Goal: Task Accomplishment & Management: Use online tool/utility

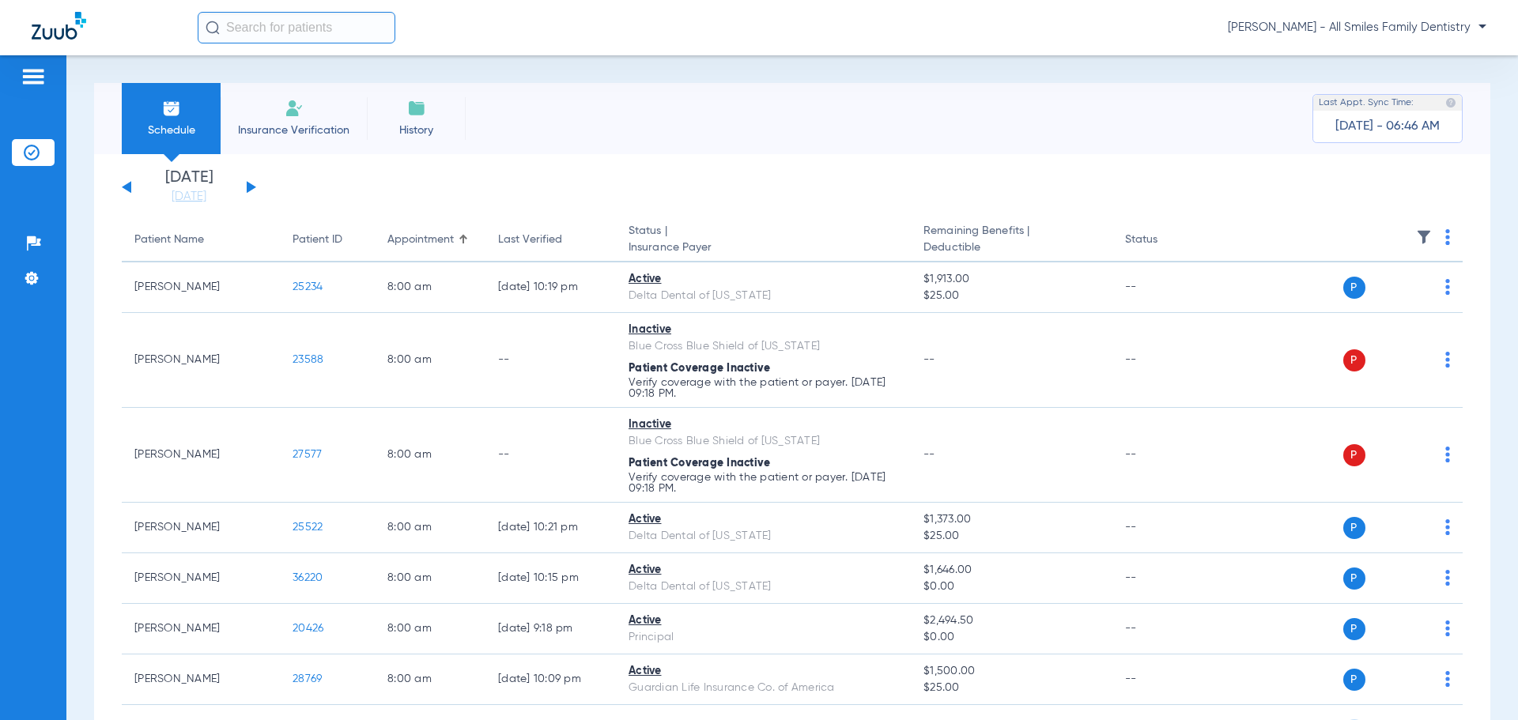
click at [247, 184] on button at bounding box center [251, 187] width 9 height 12
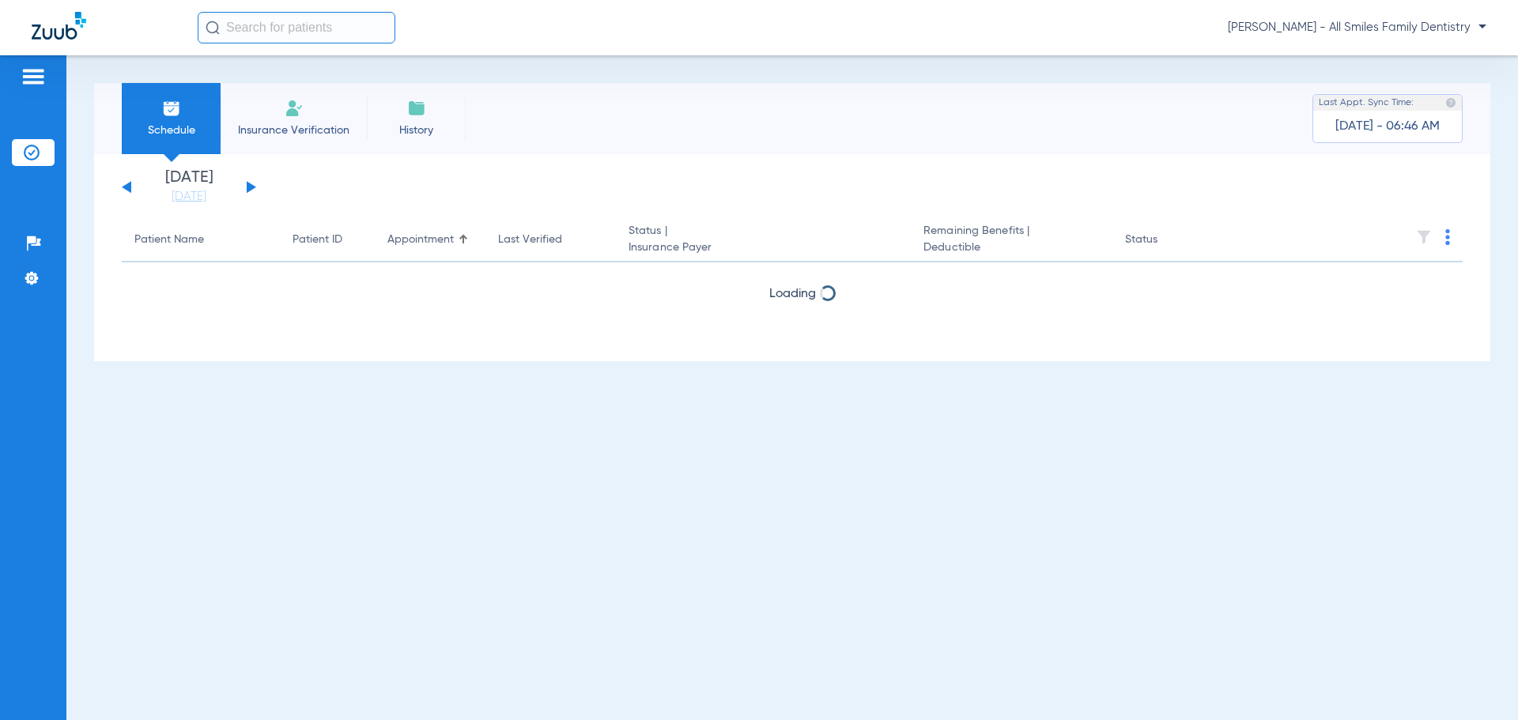
click at [247, 184] on button at bounding box center [251, 187] width 9 height 12
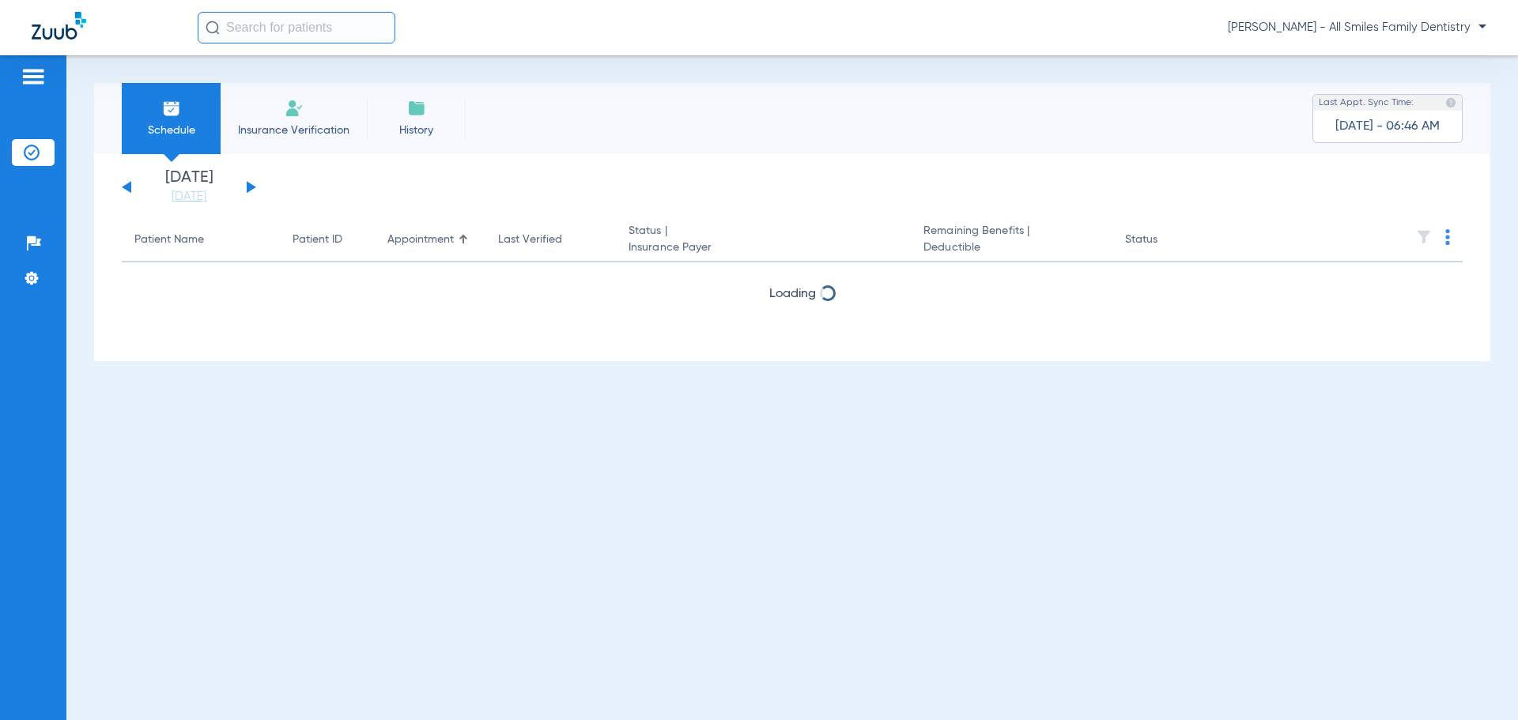
click at [247, 184] on button at bounding box center [251, 187] width 9 height 12
click at [245, 180] on div "[DATE] [DATE] [DATE] [DATE] [DATE] [DATE] [DATE] [DATE] [DATE] [DATE] [DATE] [D…" at bounding box center [189, 187] width 134 height 35
click at [250, 186] on button at bounding box center [251, 187] width 9 height 12
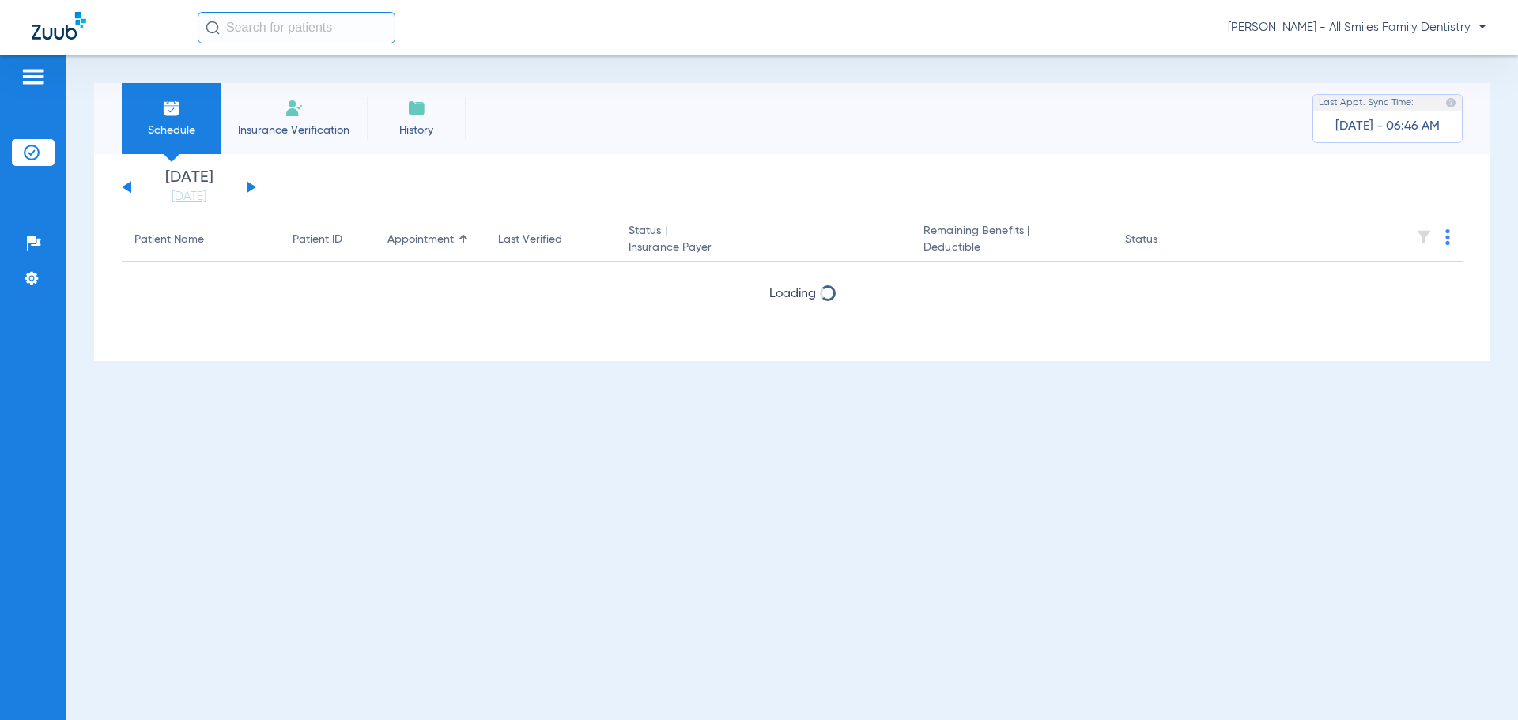
click at [130, 181] on div "[DATE] [DATE] [DATE] [DATE] [DATE] [DATE] [DATE] [DATE] [DATE] [DATE] [DATE] [D…" at bounding box center [189, 187] width 134 height 35
click at [127, 186] on button at bounding box center [126, 187] width 9 height 12
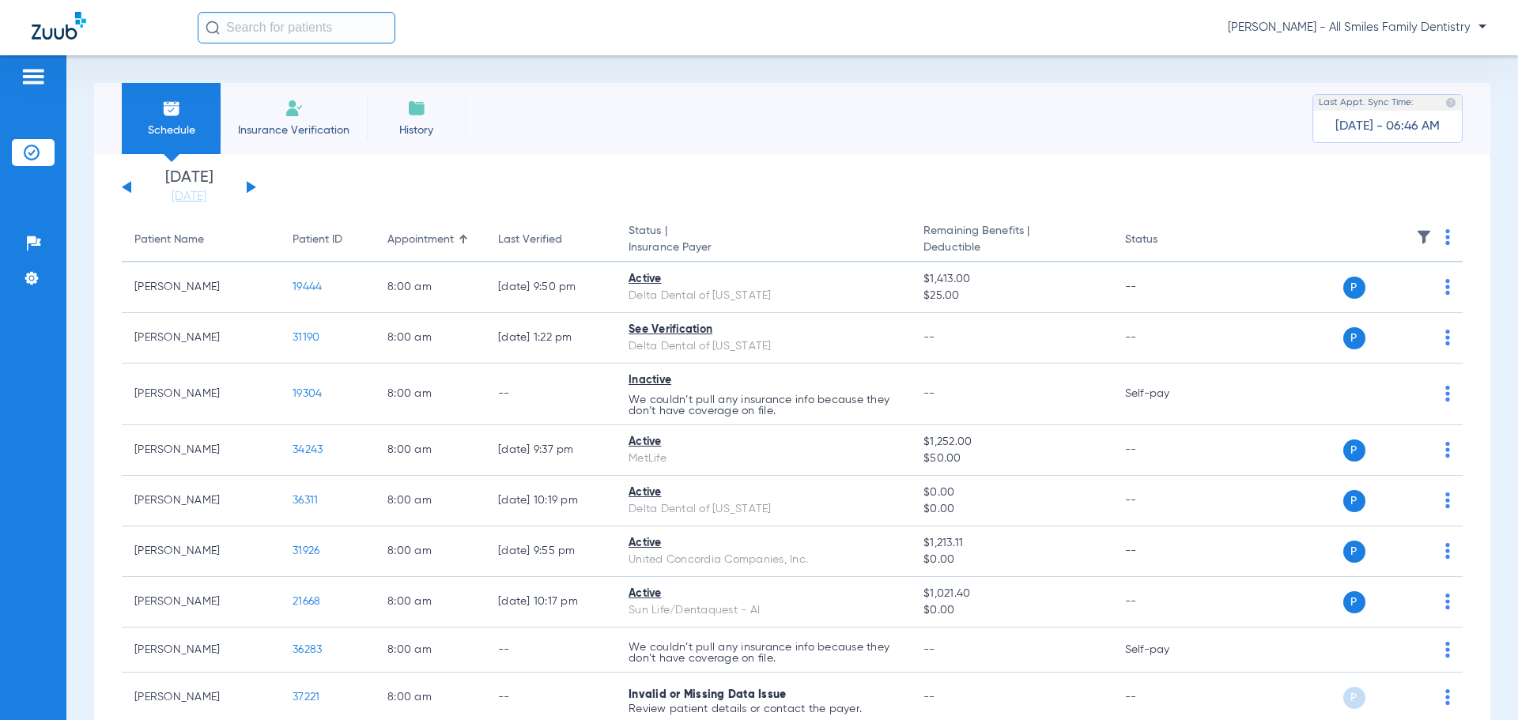
click at [1445, 239] on img at bounding box center [1447, 237] width 5 height 16
click at [1385, 297] on span "Verify All" at bounding box center [1375, 299] width 99 height 11
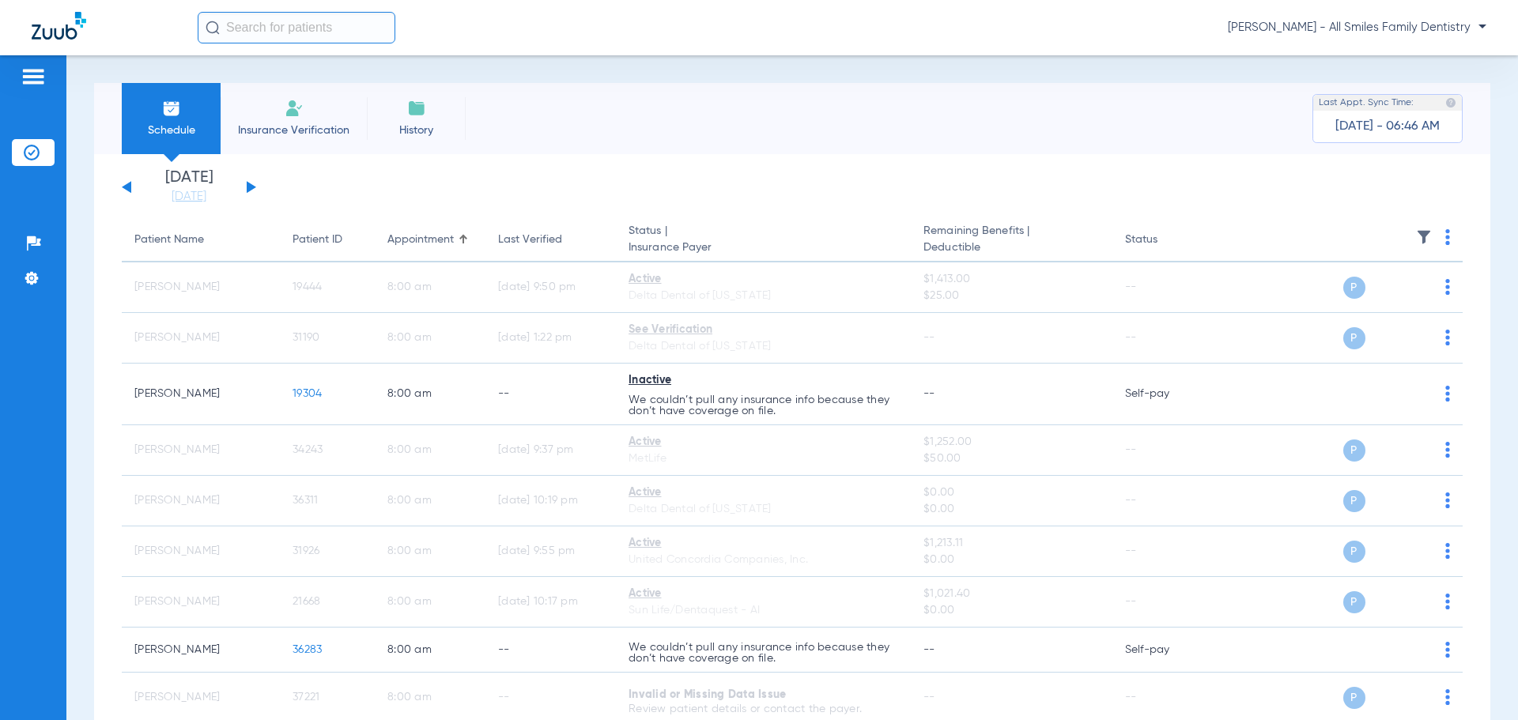
click at [247, 185] on button at bounding box center [251, 187] width 9 height 12
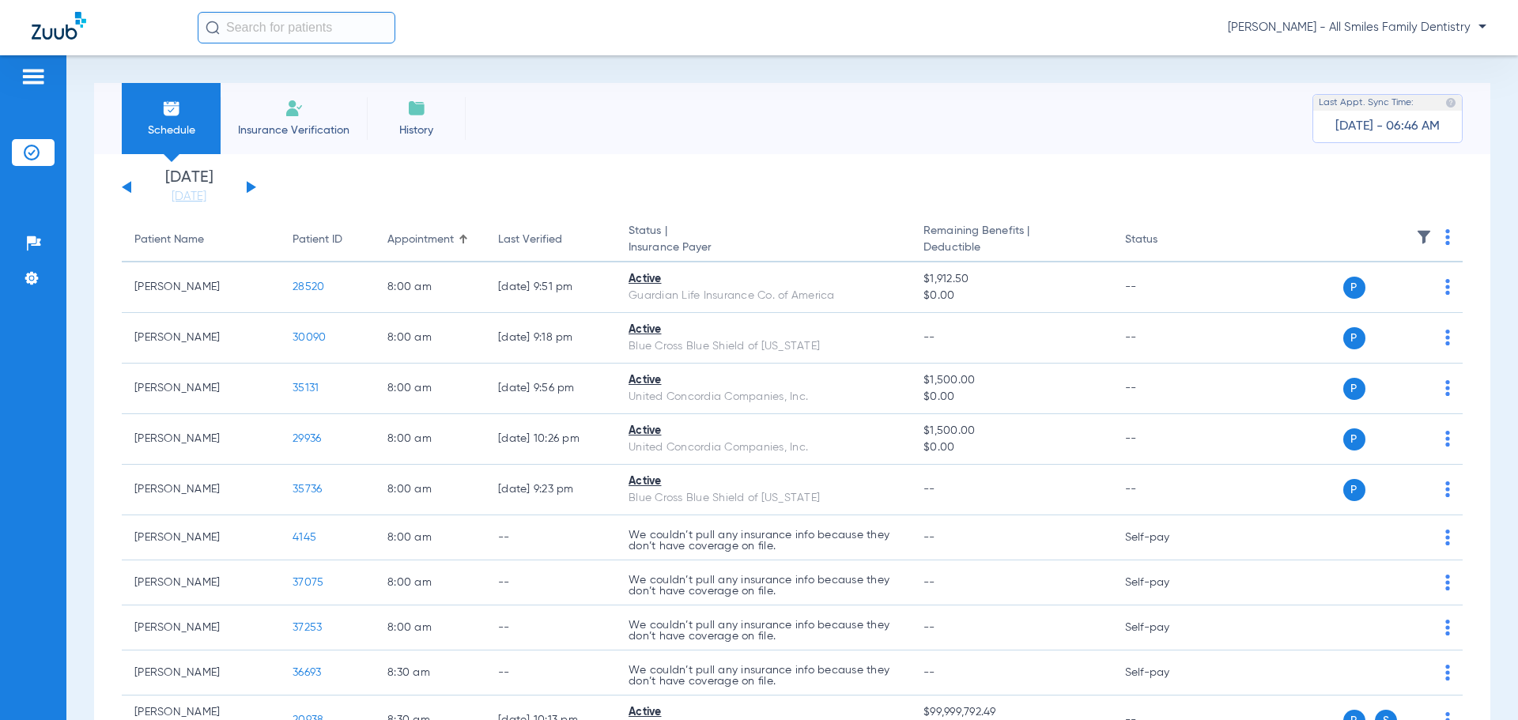
click at [1445, 240] on img at bounding box center [1447, 237] width 5 height 16
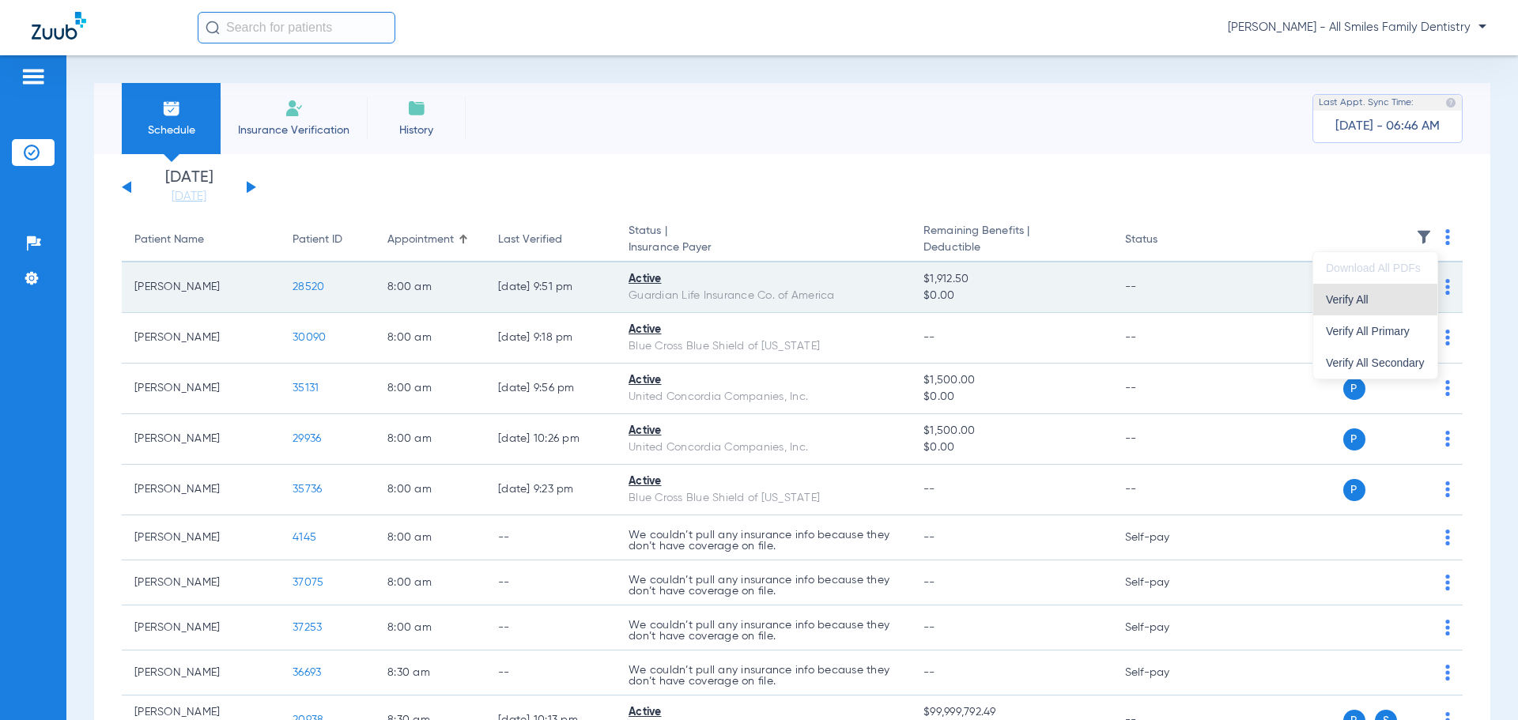
drag, startPoint x: 1365, startPoint y: 298, endPoint x: 1252, endPoint y: 262, distance: 118.5
click at [1364, 298] on span "Verify All" at bounding box center [1375, 299] width 99 height 11
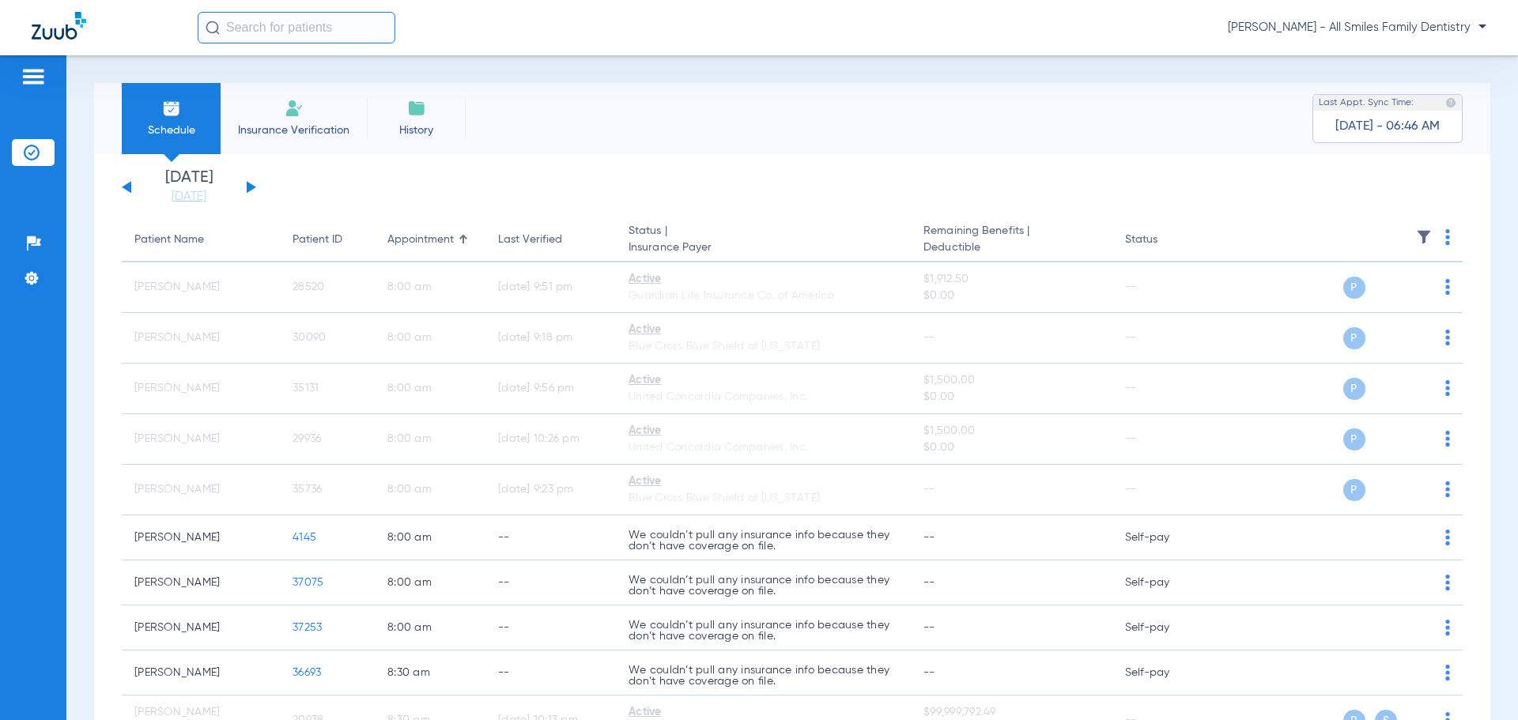
click at [247, 183] on button at bounding box center [251, 187] width 9 height 12
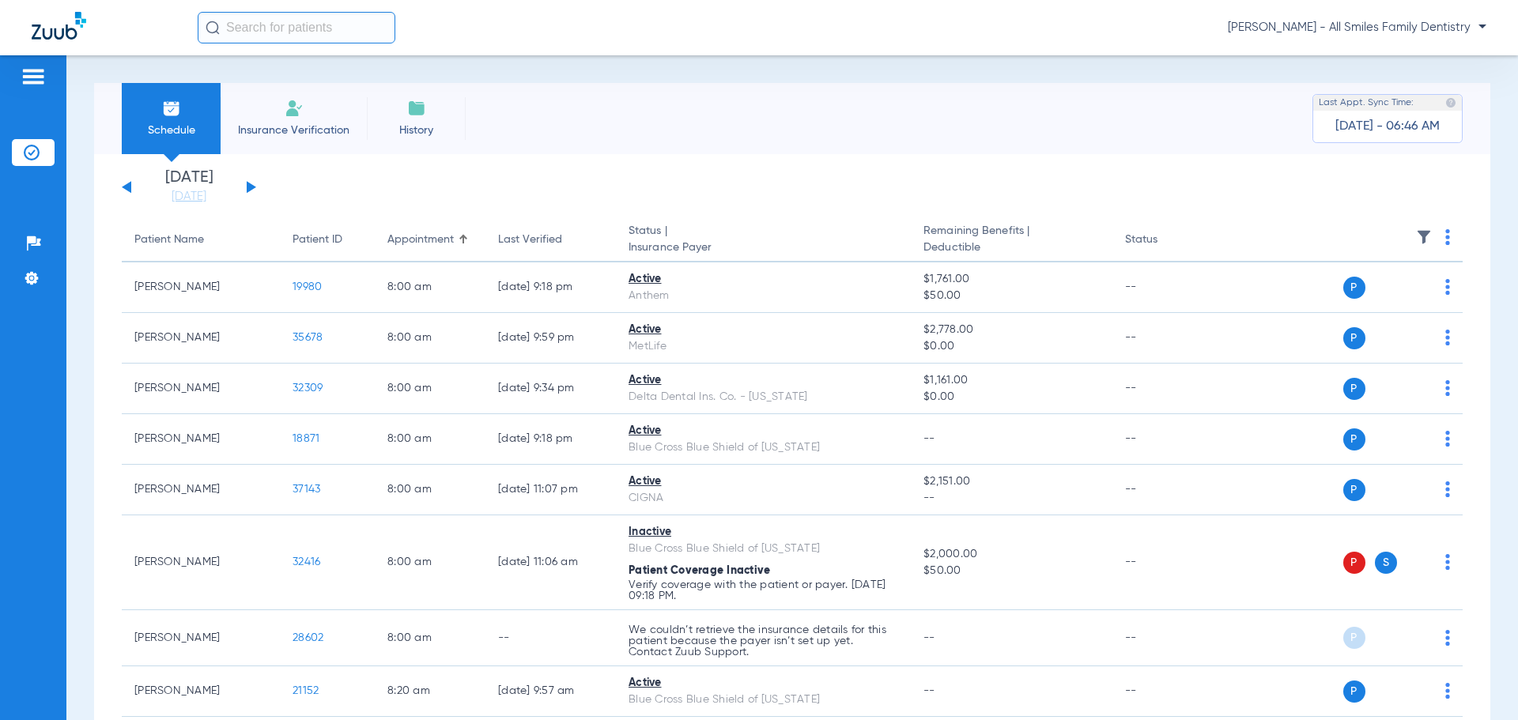
click at [1432, 239] on th at bounding box center [1341, 240] width 244 height 44
click at [1445, 239] on img at bounding box center [1447, 237] width 5 height 16
click at [1360, 296] on span "Verify All" at bounding box center [1375, 299] width 99 height 11
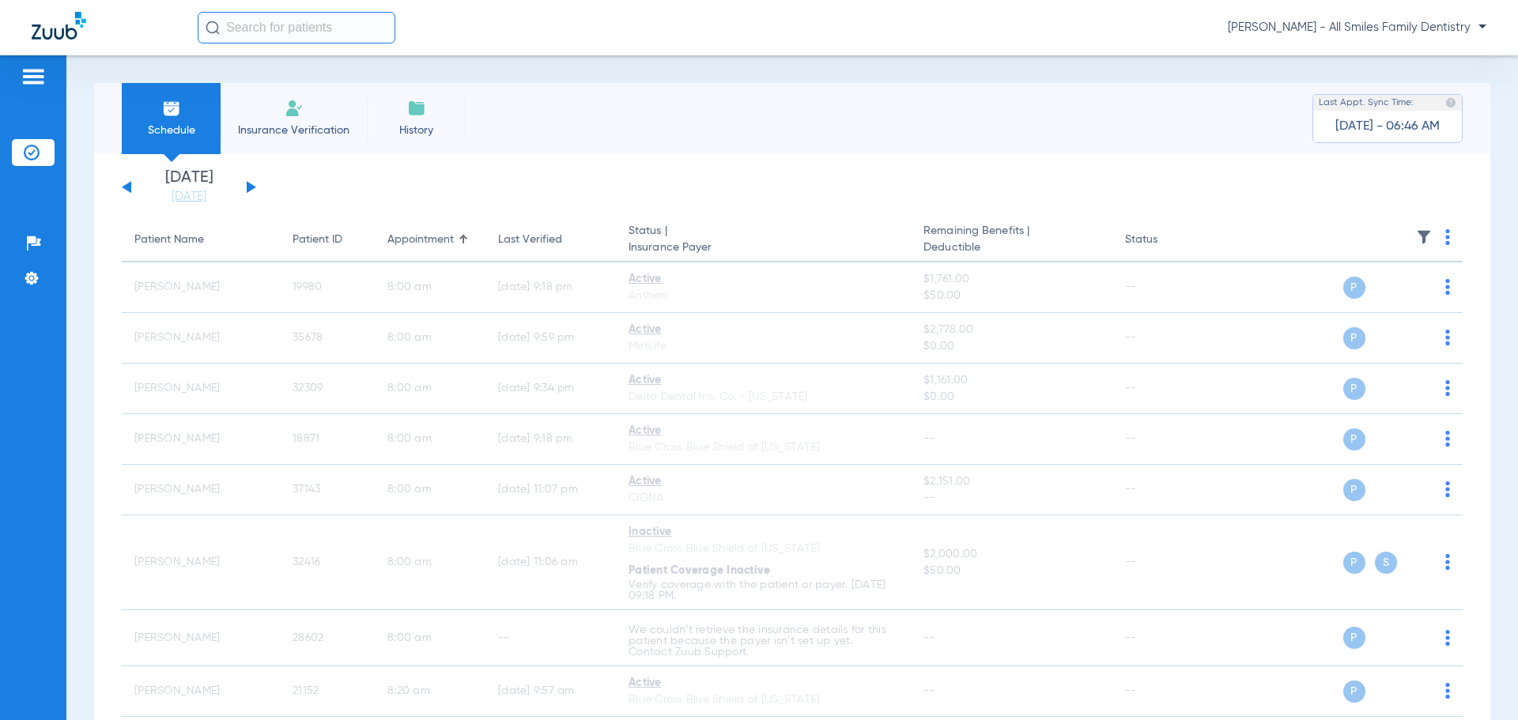
click at [251, 190] on button at bounding box center [251, 187] width 9 height 12
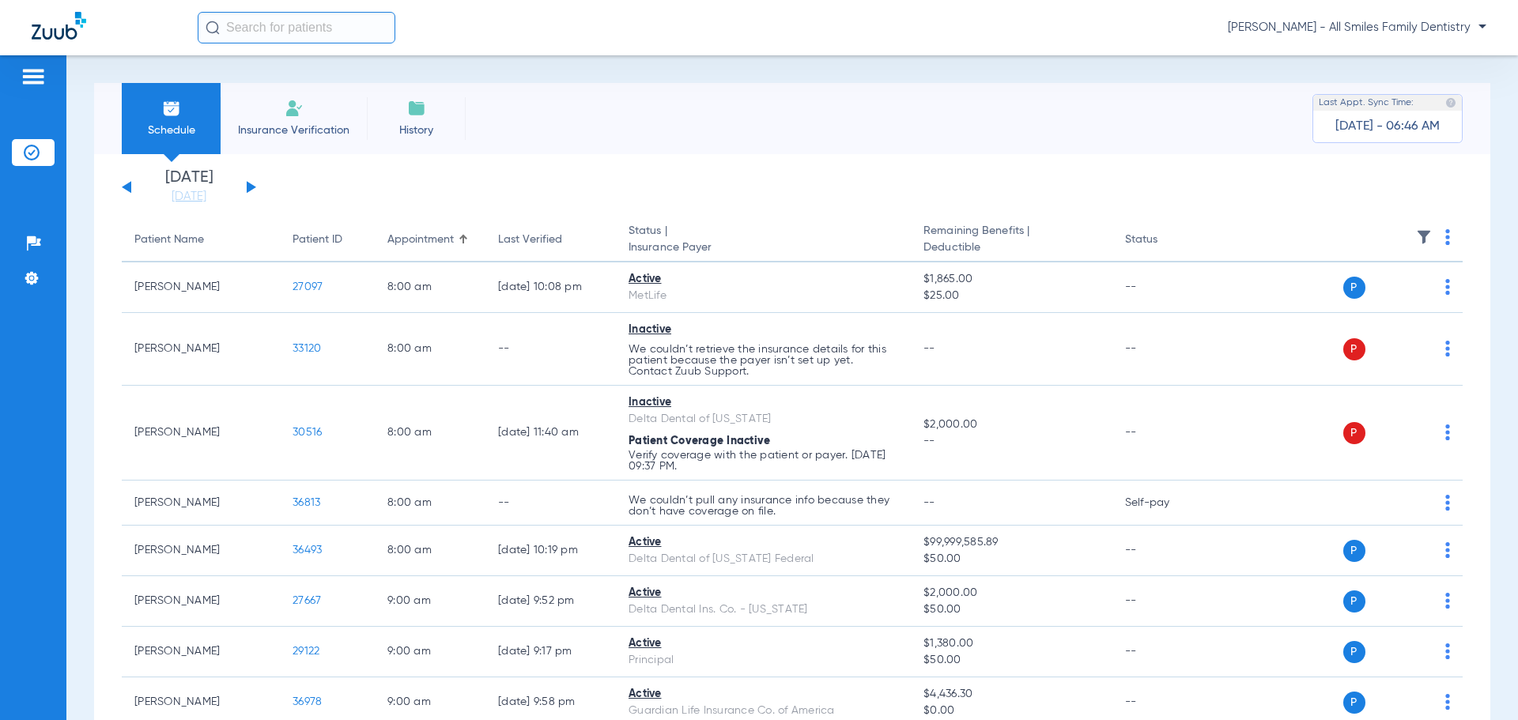
click at [1445, 233] on img at bounding box center [1447, 237] width 5 height 16
click at [1353, 298] on span "Verify All" at bounding box center [1375, 299] width 99 height 11
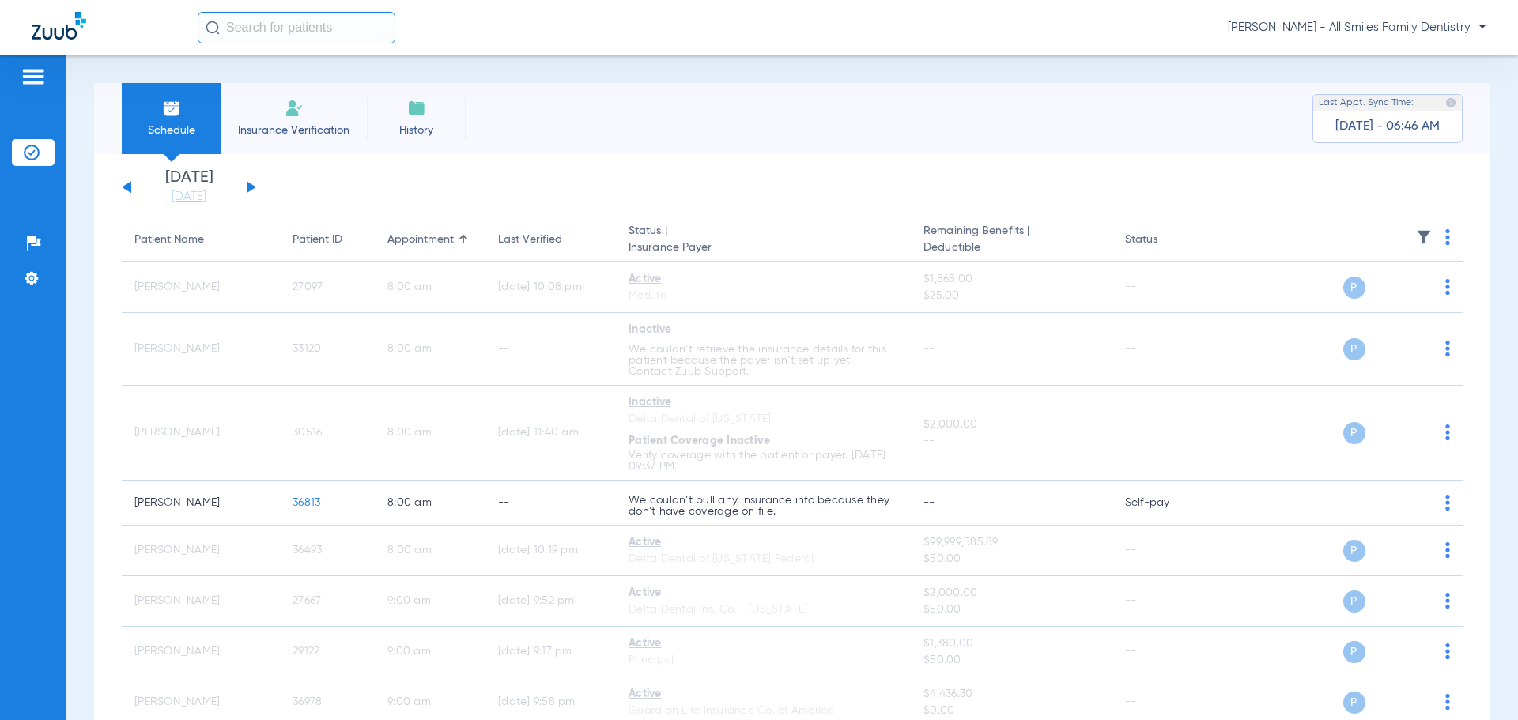
click at [1432, 236] on th at bounding box center [1341, 240] width 244 height 44
click at [248, 184] on button at bounding box center [251, 187] width 9 height 12
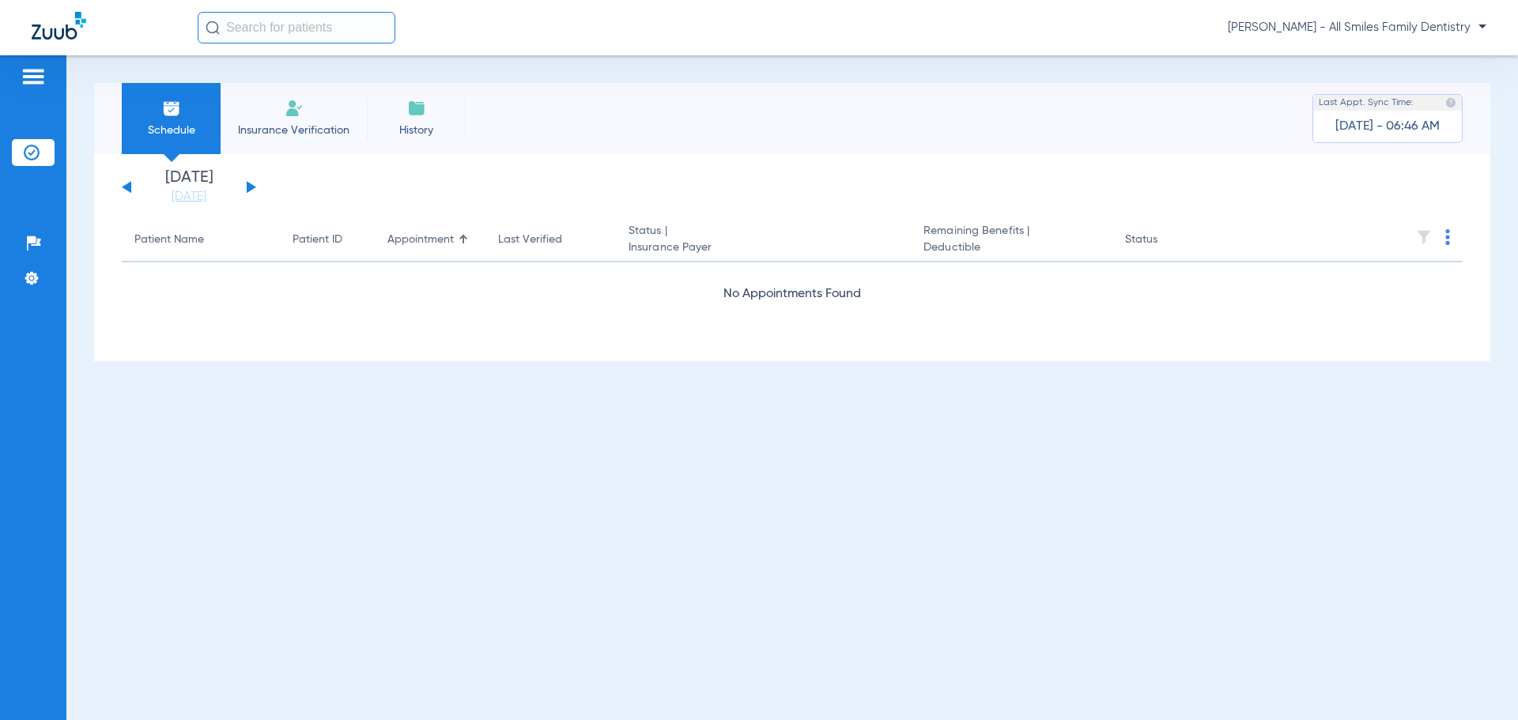
click at [248, 184] on button at bounding box center [251, 187] width 9 height 12
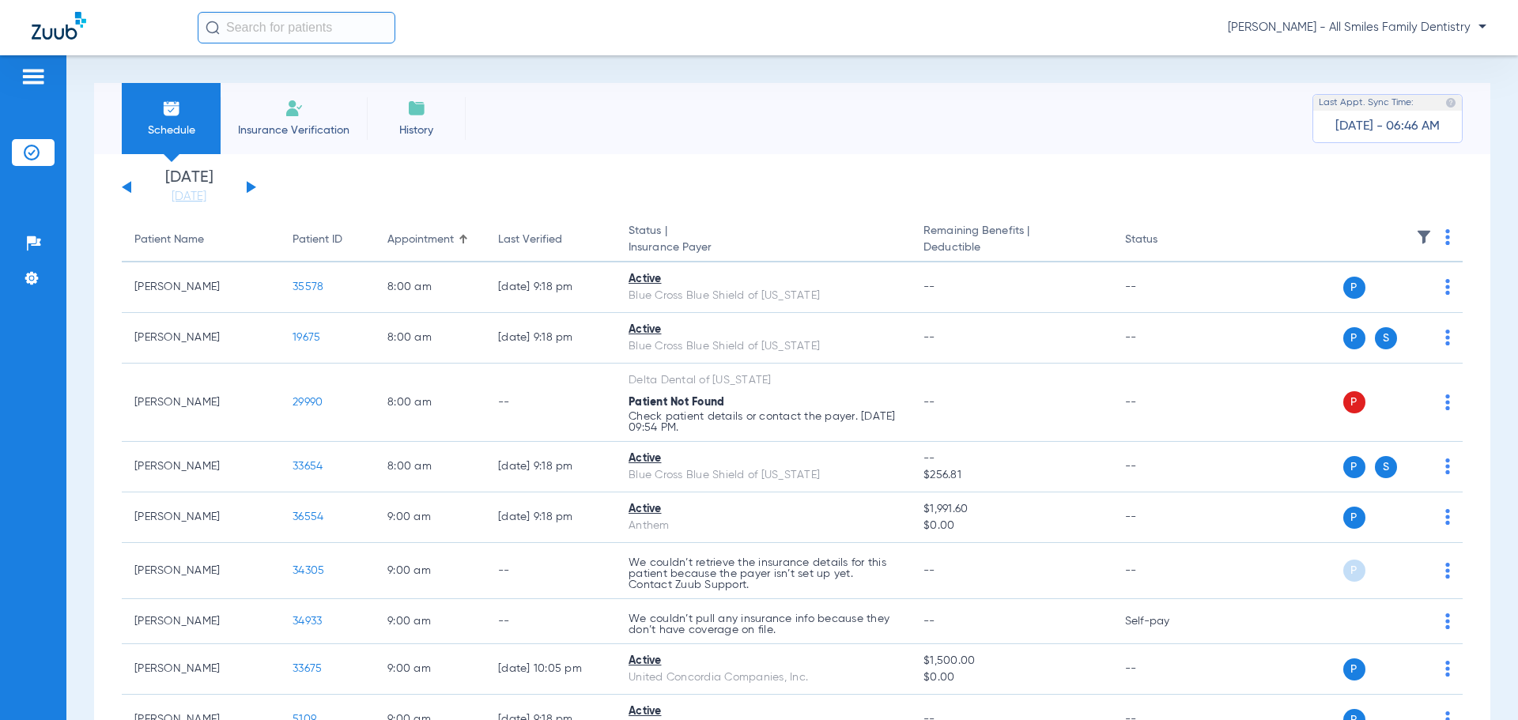
click at [1432, 244] on th at bounding box center [1341, 240] width 244 height 44
click at [1432, 240] on th at bounding box center [1341, 240] width 244 height 44
click at [1445, 239] on img at bounding box center [1447, 237] width 5 height 16
click at [1355, 302] on span "Verify All" at bounding box center [1375, 299] width 99 height 11
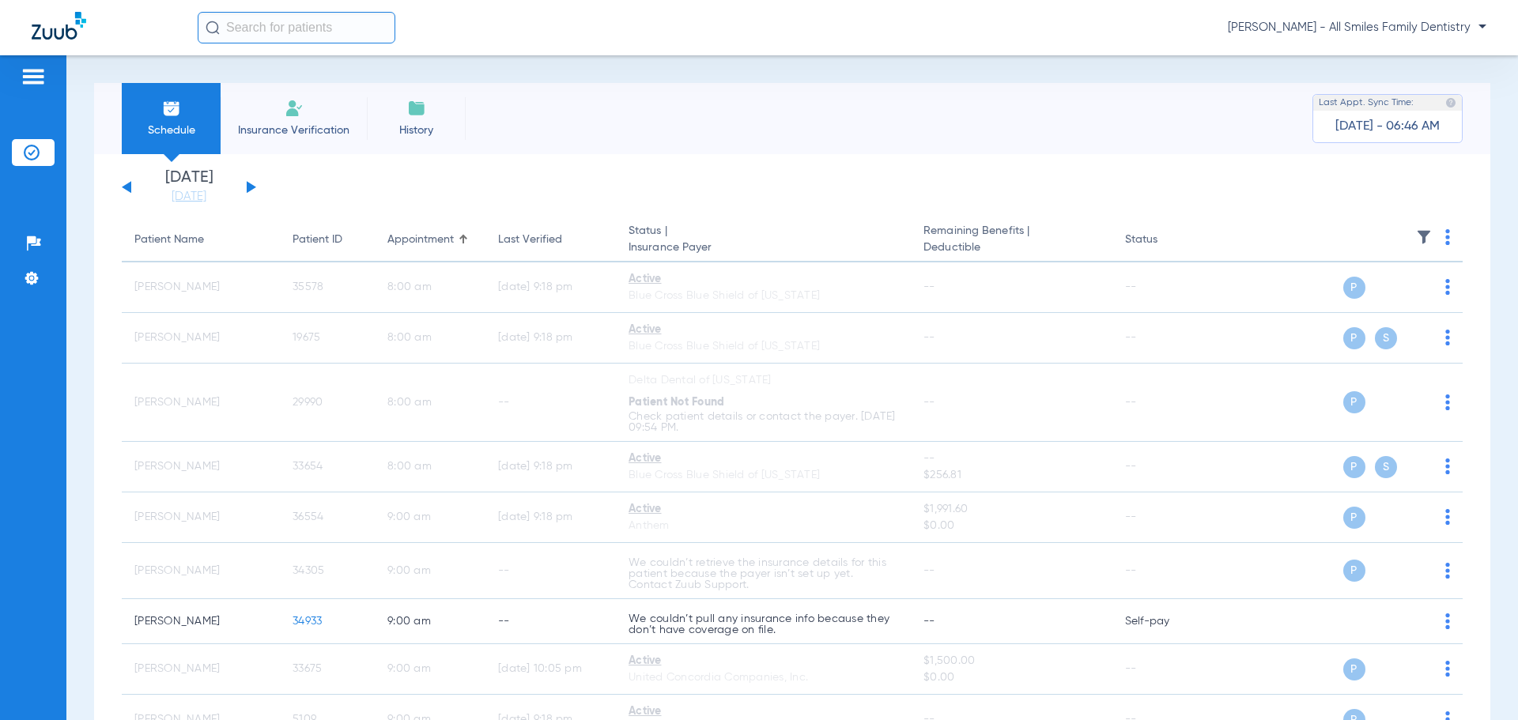
click at [249, 184] on button at bounding box center [251, 187] width 9 height 12
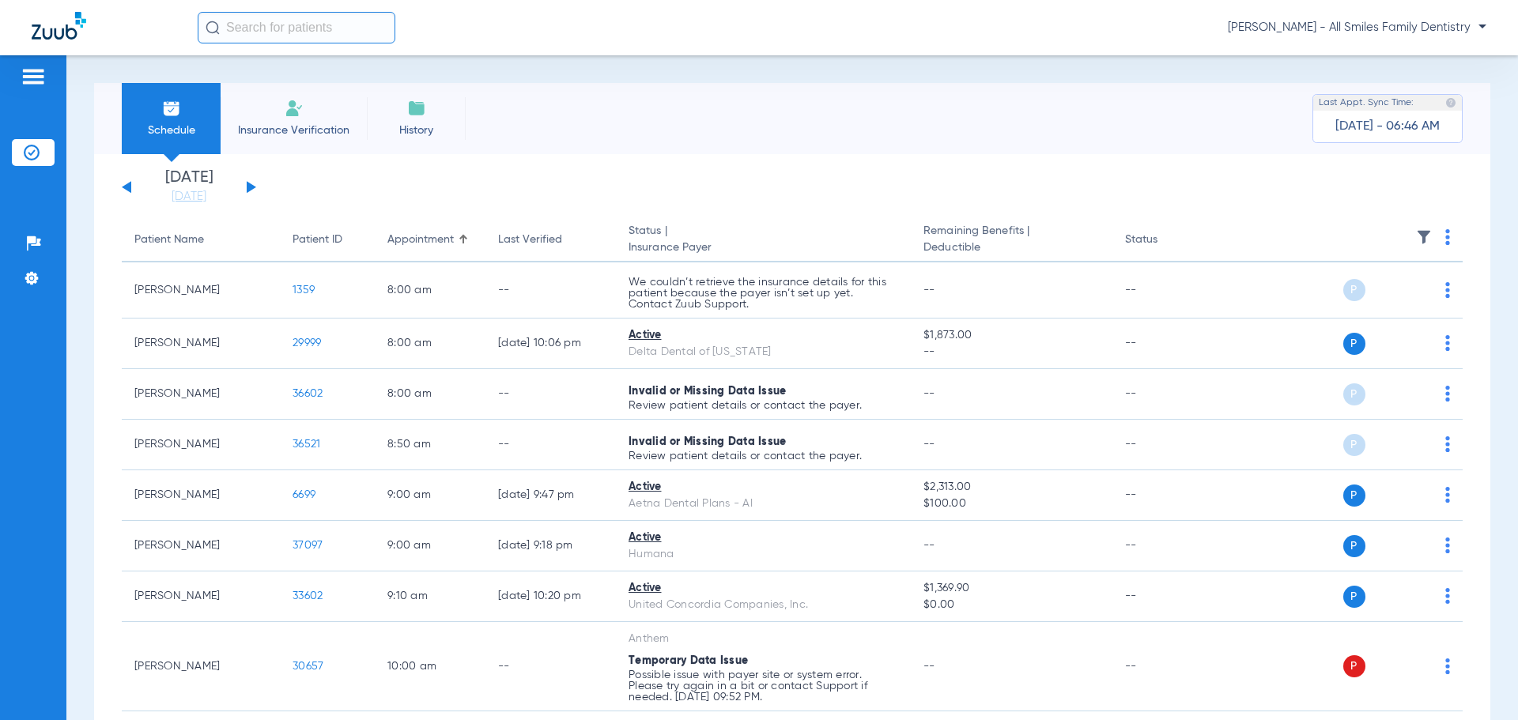
click at [1445, 236] on img at bounding box center [1447, 237] width 5 height 16
click at [1359, 304] on span "Verify All" at bounding box center [1377, 299] width 95 height 11
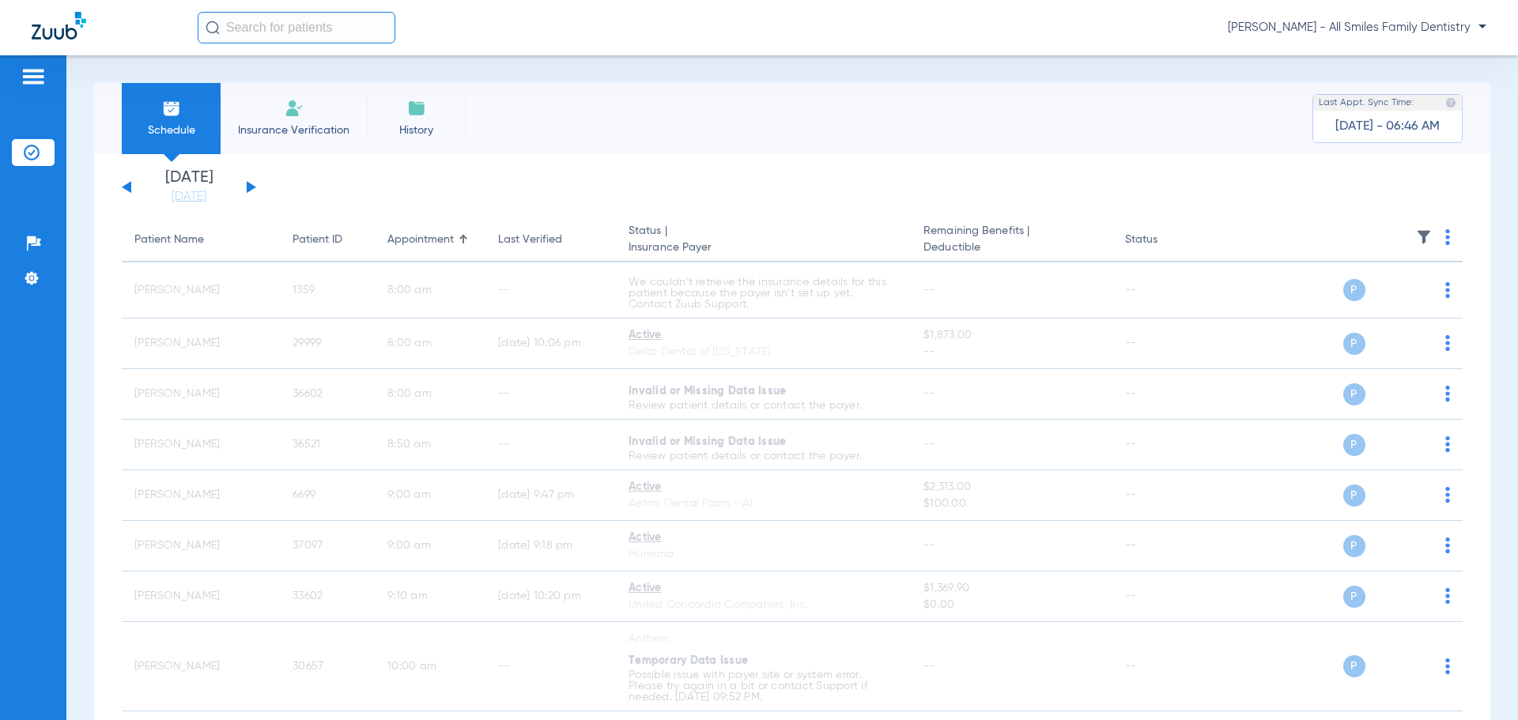
click at [247, 183] on button at bounding box center [251, 187] width 9 height 12
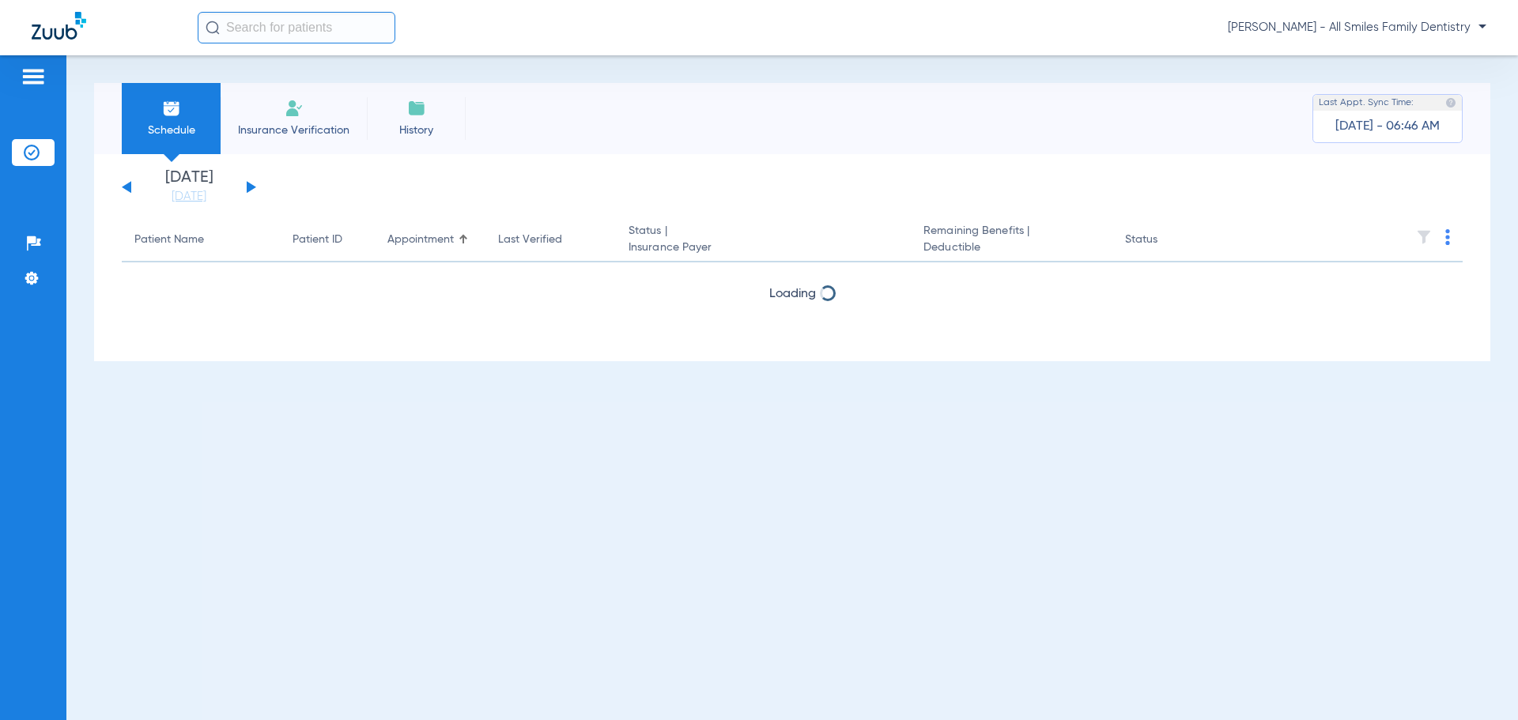
click at [1447, 237] on img at bounding box center [1447, 237] width 5 height 16
click at [1361, 300] on span "Verify All" at bounding box center [1388, 299] width 95 height 11
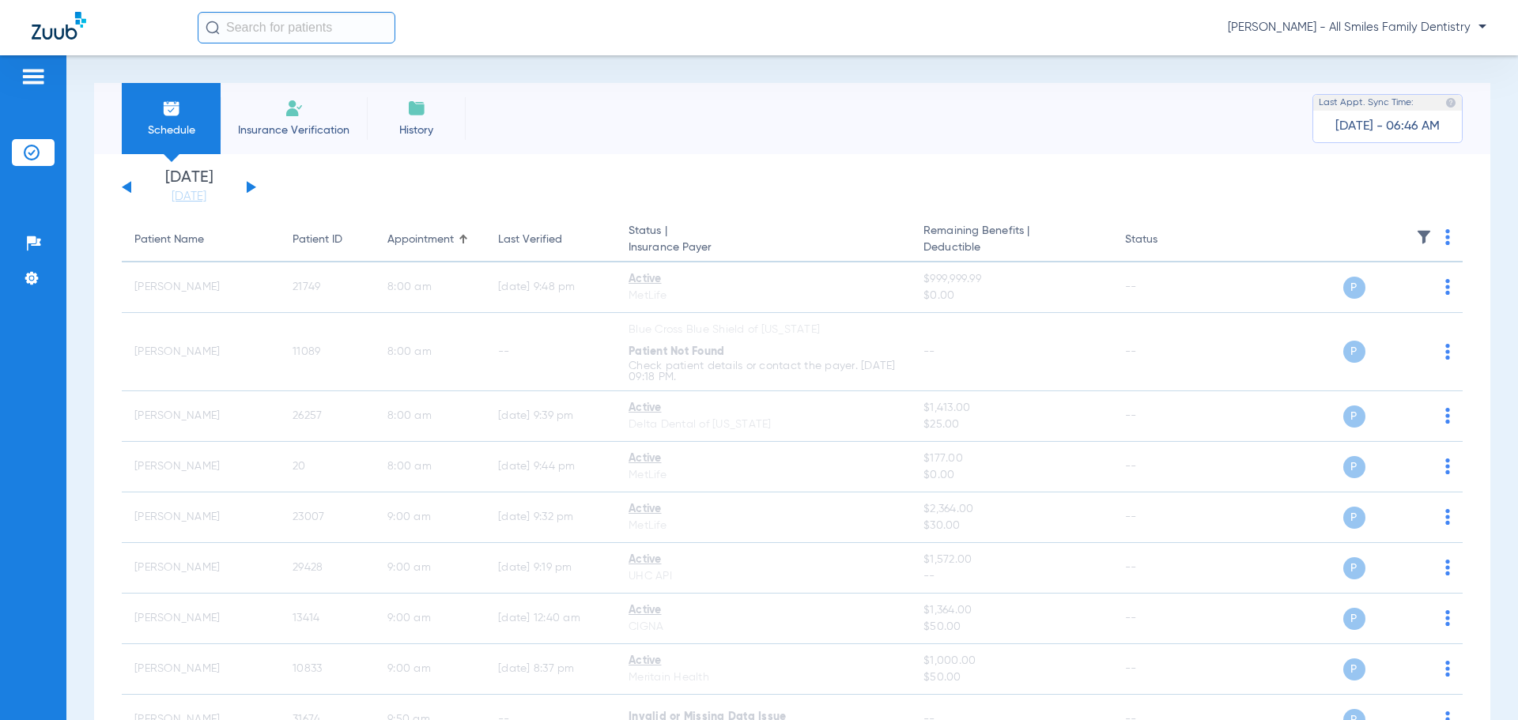
click at [253, 187] on button at bounding box center [251, 187] width 9 height 12
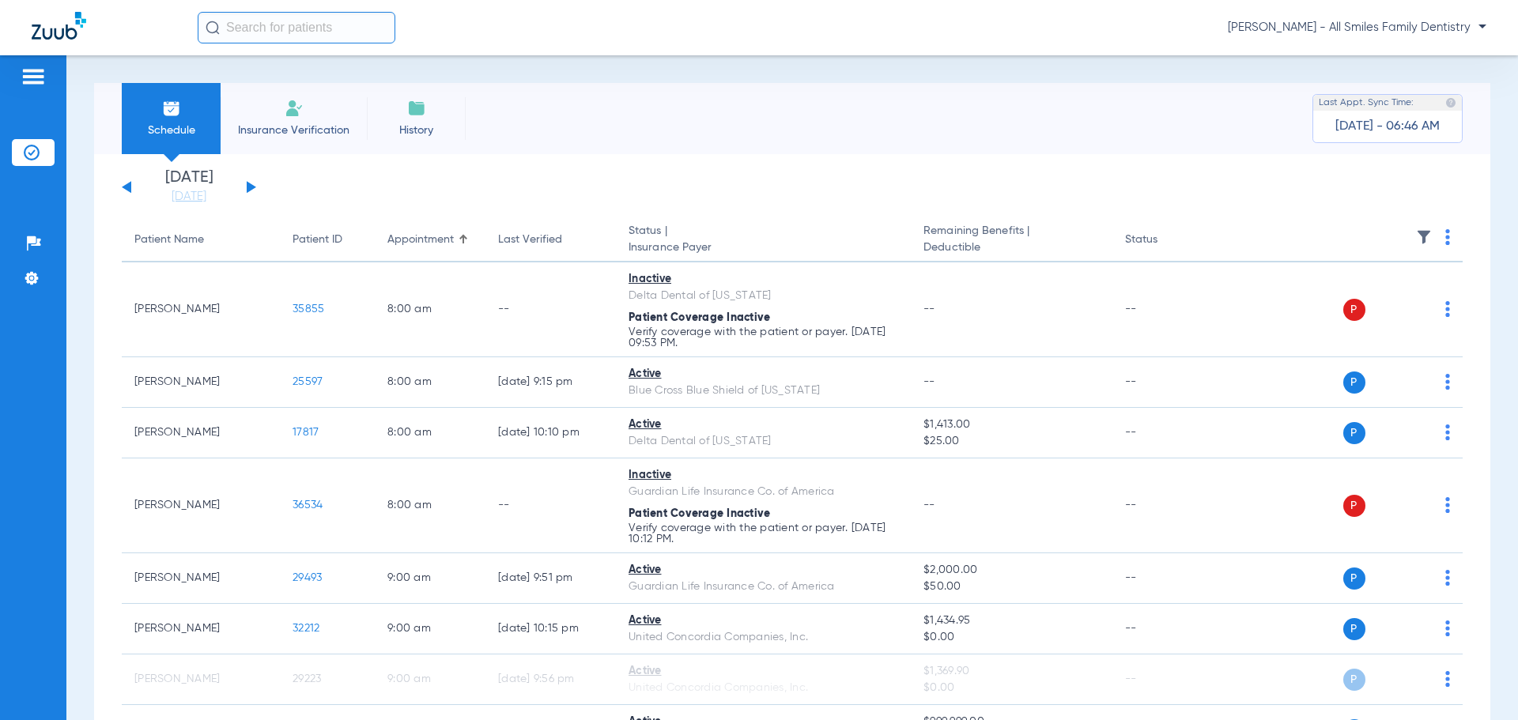
click at [1445, 232] on img at bounding box center [1447, 237] width 5 height 16
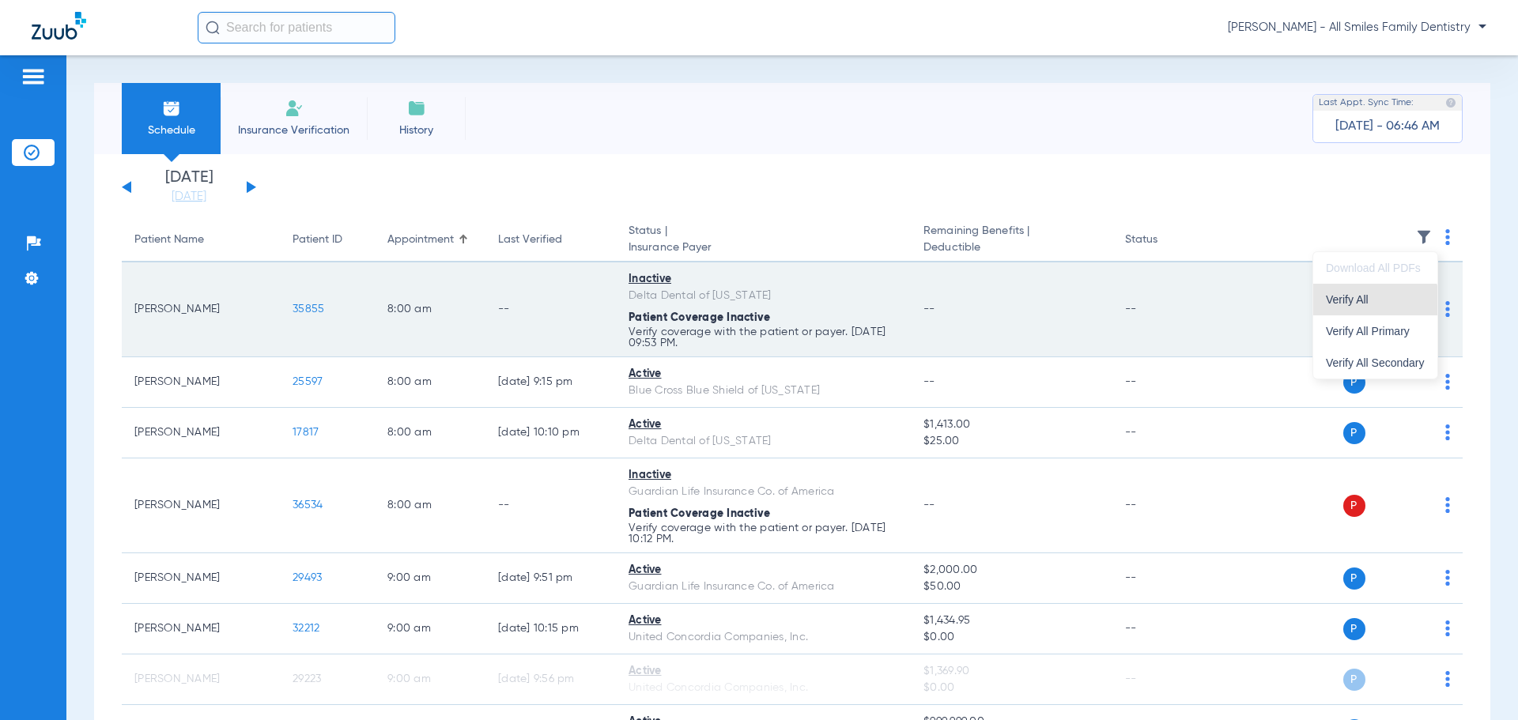
drag, startPoint x: 1354, startPoint y: 302, endPoint x: 1348, endPoint y: 315, distance: 14.9
click at [1348, 318] on div "Download All PDFs Verify All Verify All Primary Verify All Secondary" at bounding box center [1375, 315] width 124 height 126
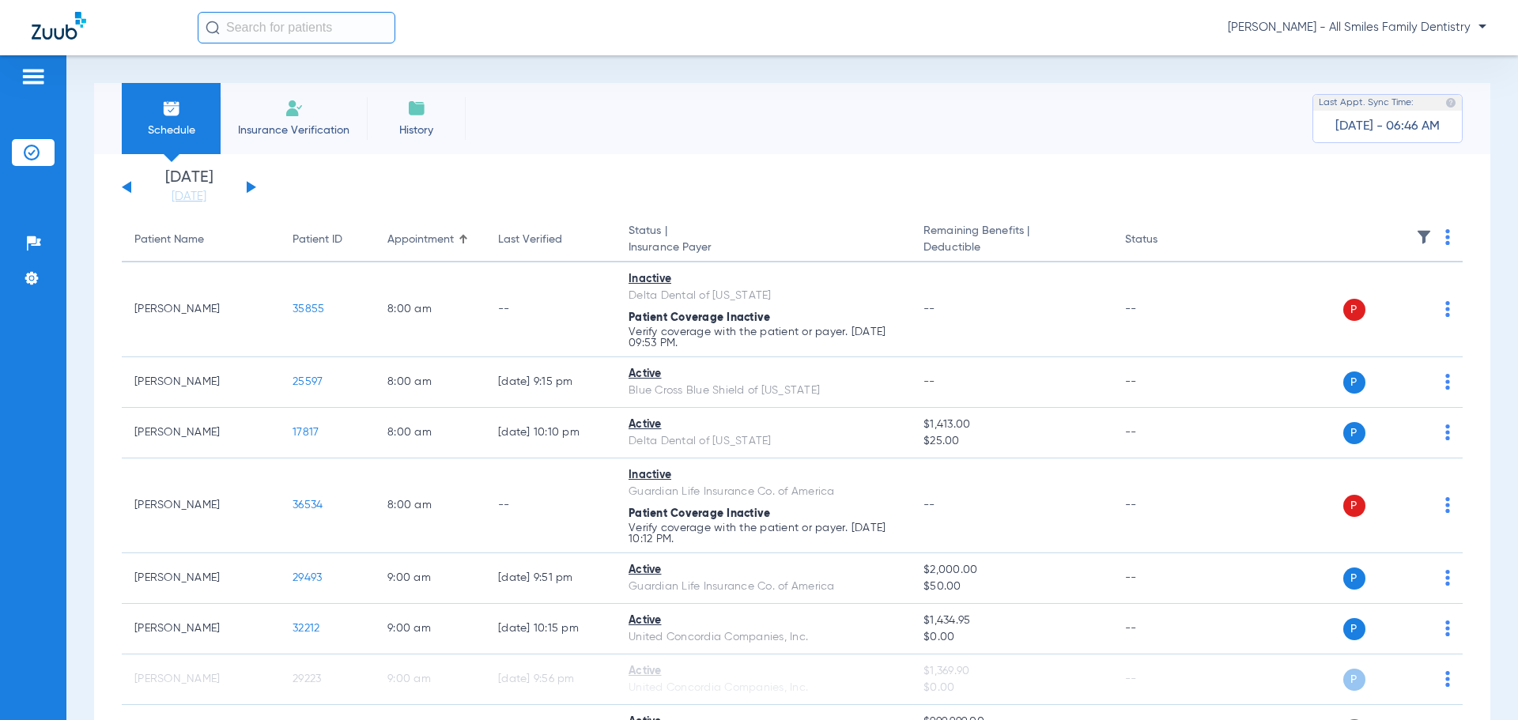
click at [246, 187] on div "[DATE] [DATE] [DATE] [DATE] [DATE] [DATE] [DATE] [DATE] [DATE] [DATE] [DATE] [D…" at bounding box center [189, 187] width 134 height 35
click at [250, 187] on button at bounding box center [251, 187] width 9 height 12
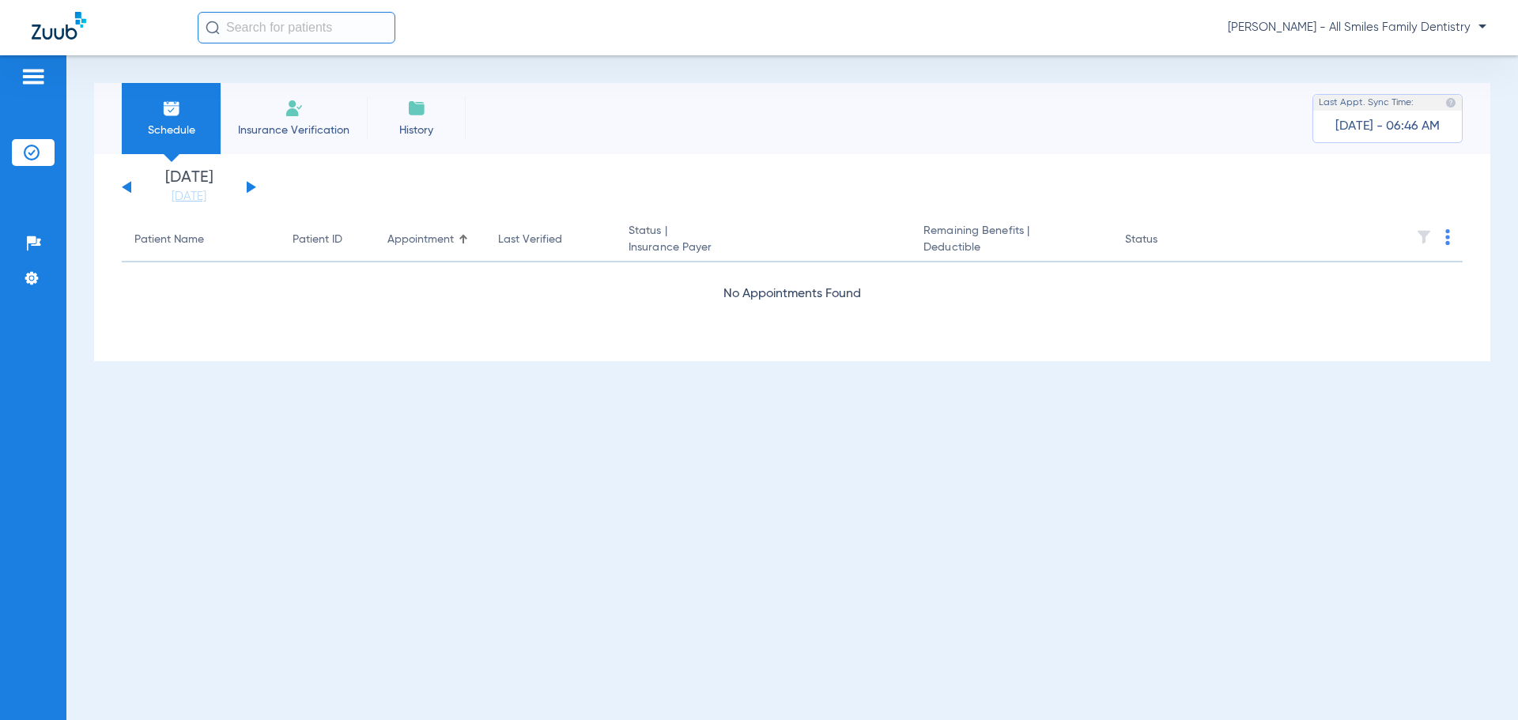
click at [250, 187] on button at bounding box center [251, 187] width 9 height 12
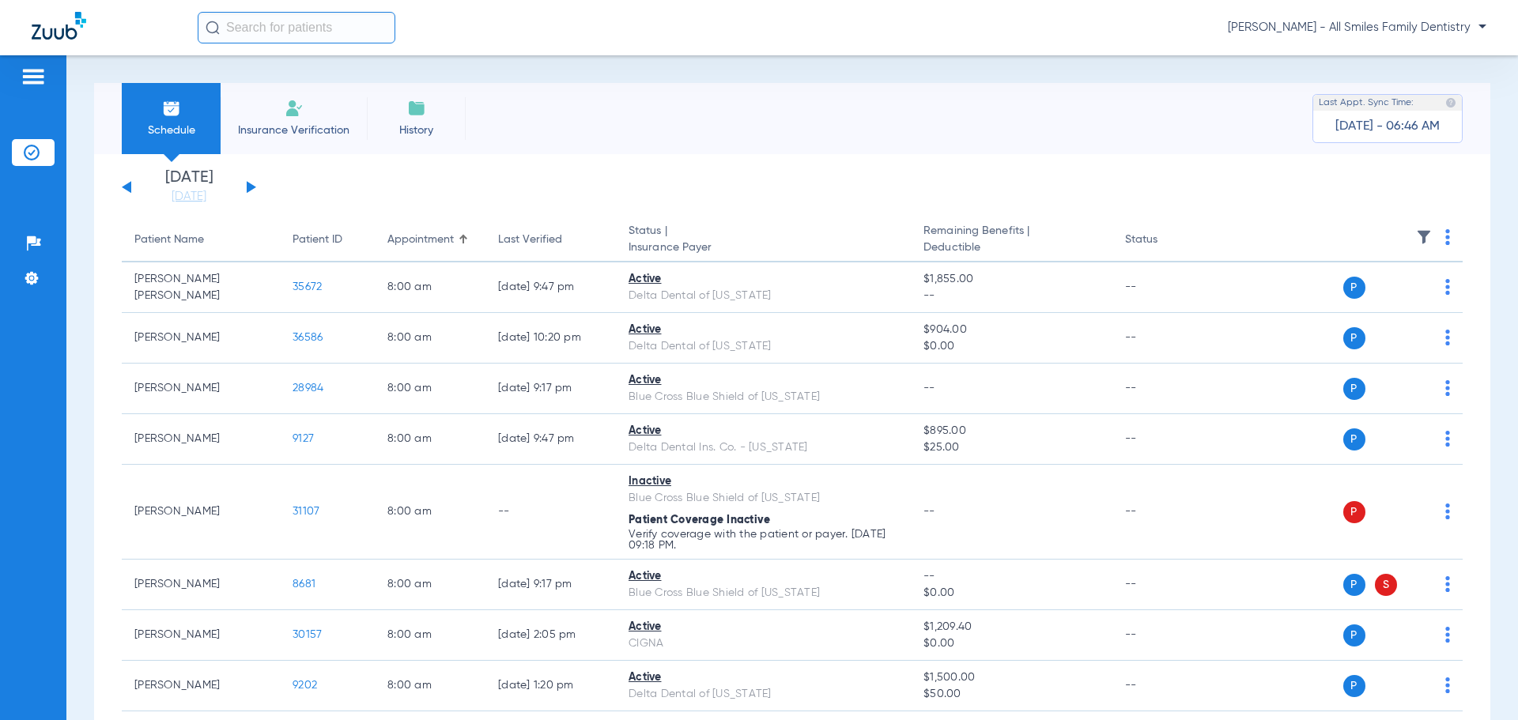
click at [1445, 239] on img at bounding box center [1447, 237] width 5 height 16
click at [1355, 302] on span "Verify All" at bounding box center [1375, 299] width 99 height 11
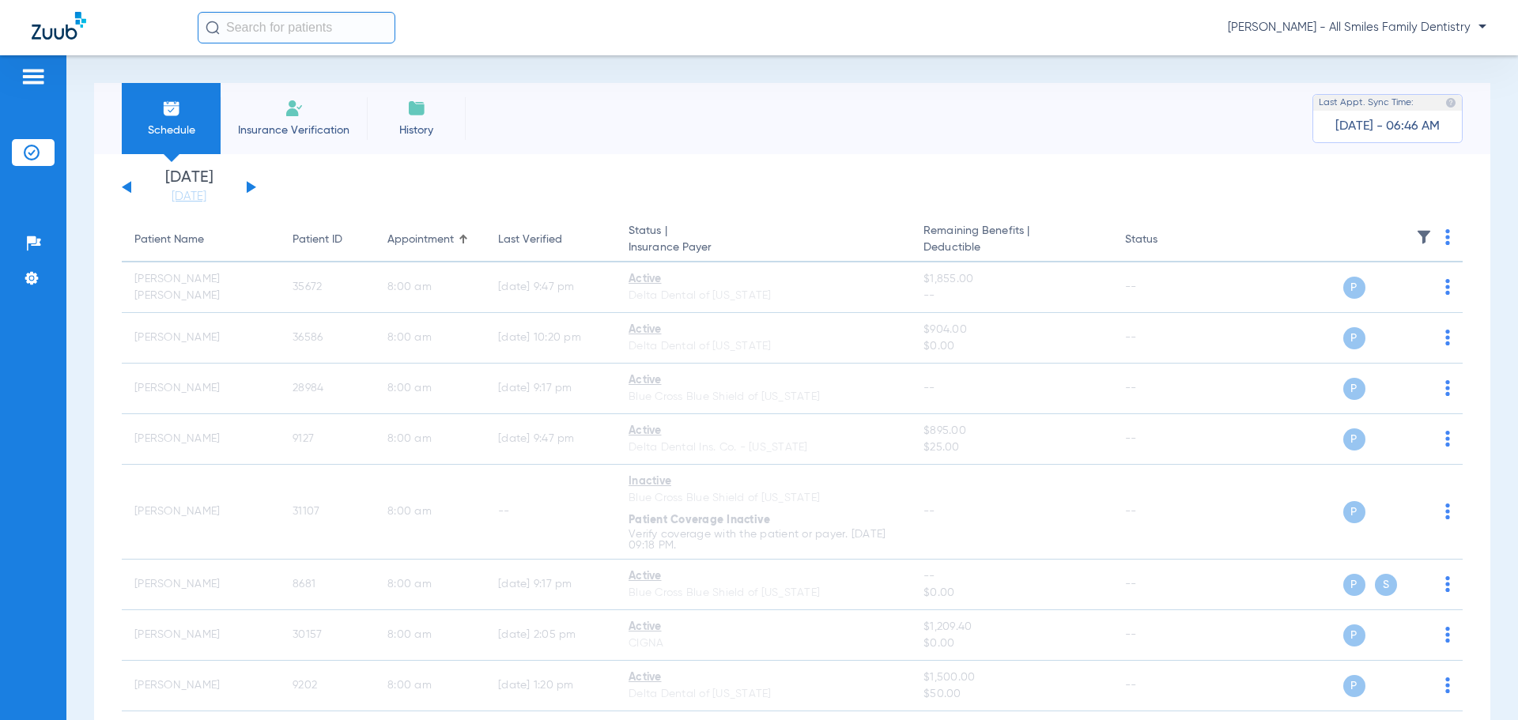
click at [251, 186] on button at bounding box center [251, 187] width 9 height 12
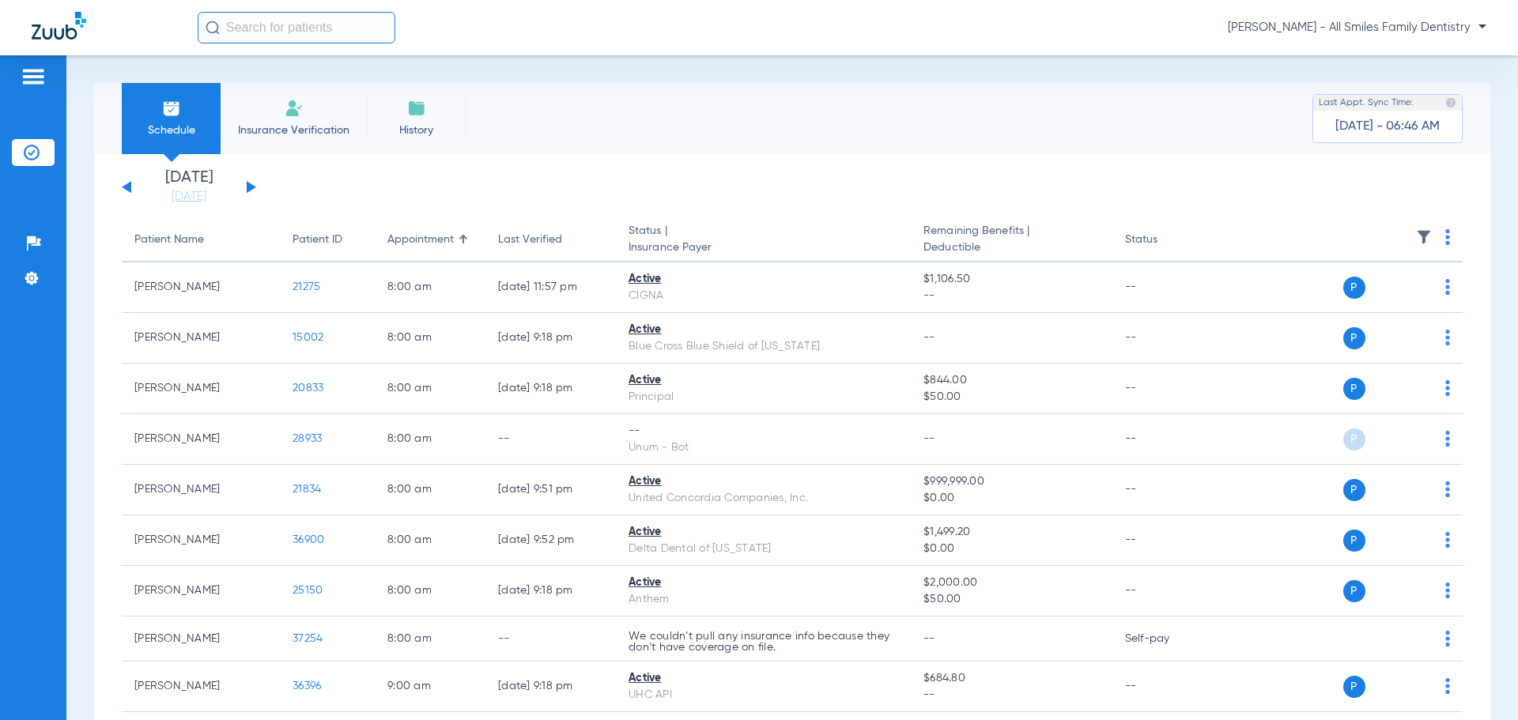
click at [1445, 234] on img at bounding box center [1447, 237] width 5 height 16
drag, startPoint x: 1357, startPoint y: 297, endPoint x: 1091, endPoint y: 238, distance: 272.9
click at [1356, 296] on span "Verify All" at bounding box center [1375, 299] width 99 height 11
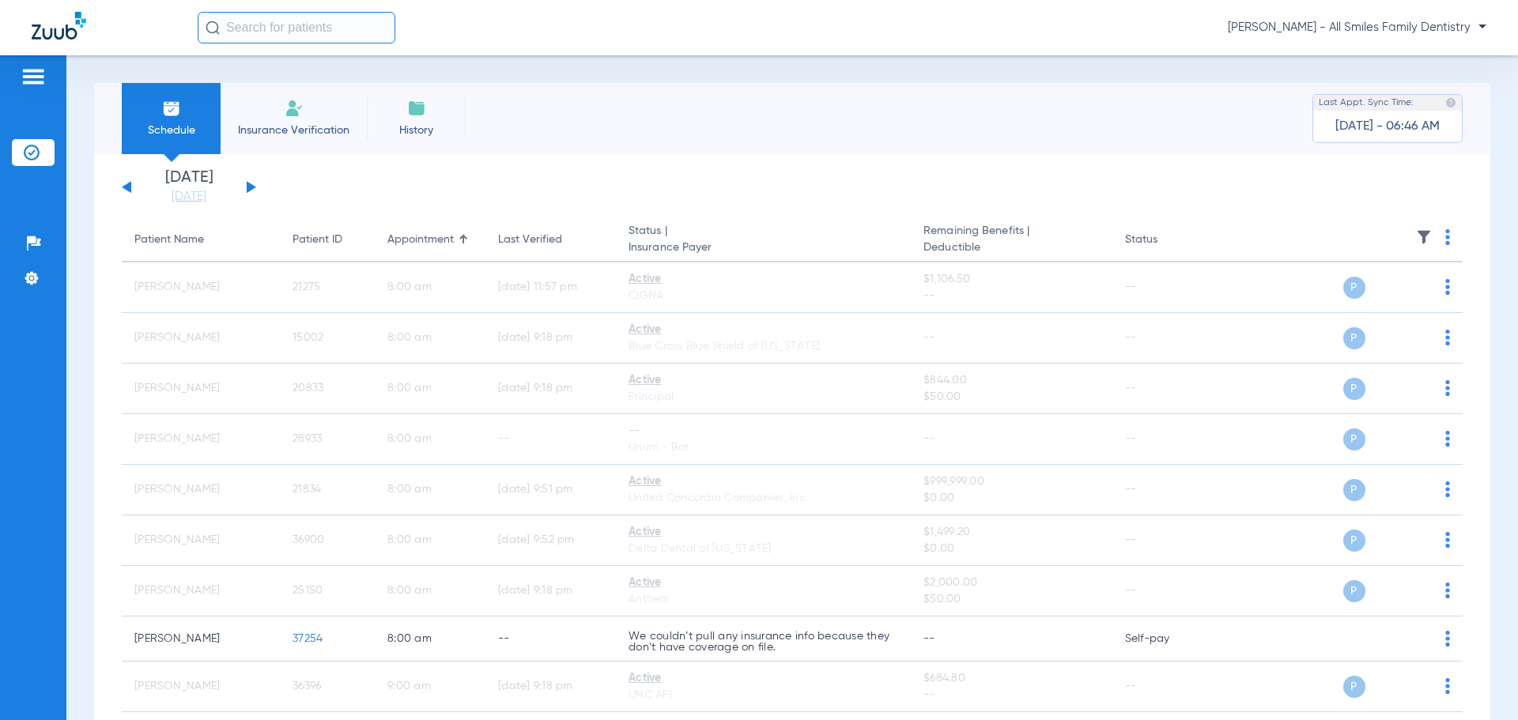
click at [253, 187] on button at bounding box center [251, 187] width 9 height 12
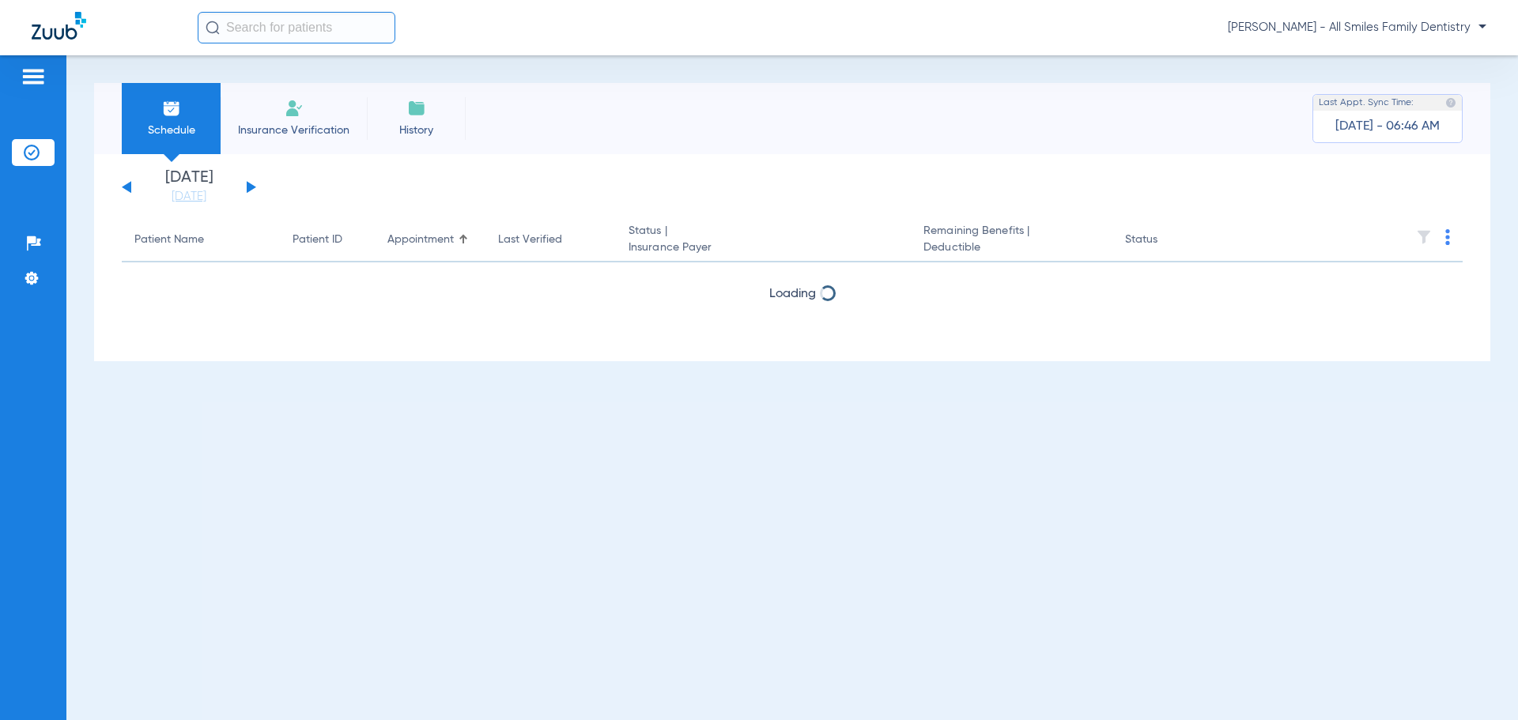
click at [1444, 240] on th at bounding box center [1341, 240] width 244 height 44
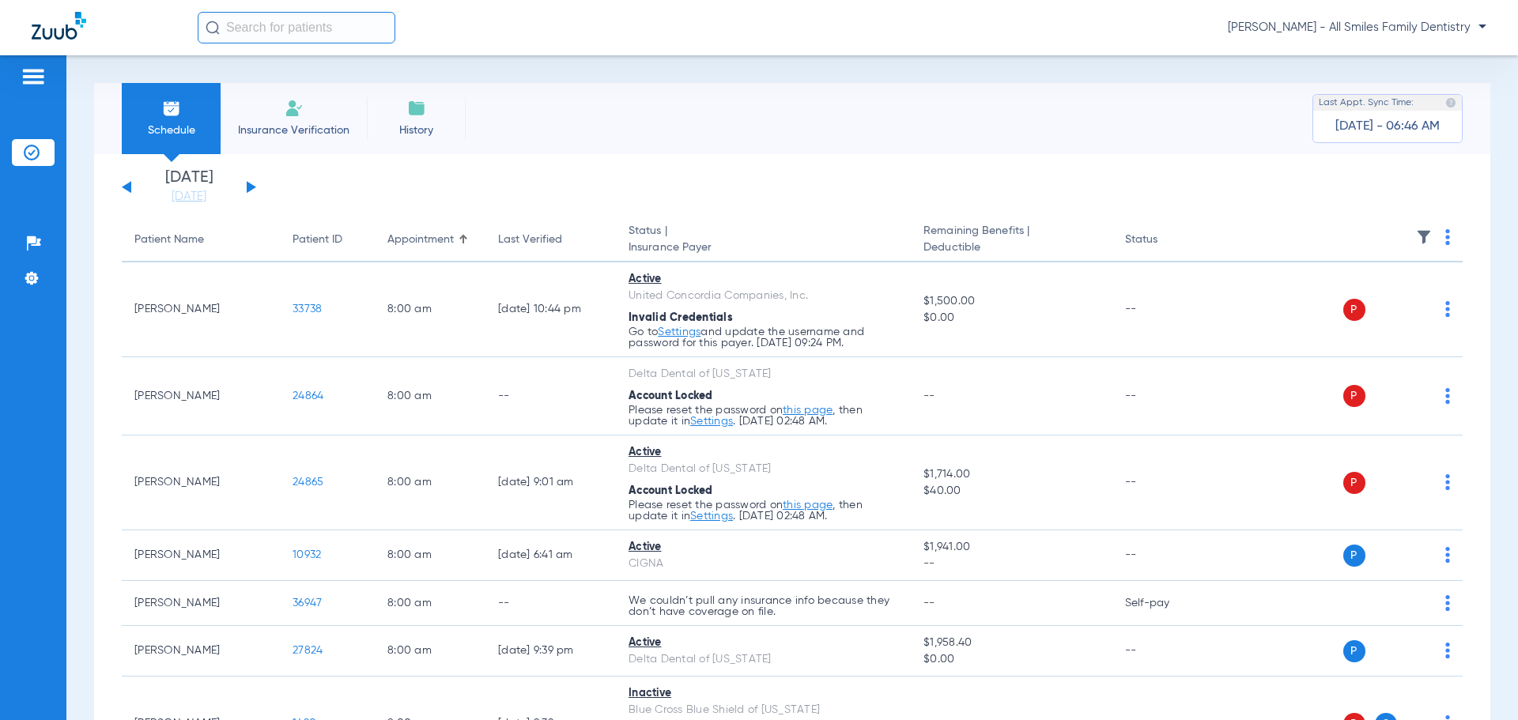
click at [1445, 232] on img at bounding box center [1447, 237] width 5 height 16
click at [1370, 292] on button "Verify All" at bounding box center [1375, 300] width 124 height 32
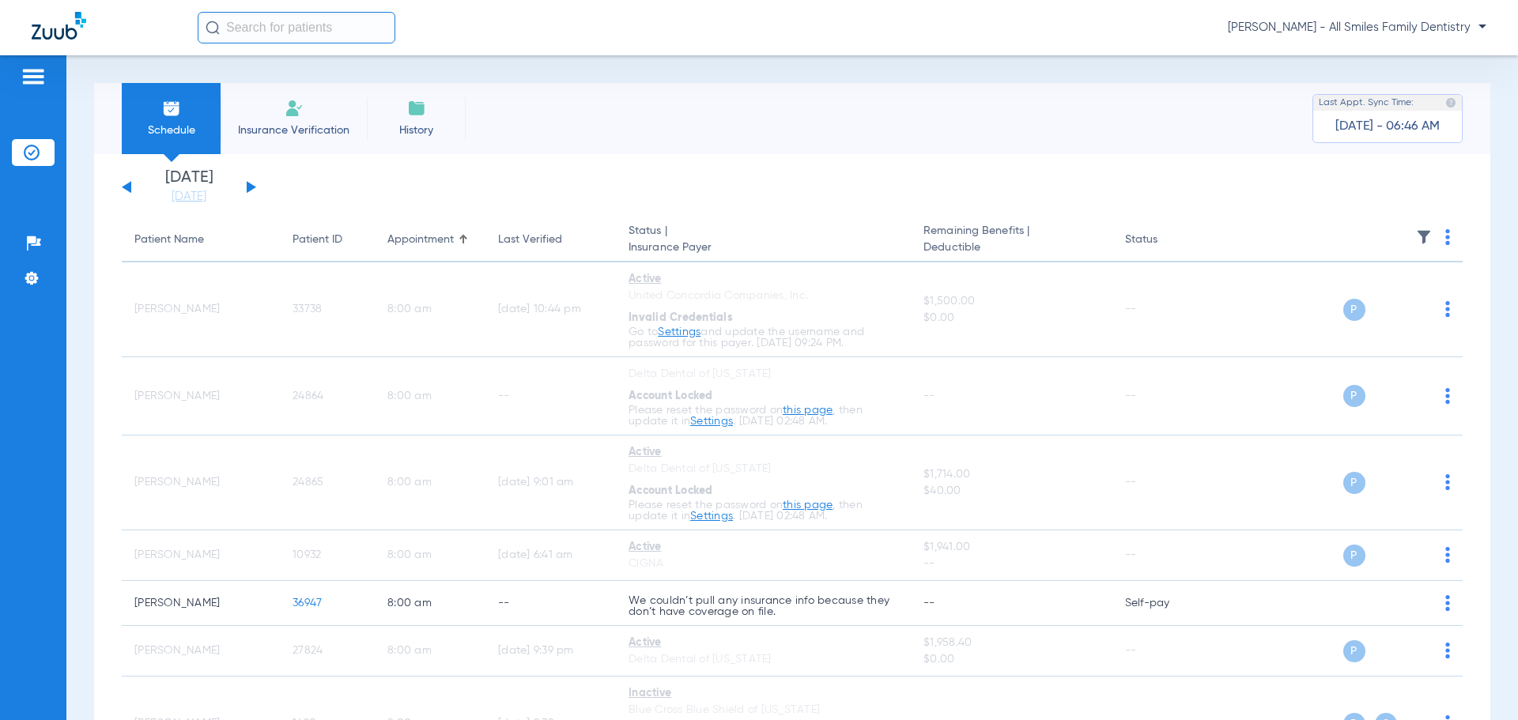
click at [247, 186] on button at bounding box center [251, 187] width 9 height 12
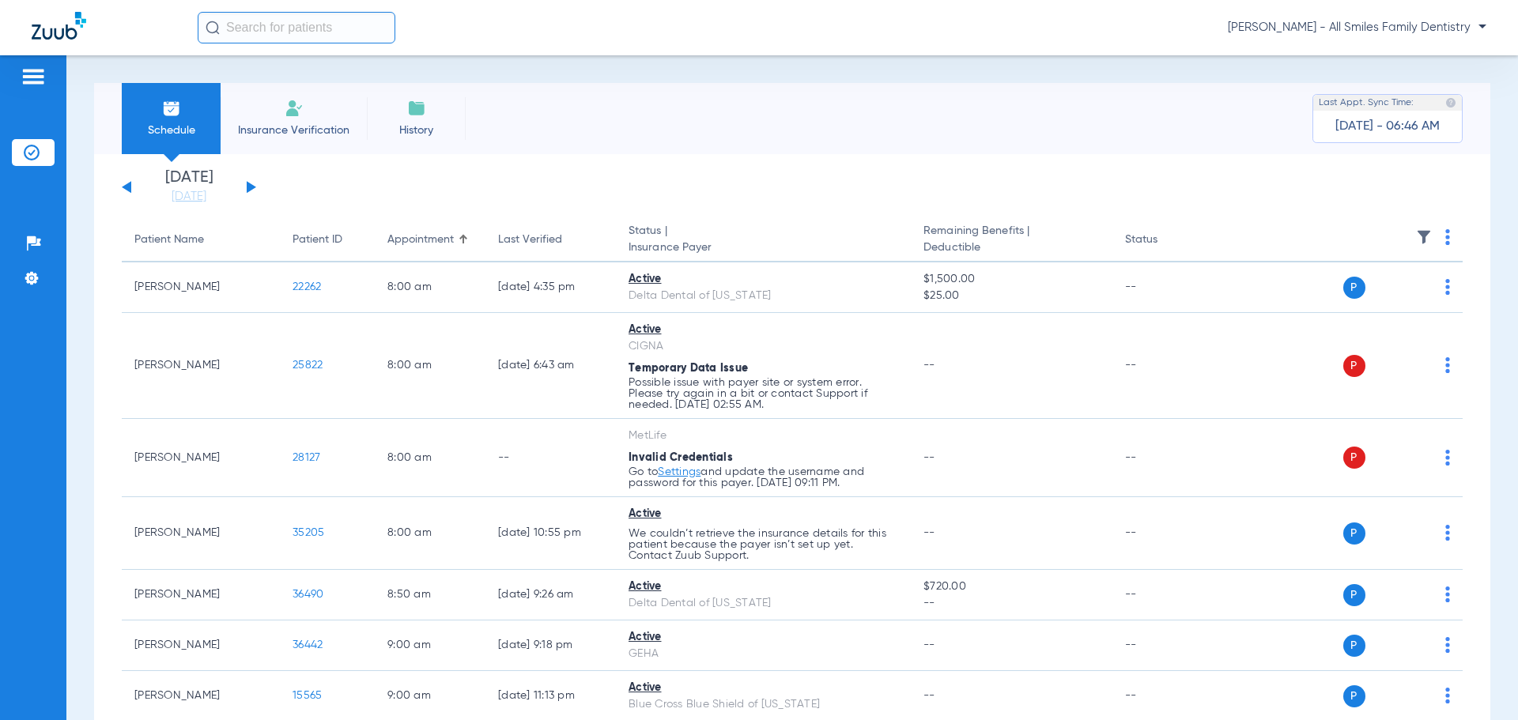
click at [1429, 236] on th at bounding box center [1341, 240] width 244 height 44
click at [1445, 241] on img at bounding box center [1447, 237] width 5 height 16
click at [1355, 299] on span "Verify All" at bounding box center [1375, 299] width 99 height 11
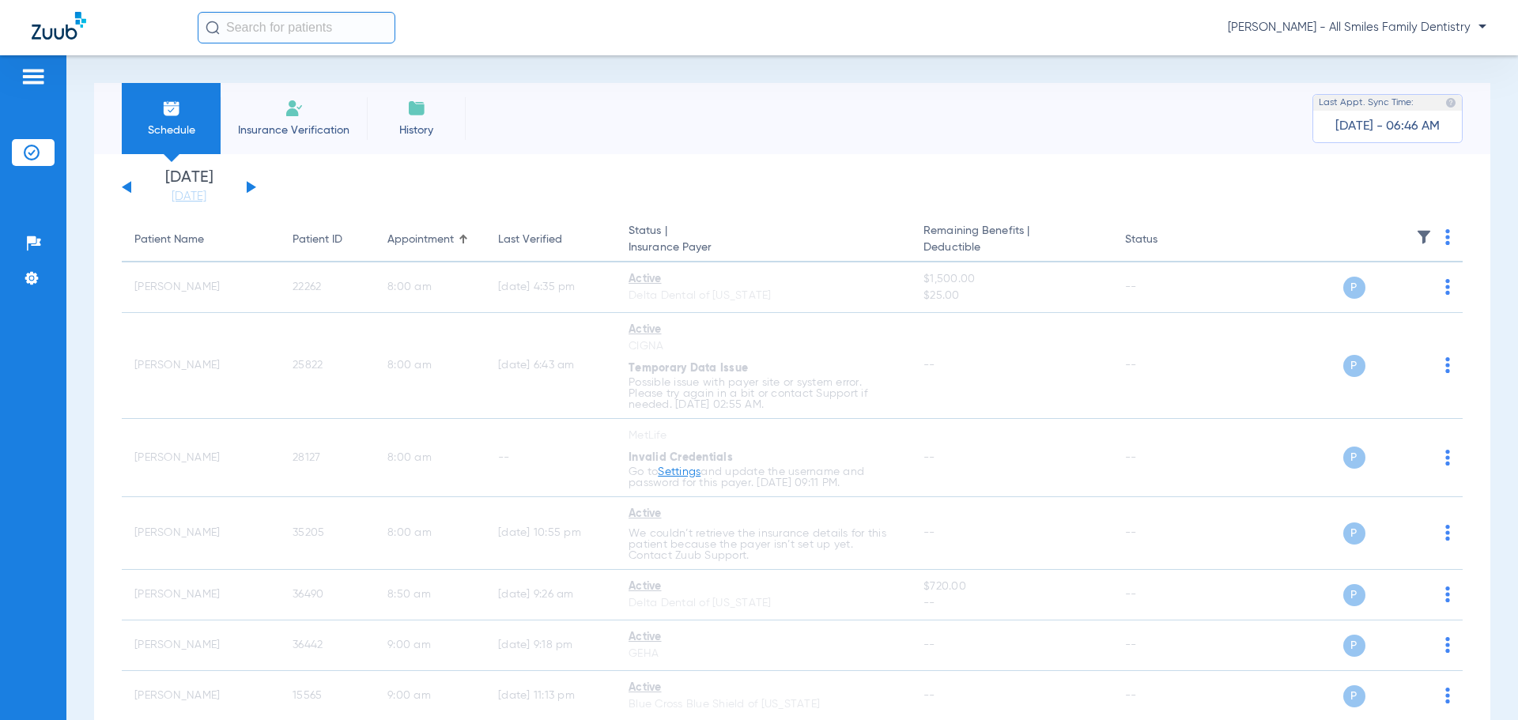
click at [250, 187] on button at bounding box center [251, 187] width 9 height 12
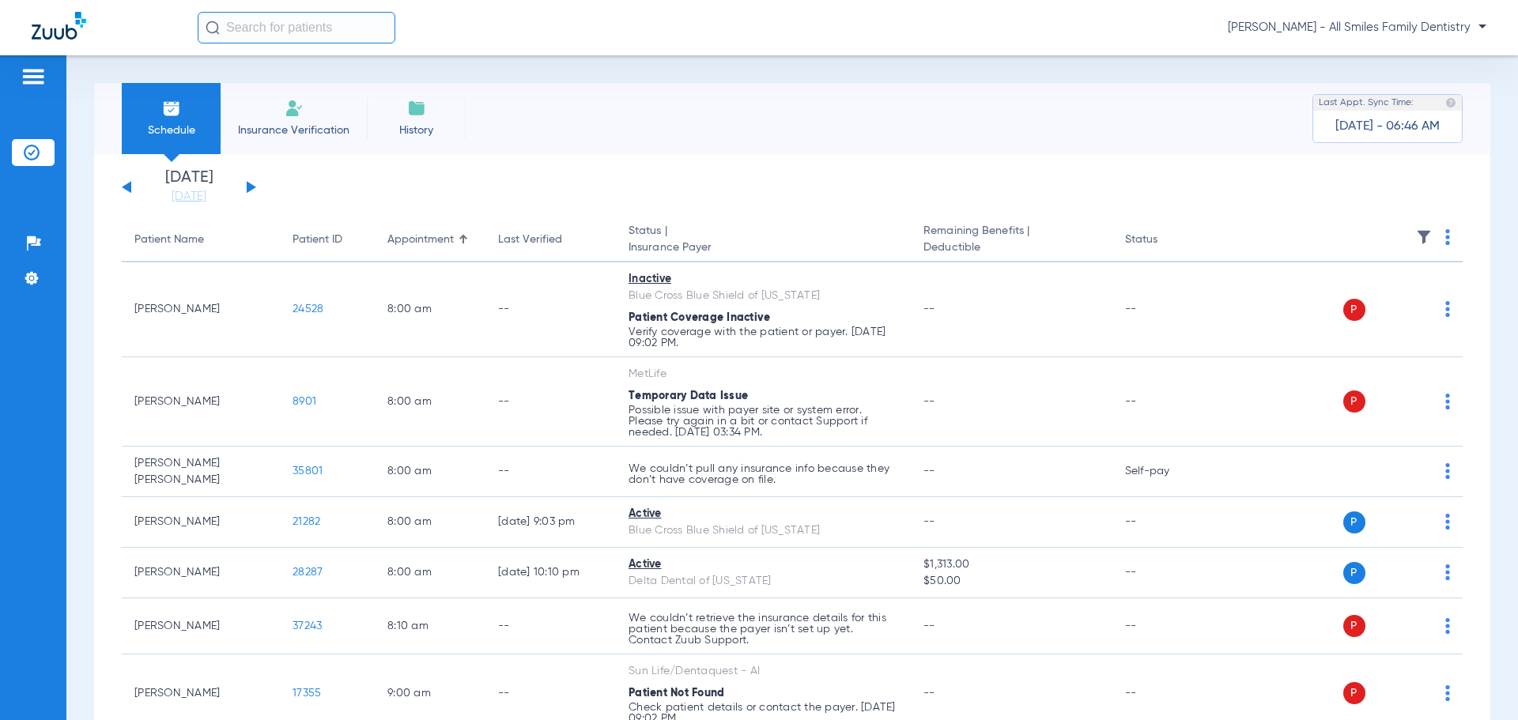
click at [1445, 240] on img at bounding box center [1447, 237] width 5 height 16
click at [1384, 292] on button "Verify All" at bounding box center [1375, 300] width 124 height 32
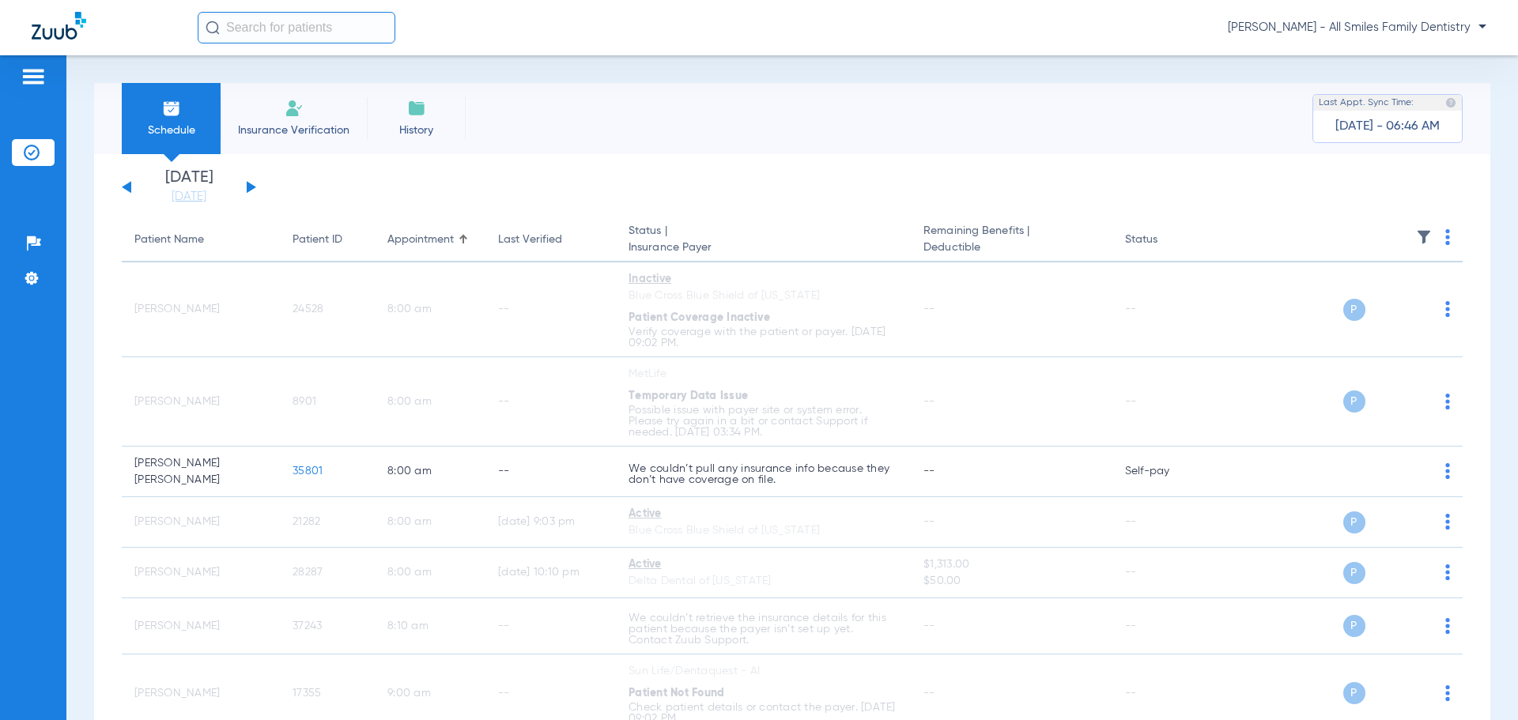
click at [249, 183] on div "[DATE] [DATE] [DATE] [DATE] [DATE] [DATE] [DATE] [DATE] [DATE] [DATE] [DATE] [D…" at bounding box center [189, 187] width 134 height 35
click at [251, 187] on button at bounding box center [251, 187] width 9 height 12
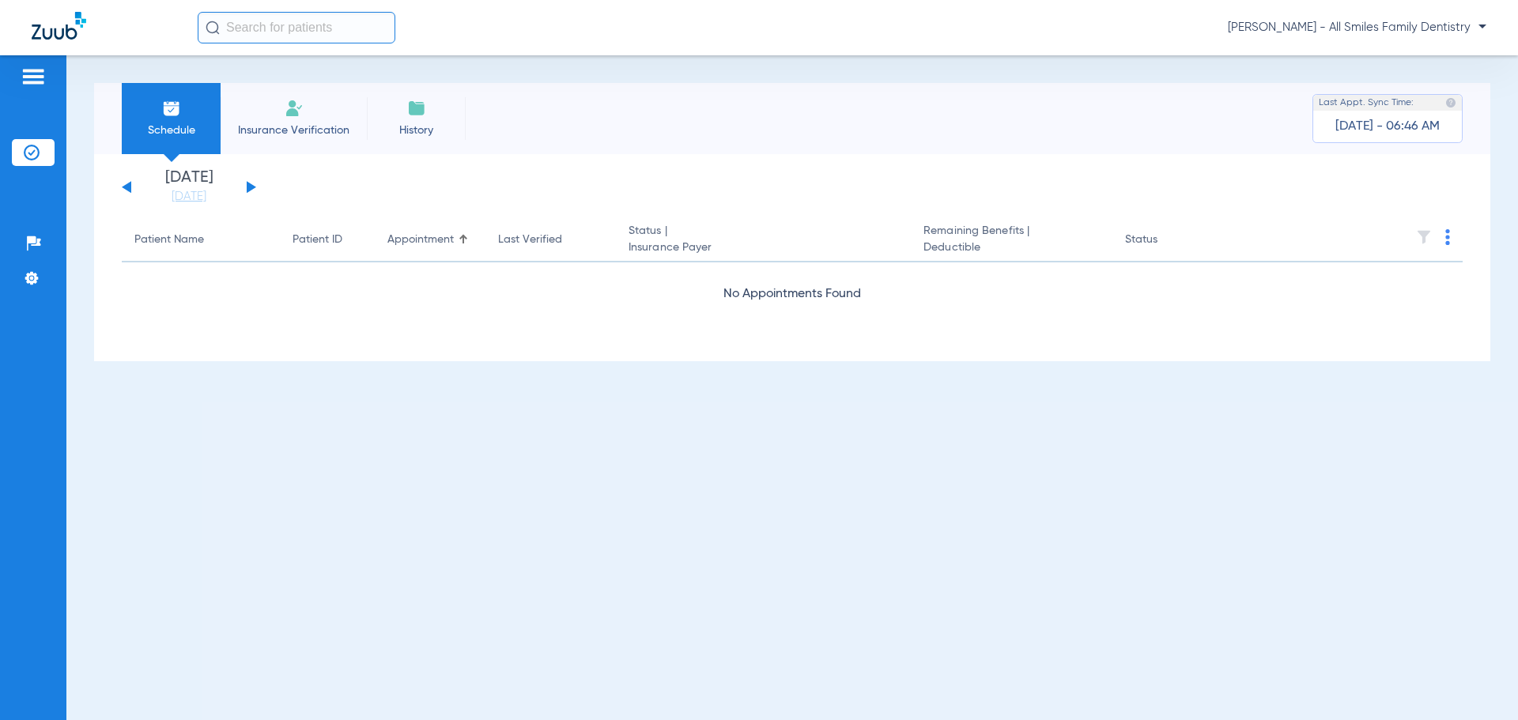
click at [250, 187] on button at bounding box center [251, 187] width 9 height 12
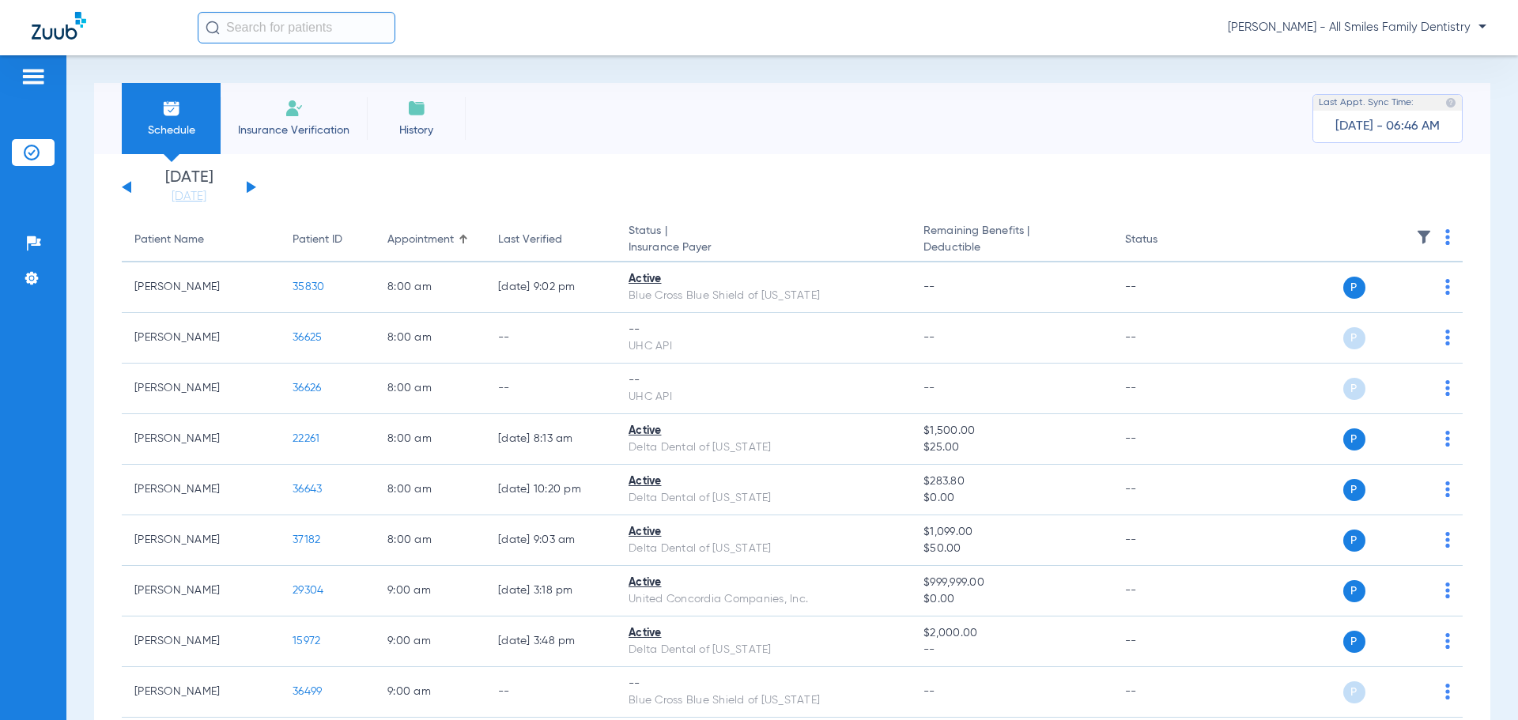
click at [1445, 243] on img at bounding box center [1447, 237] width 5 height 16
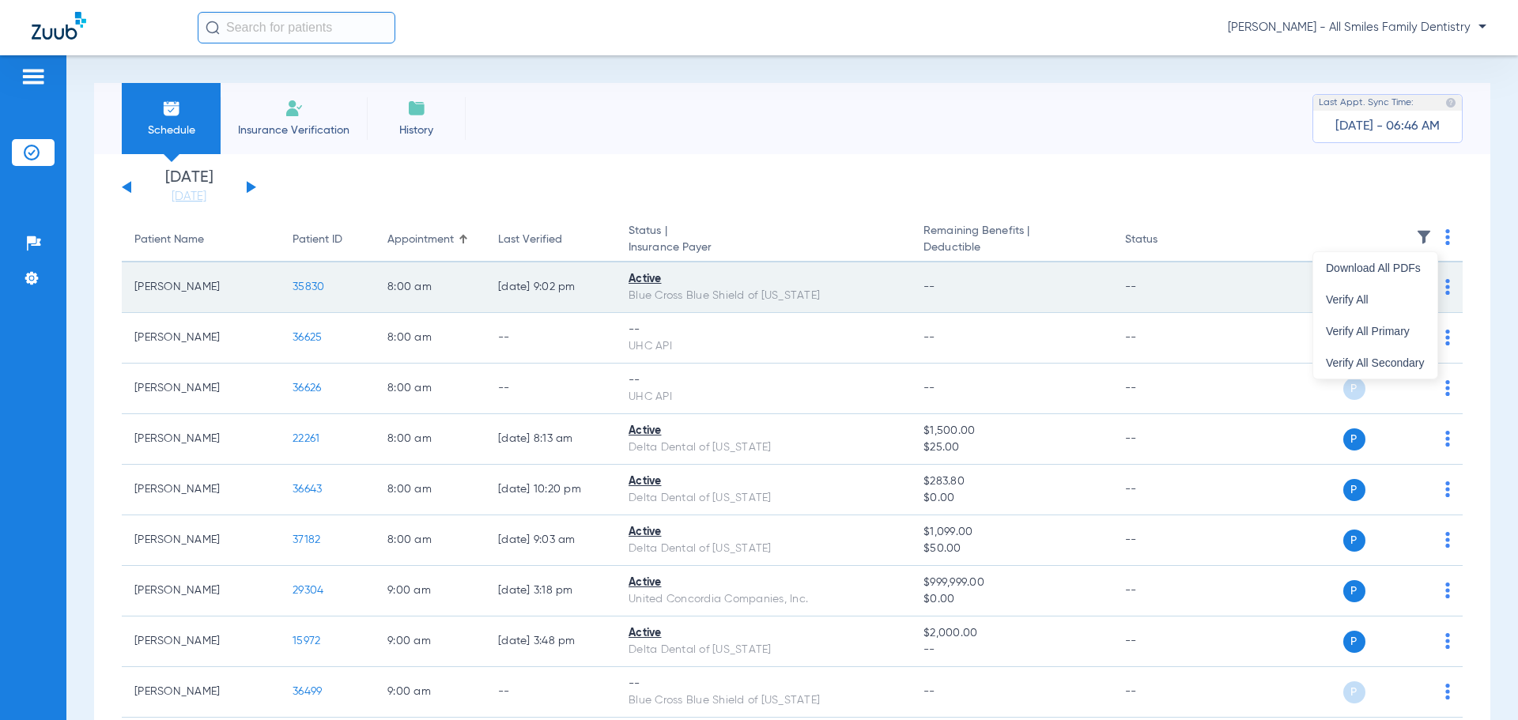
click at [1342, 296] on span "Verify All" at bounding box center [1375, 299] width 99 height 11
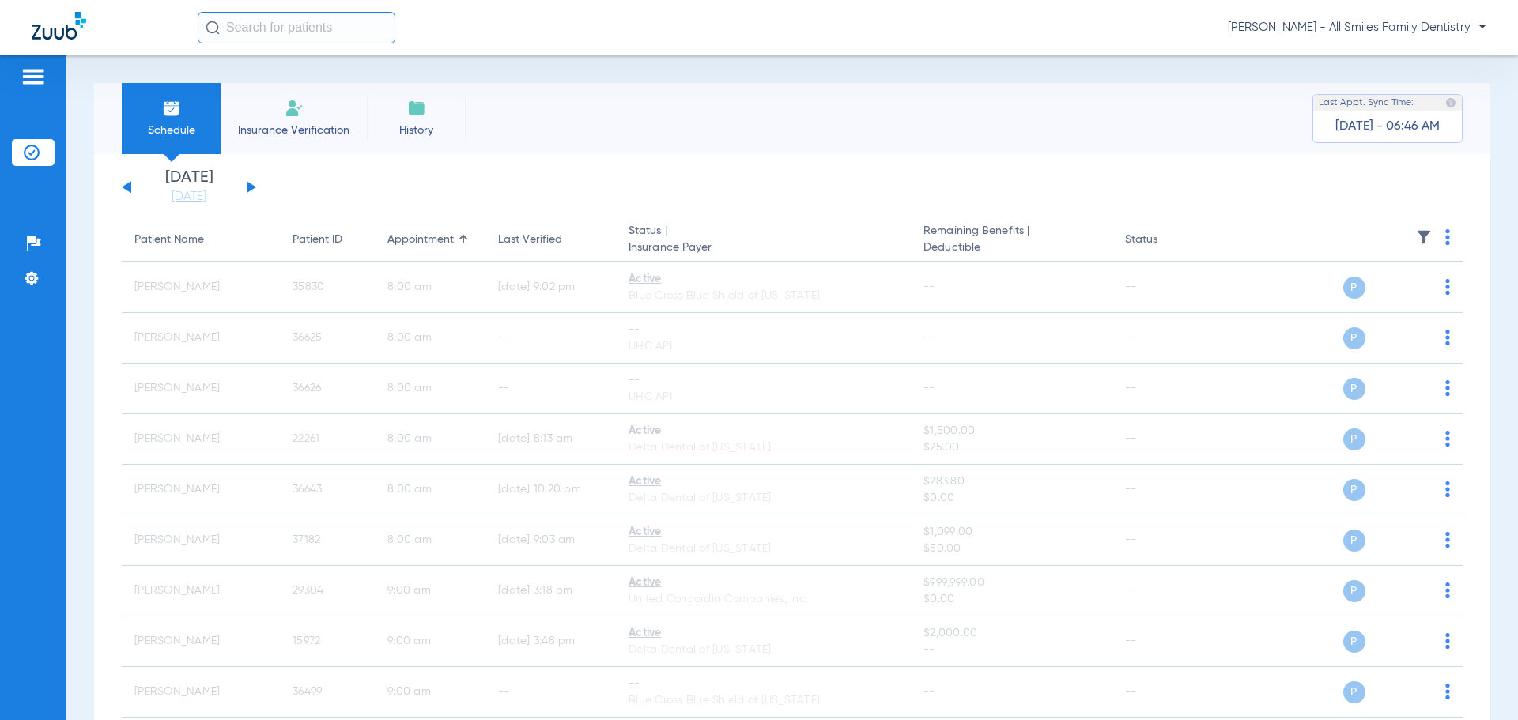
click at [250, 188] on button at bounding box center [251, 187] width 9 height 12
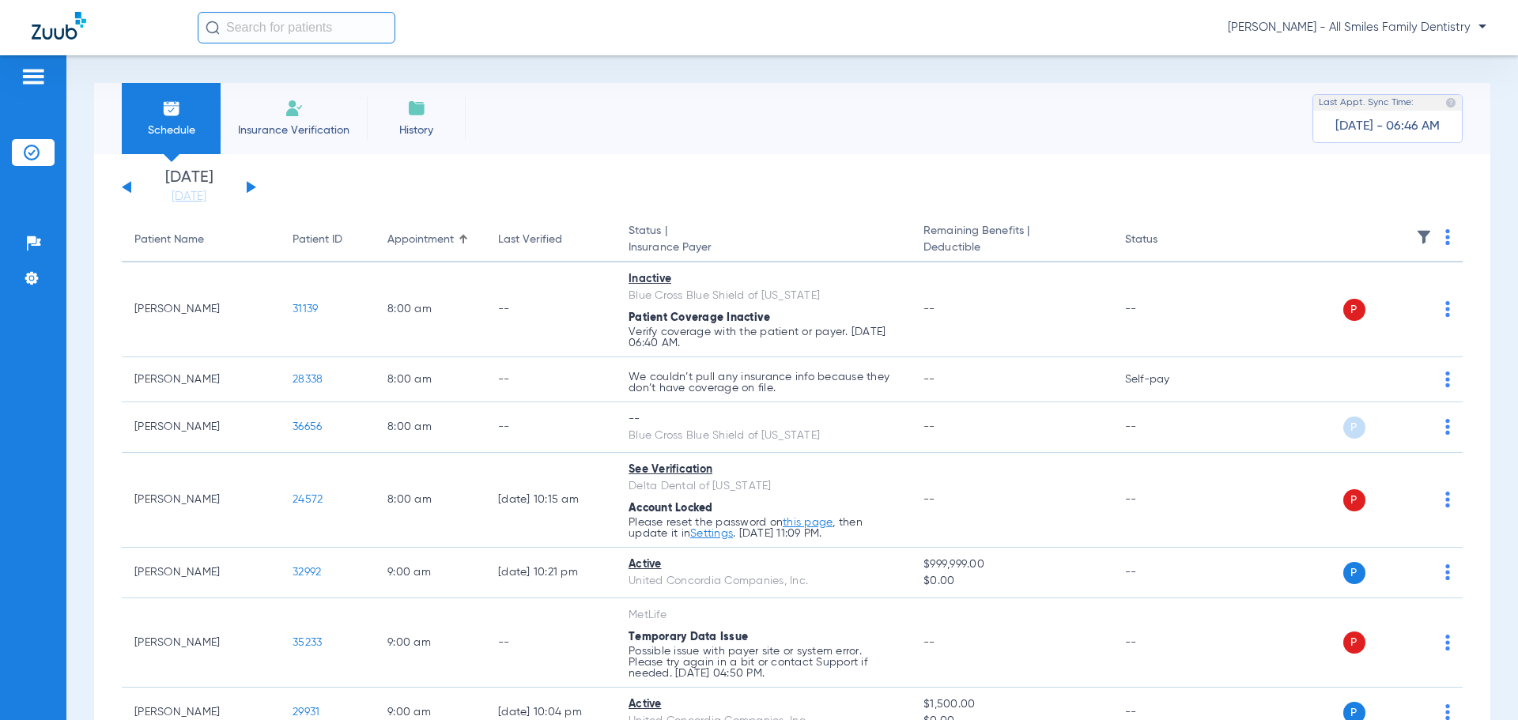
click at [1446, 240] on th at bounding box center [1341, 240] width 244 height 44
click at [1445, 239] on img at bounding box center [1447, 237] width 5 height 16
click at [1371, 296] on span "Verify All" at bounding box center [1375, 299] width 99 height 11
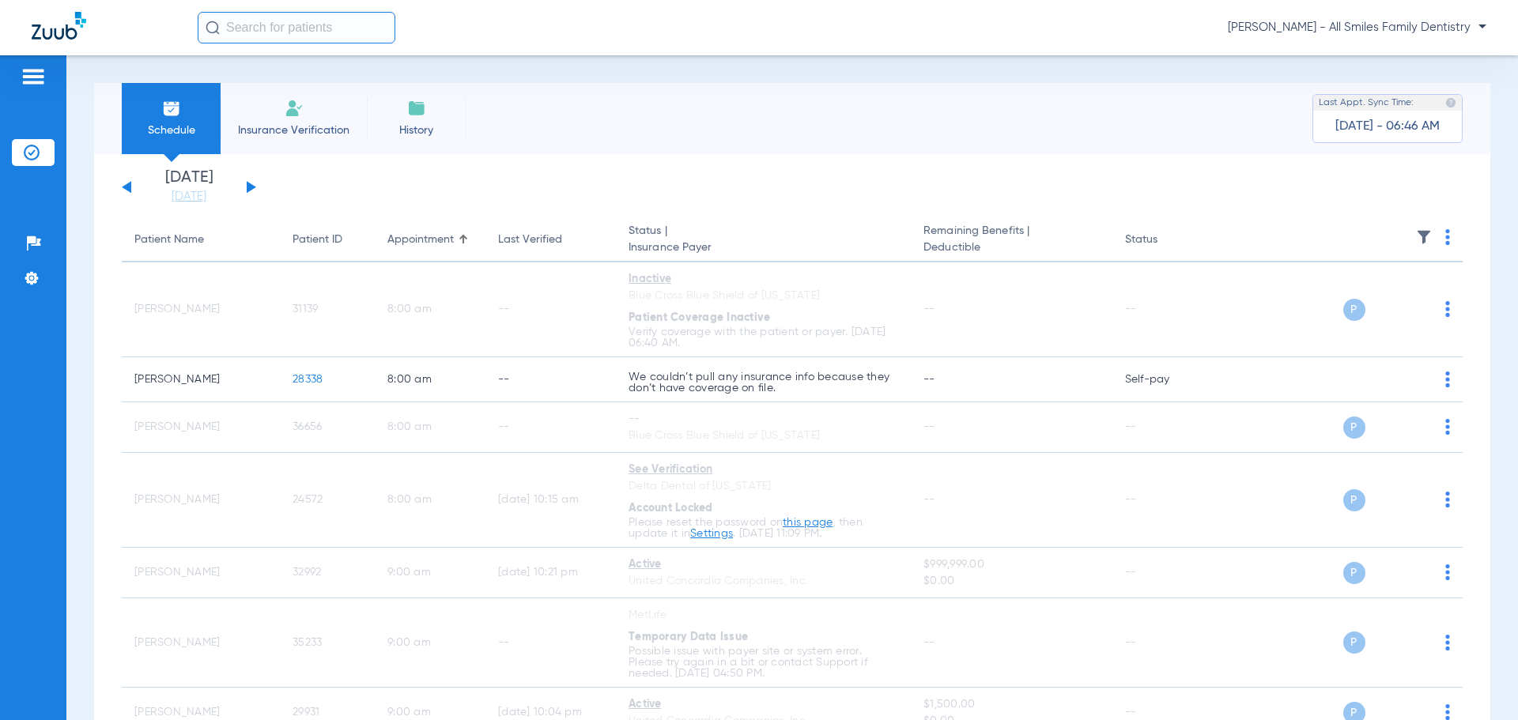
click at [247, 187] on button at bounding box center [251, 187] width 9 height 12
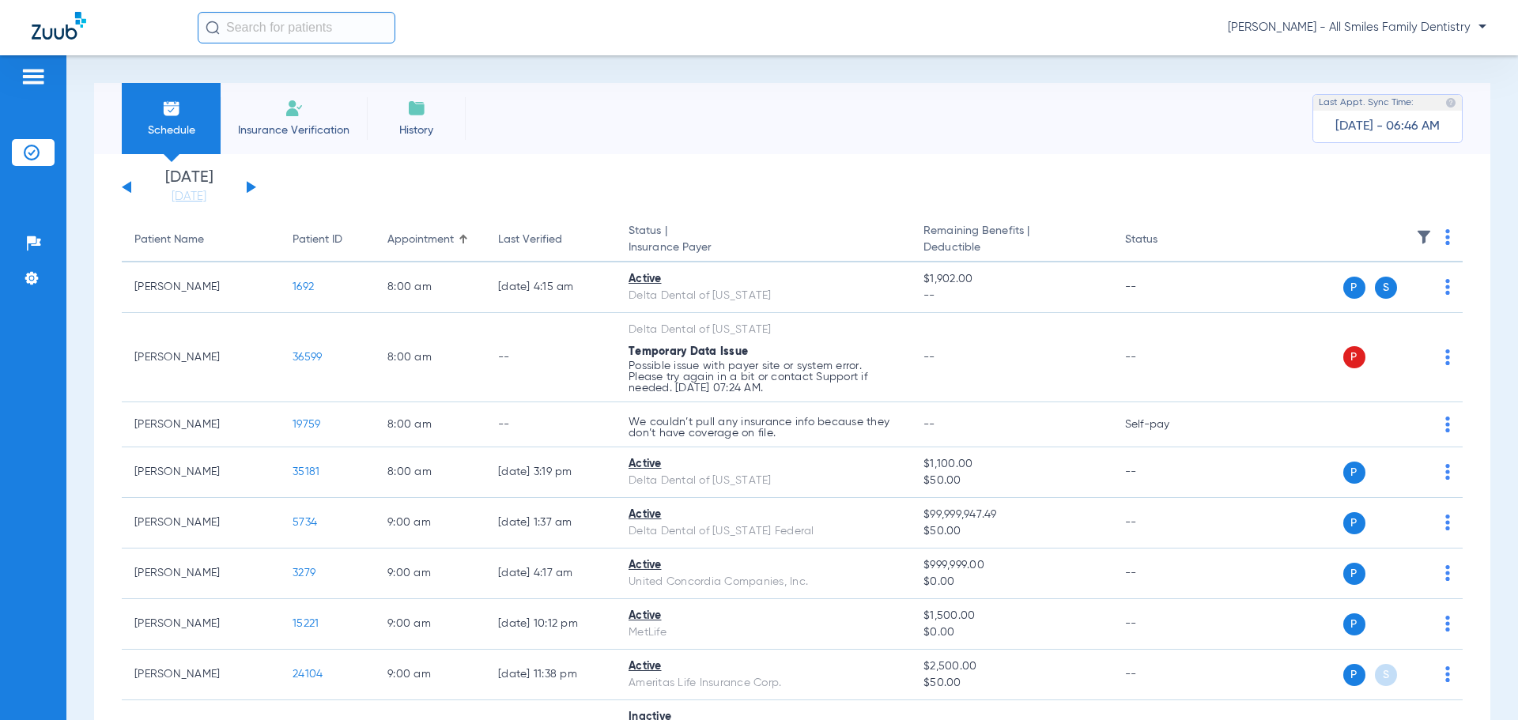
click at [1445, 240] on img at bounding box center [1447, 237] width 5 height 16
drag, startPoint x: 1351, startPoint y: 296, endPoint x: 1213, endPoint y: 246, distance: 147.0
click at [1350, 295] on span "Verify All" at bounding box center [1375, 299] width 99 height 11
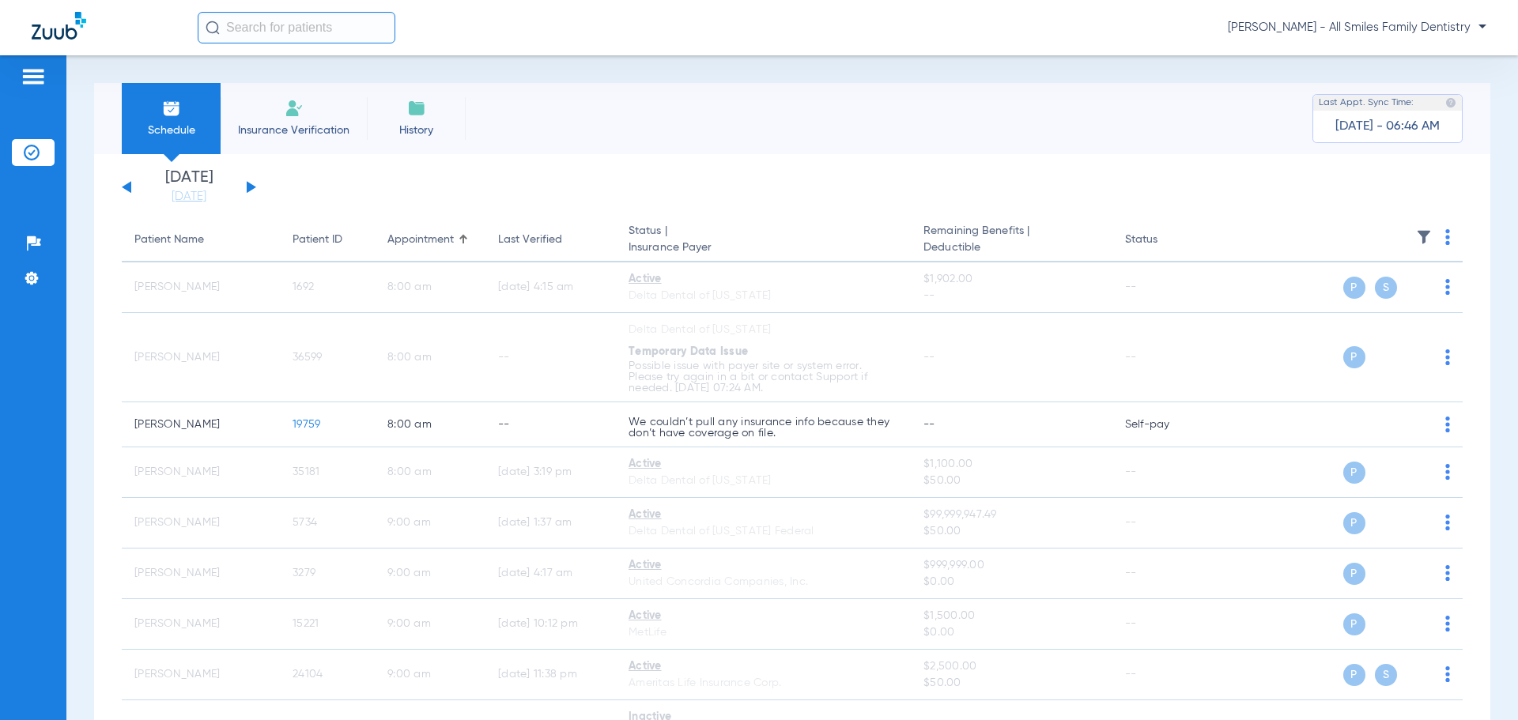
click at [247, 187] on button at bounding box center [251, 187] width 9 height 12
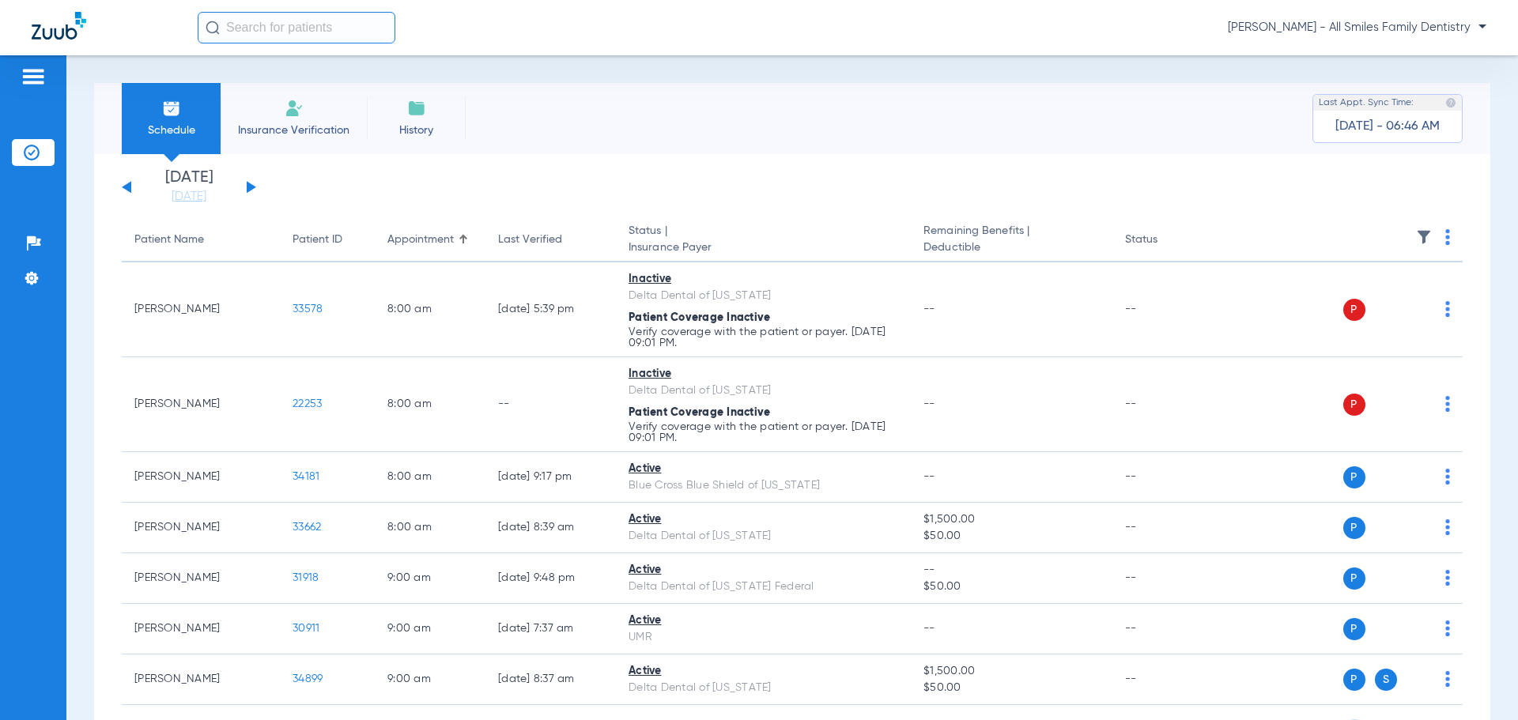
click at [1445, 240] on img at bounding box center [1447, 237] width 5 height 16
click at [1386, 293] on button "Verify All" at bounding box center [1375, 300] width 124 height 32
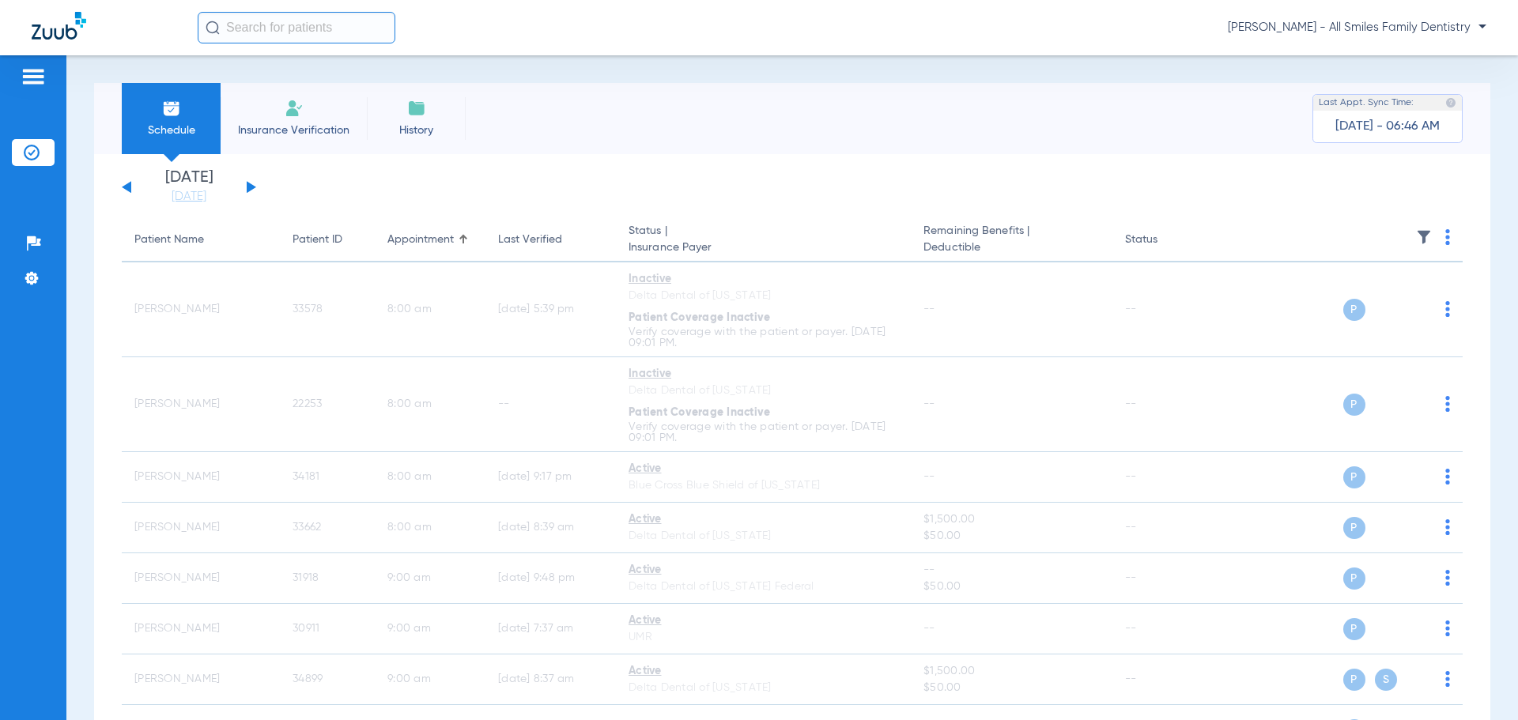
click at [248, 185] on button at bounding box center [251, 187] width 9 height 12
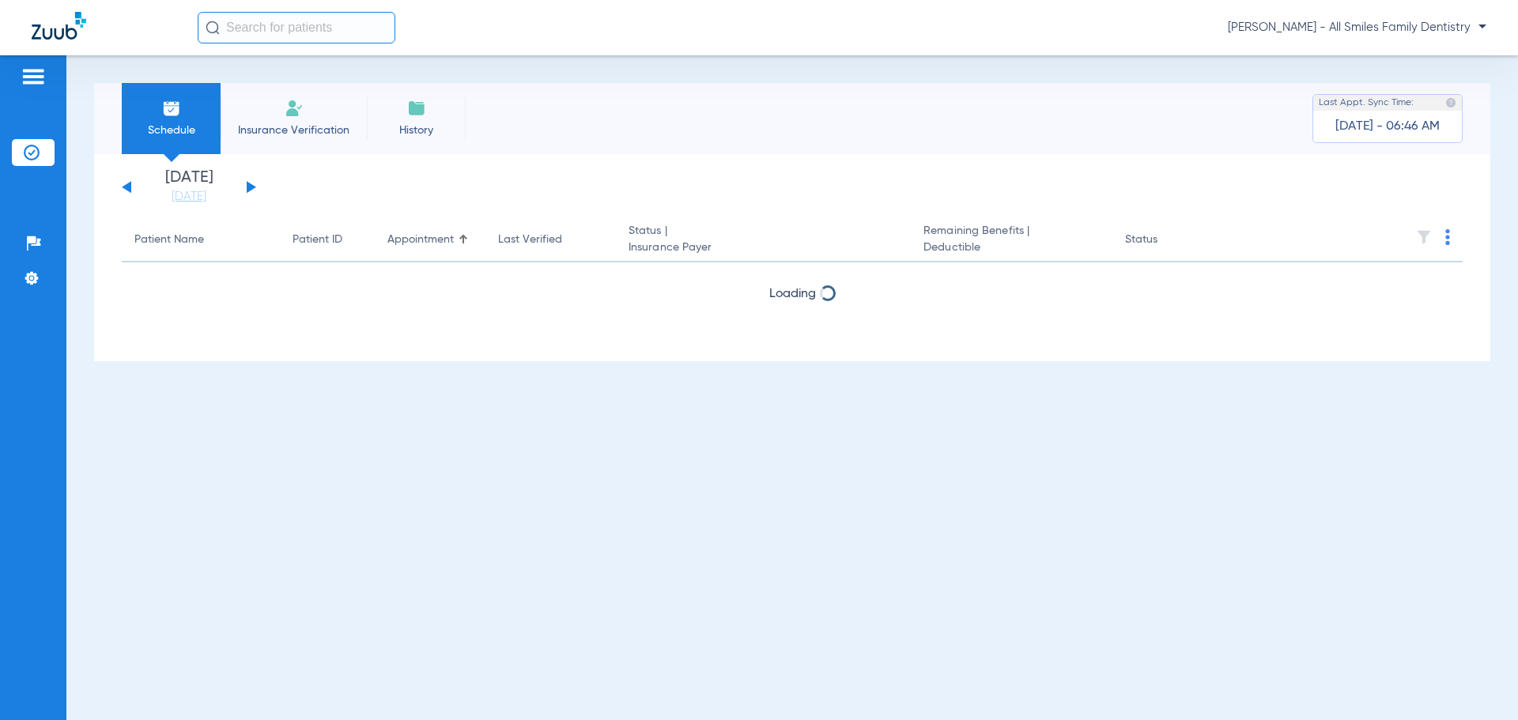
click at [1446, 238] on th at bounding box center [1341, 240] width 244 height 44
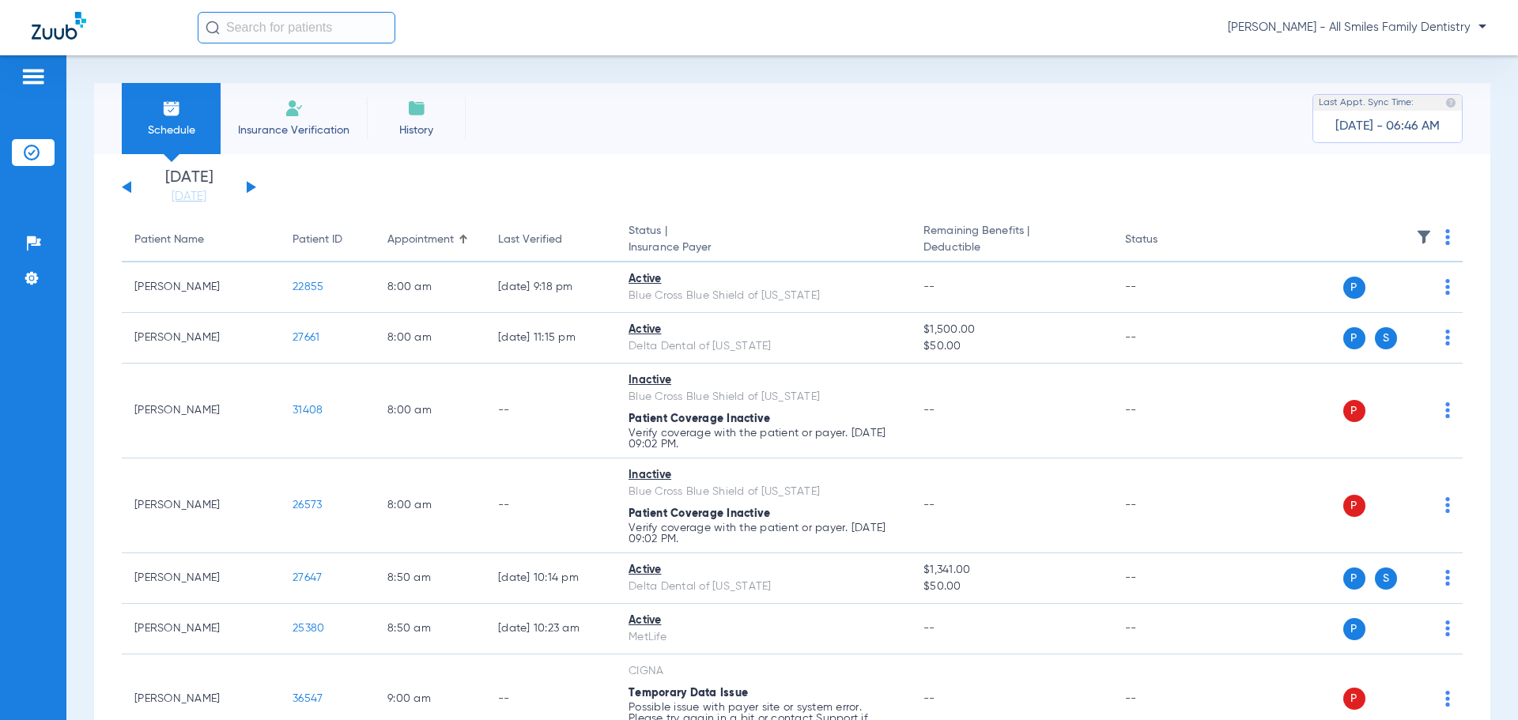
click at [1445, 242] on img at bounding box center [1447, 237] width 5 height 16
click at [1368, 296] on span "Verify All" at bounding box center [1375, 299] width 99 height 11
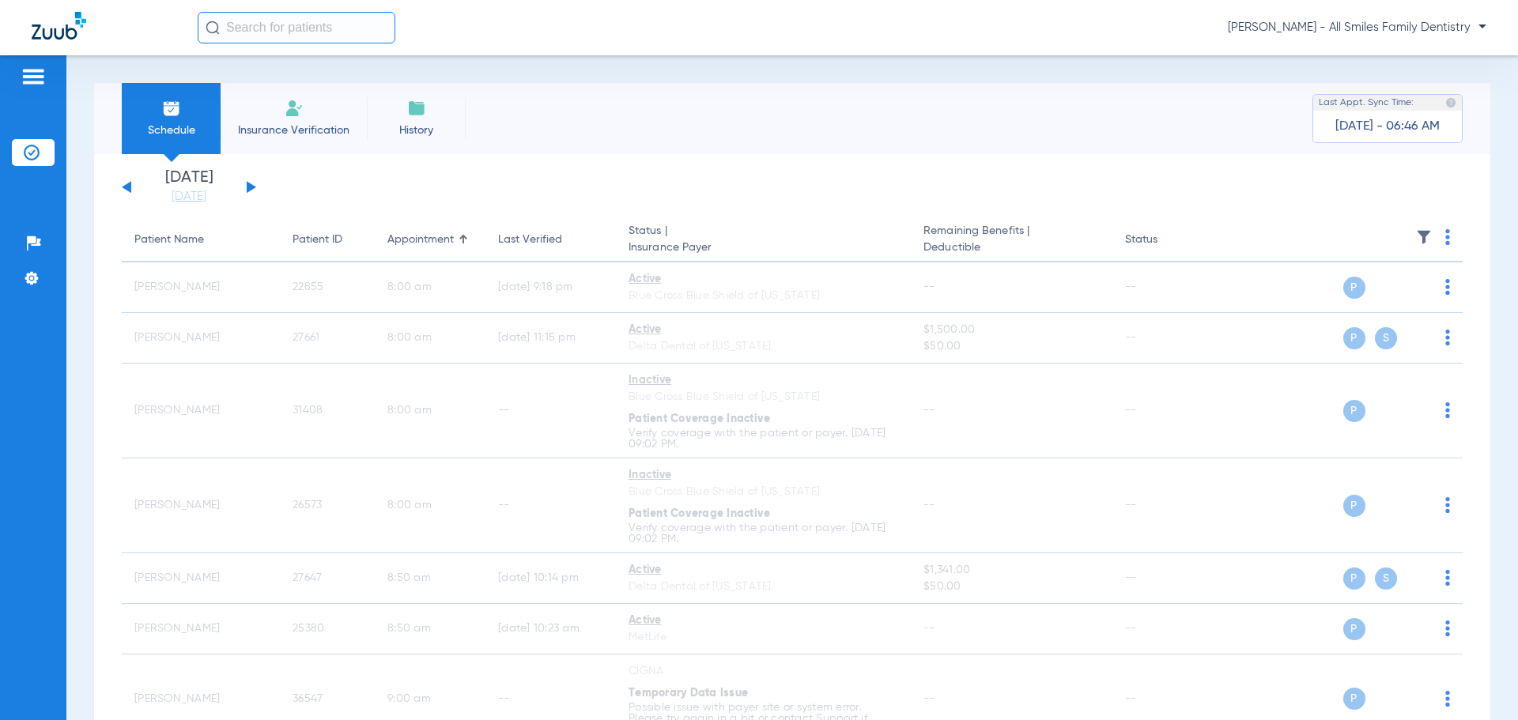
click at [1445, 244] on img at bounding box center [1447, 237] width 5 height 16
drag, startPoint x: 1376, startPoint y: 291, endPoint x: 1066, endPoint y: 116, distance: 355.7
click at [1375, 291] on button "Verify All" at bounding box center [1375, 300] width 124 height 32
click at [126, 181] on div "[DATE] [DATE] [DATE] [DATE] [DATE] [DATE] [DATE] [DATE] [DATE] [DATE] [DATE] [D…" at bounding box center [189, 187] width 134 height 35
click at [129, 186] on button at bounding box center [126, 187] width 9 height 12
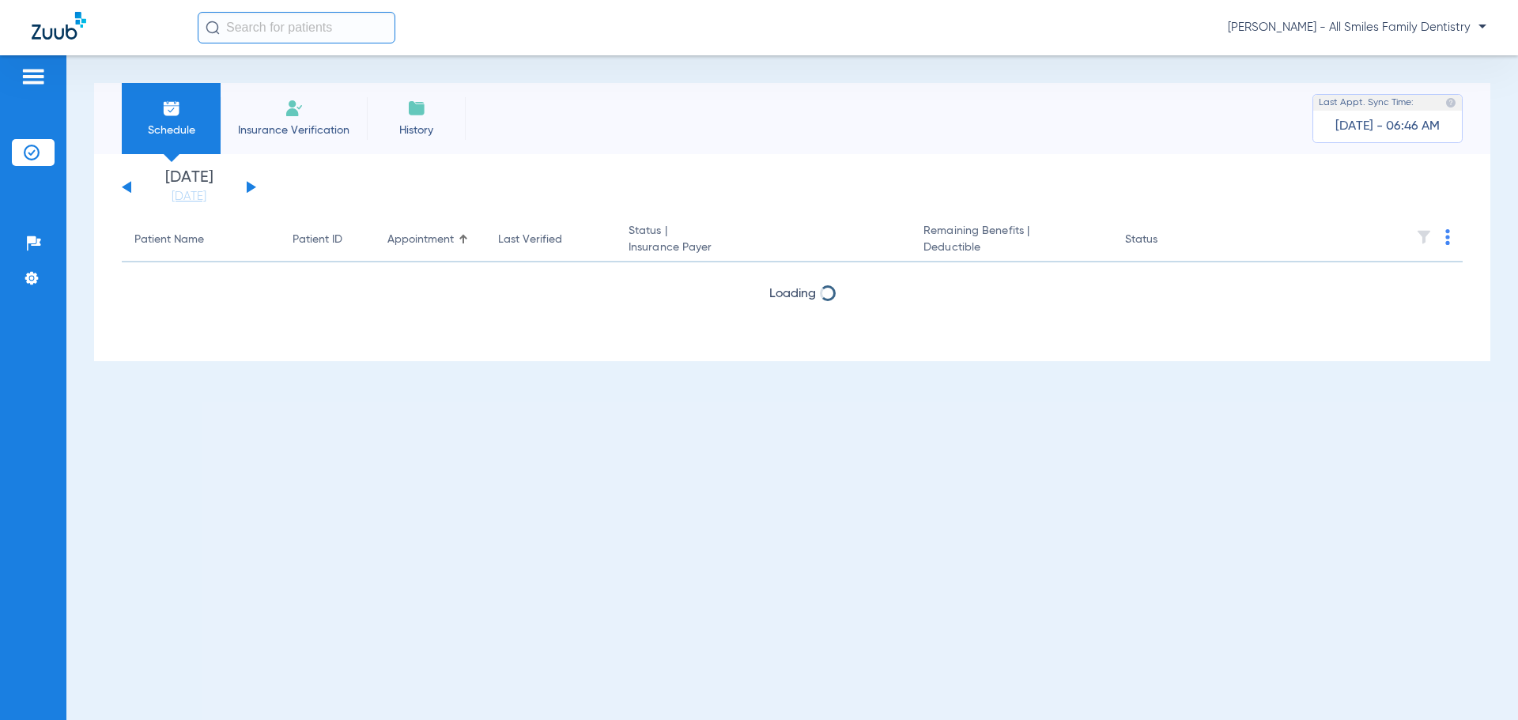
click at [129, 186] on button at bounding box center [126, 187] width 9 height 12
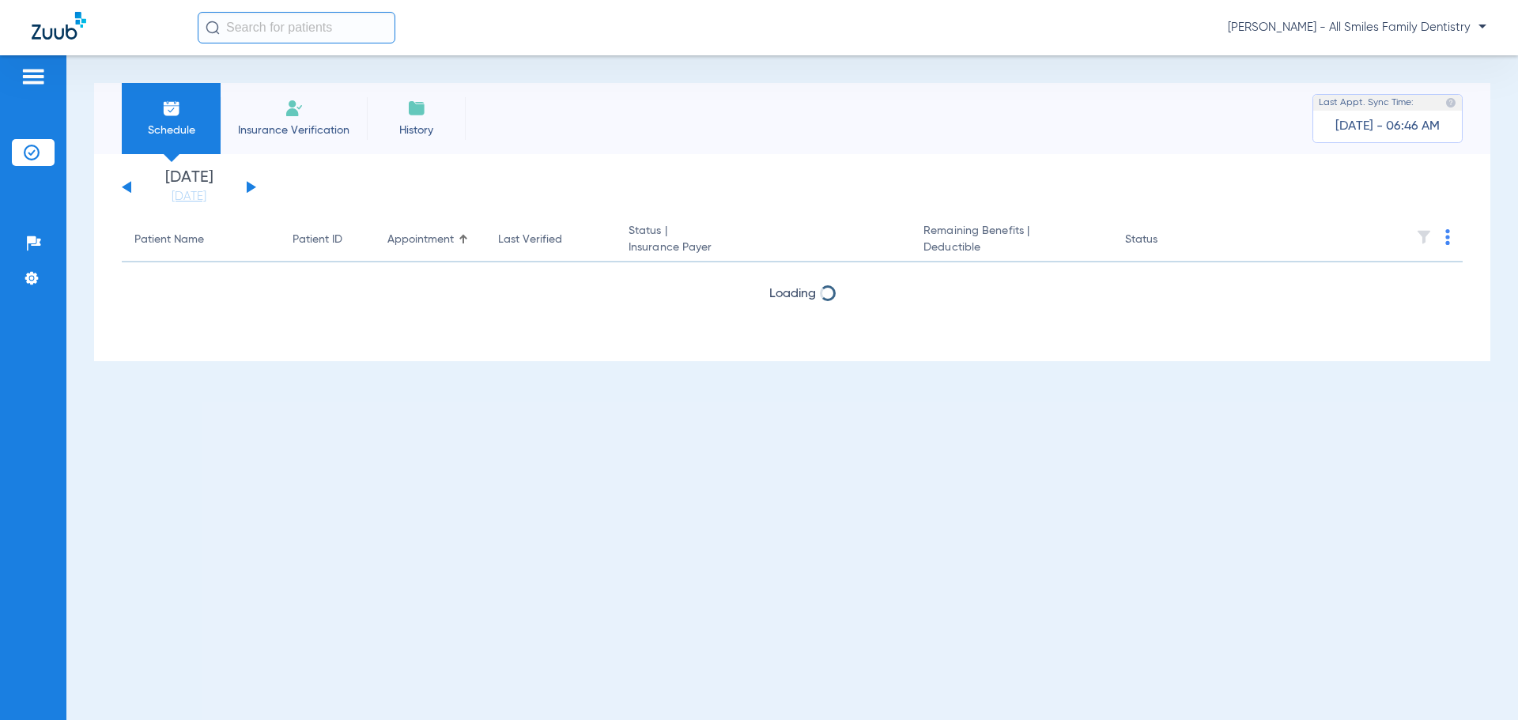
click at [129, 186] on button at bounding box center [126, 187] width 9 height 12
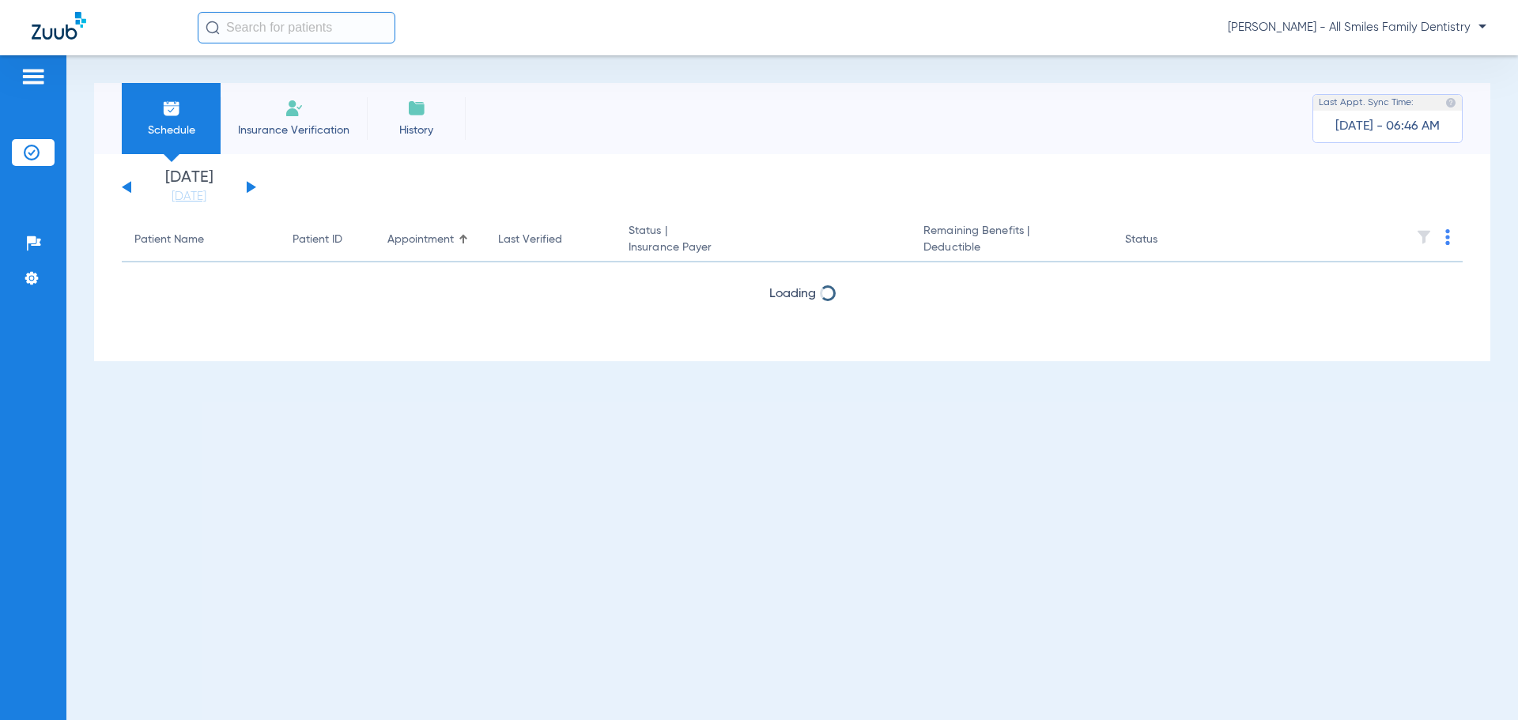
click at [129, 186] on button at bounding box center [126, 187] width 9 height 12
click at [128, 183] on button at bounding box center [126, 187] width 9 height 12
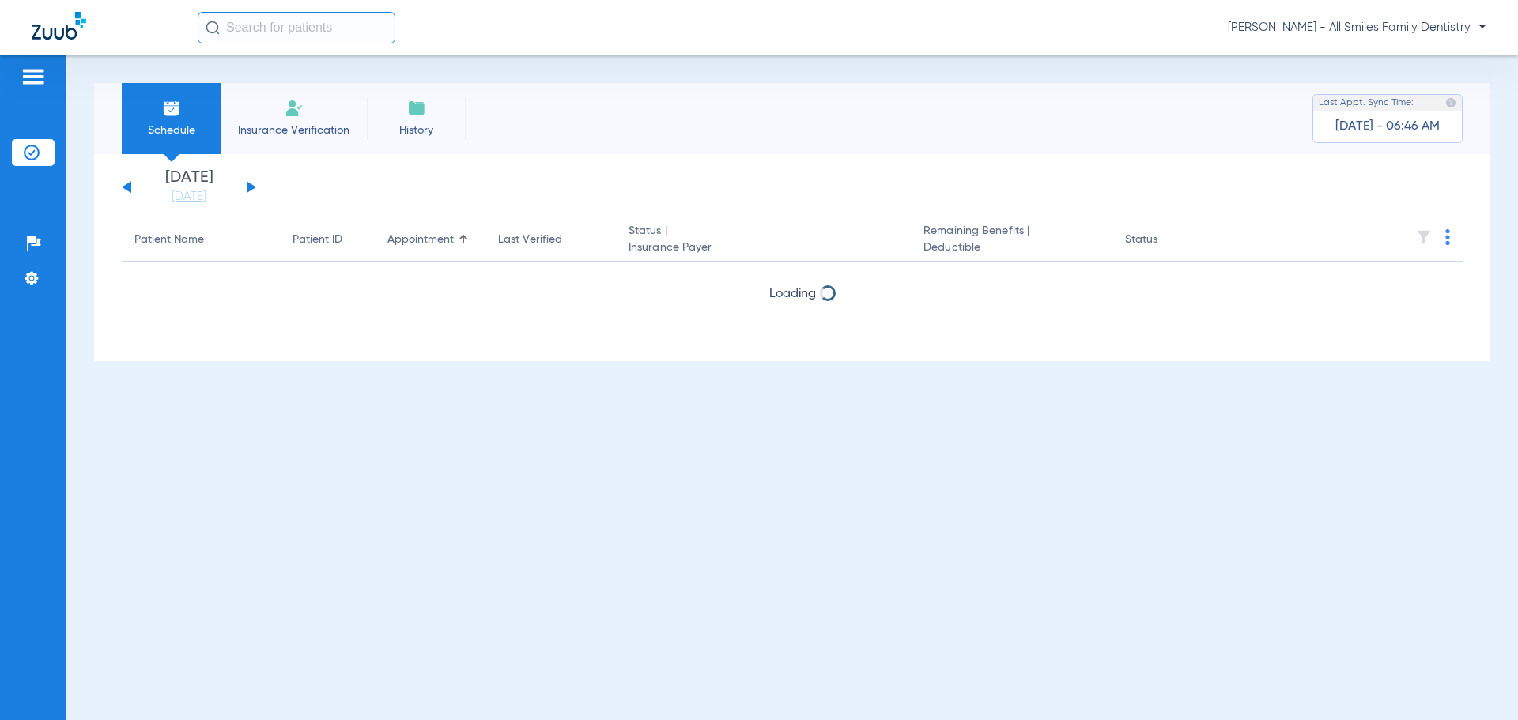
click at [128, 183] on button at bounding box center [126, 187] width 9 height 12
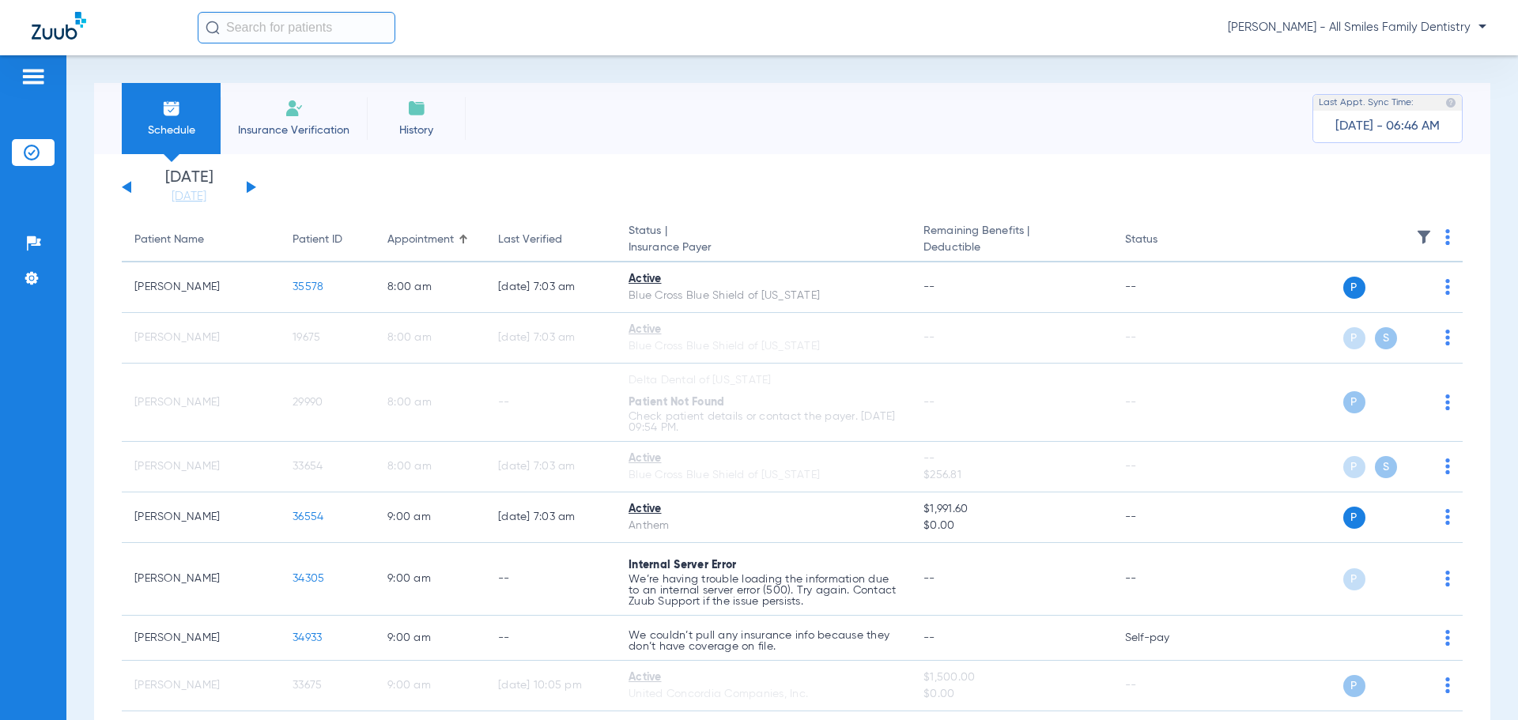
click at [128, 183] on button at bounding box center [126, 187] width 9 height 12
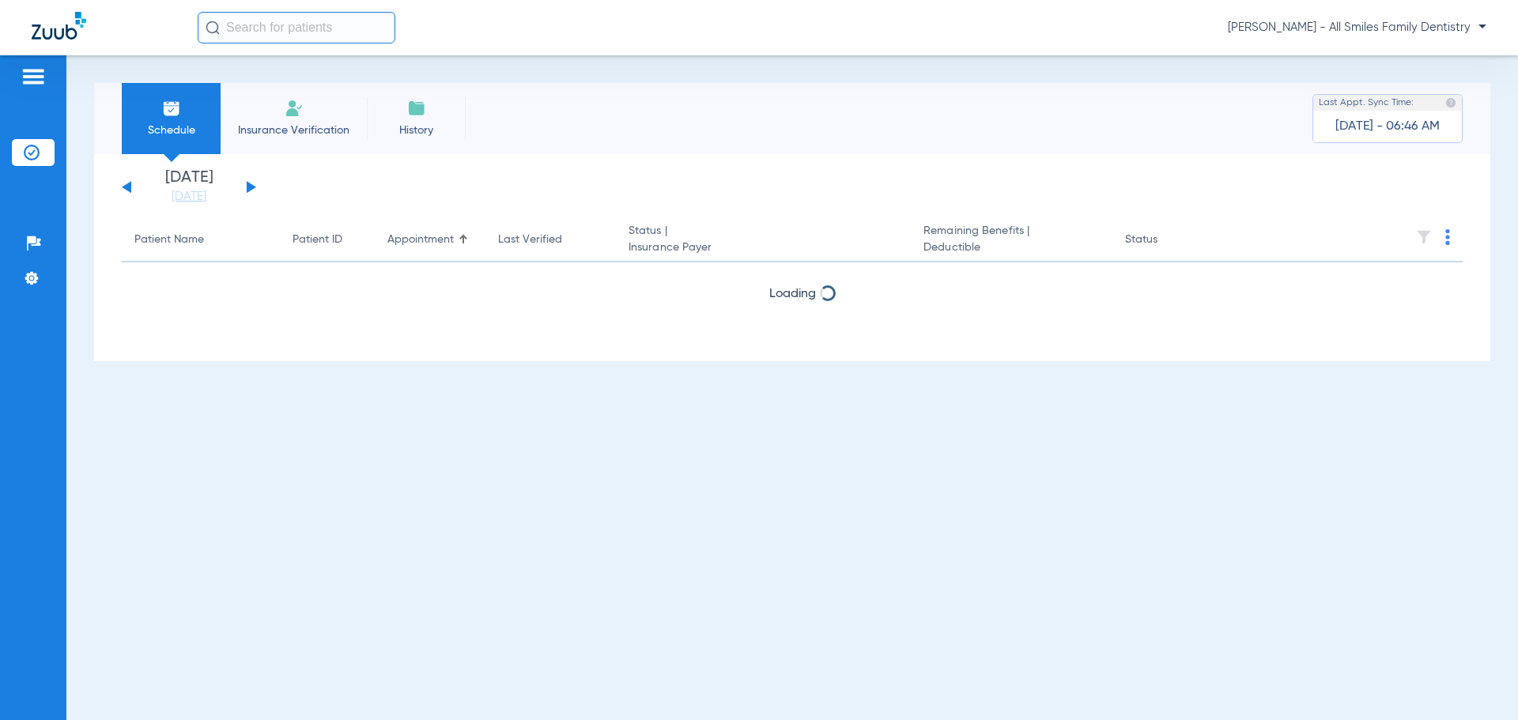
click at [128, 183] on button at bounding box center [126, 187] width 9 height 12
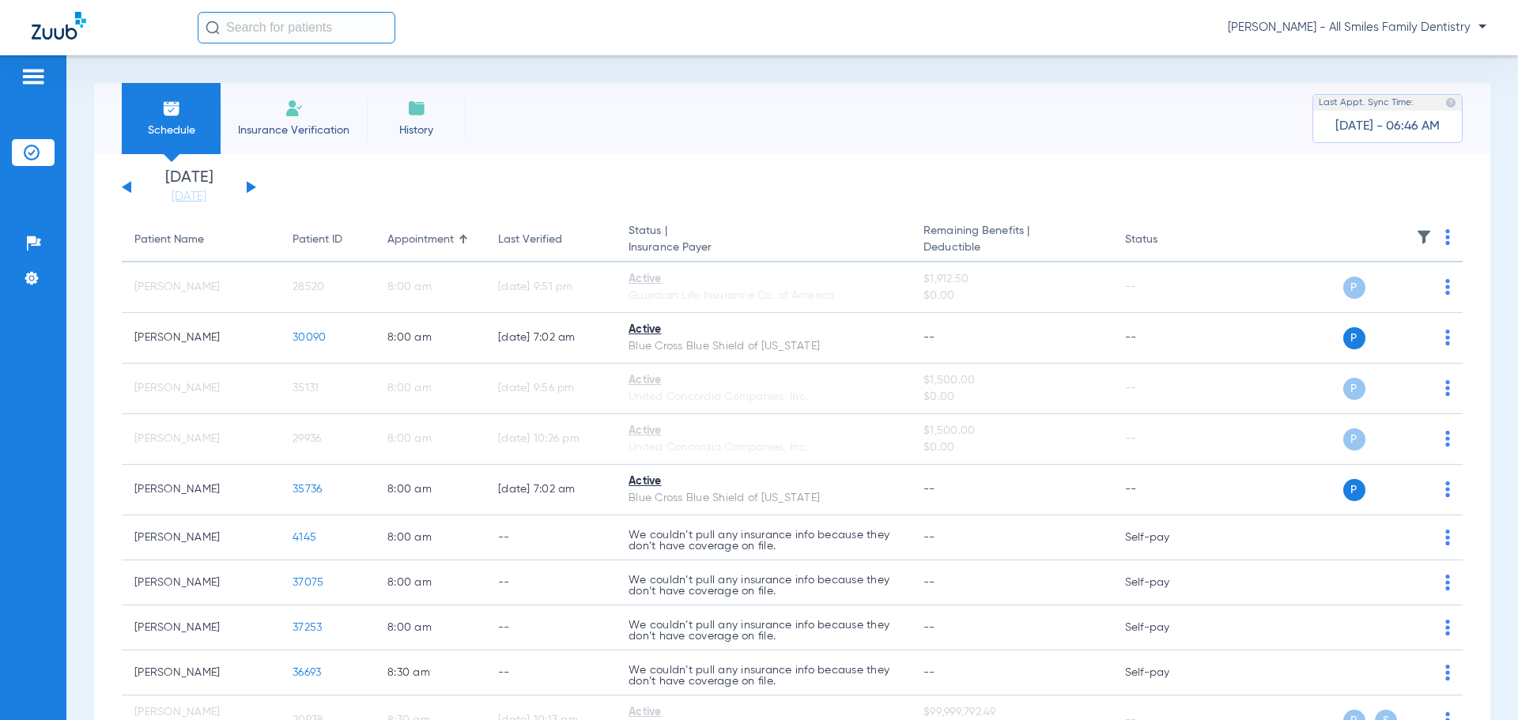
click at [128, 183] on button at bounding box center [126, 187] width 9 height 12
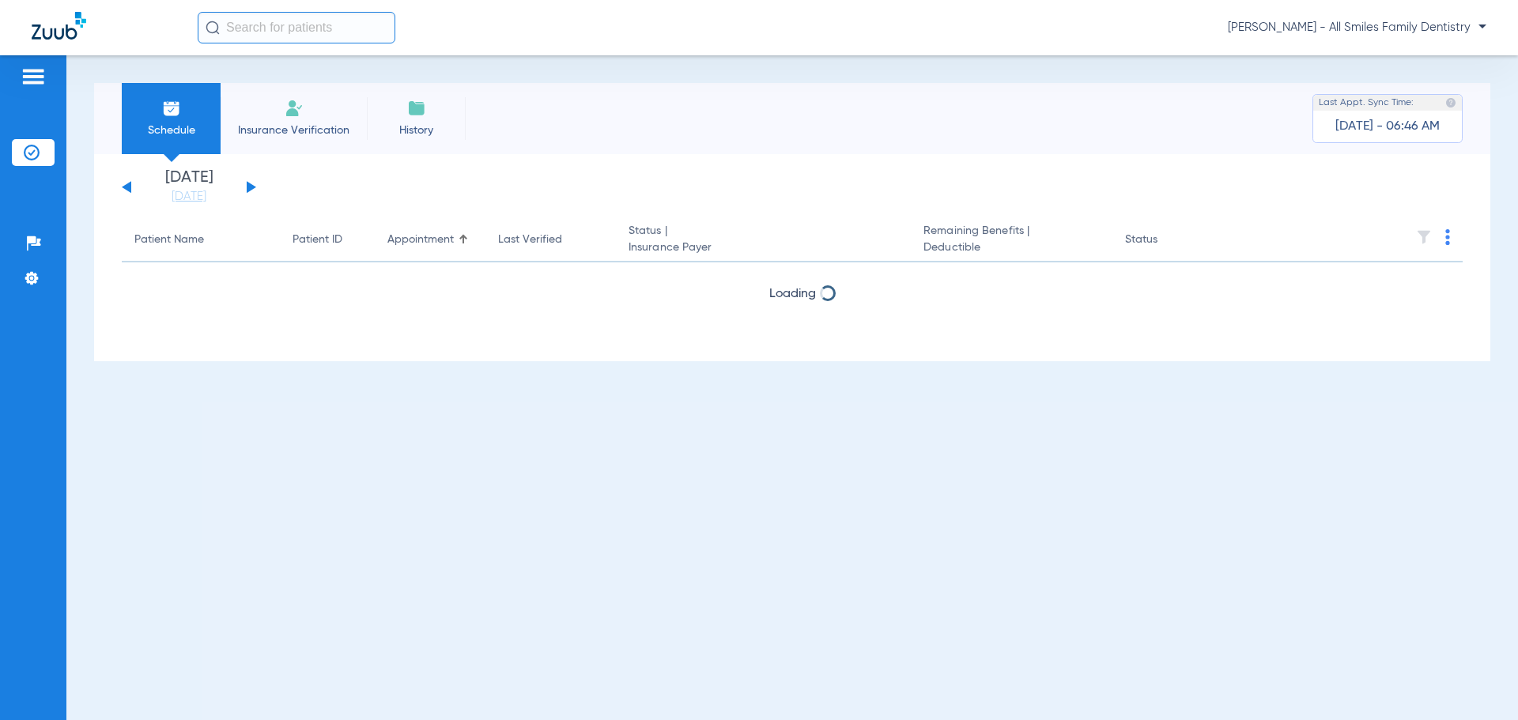
click at [128, 183] on button at bounding box center [126, 187] width 9 height 12
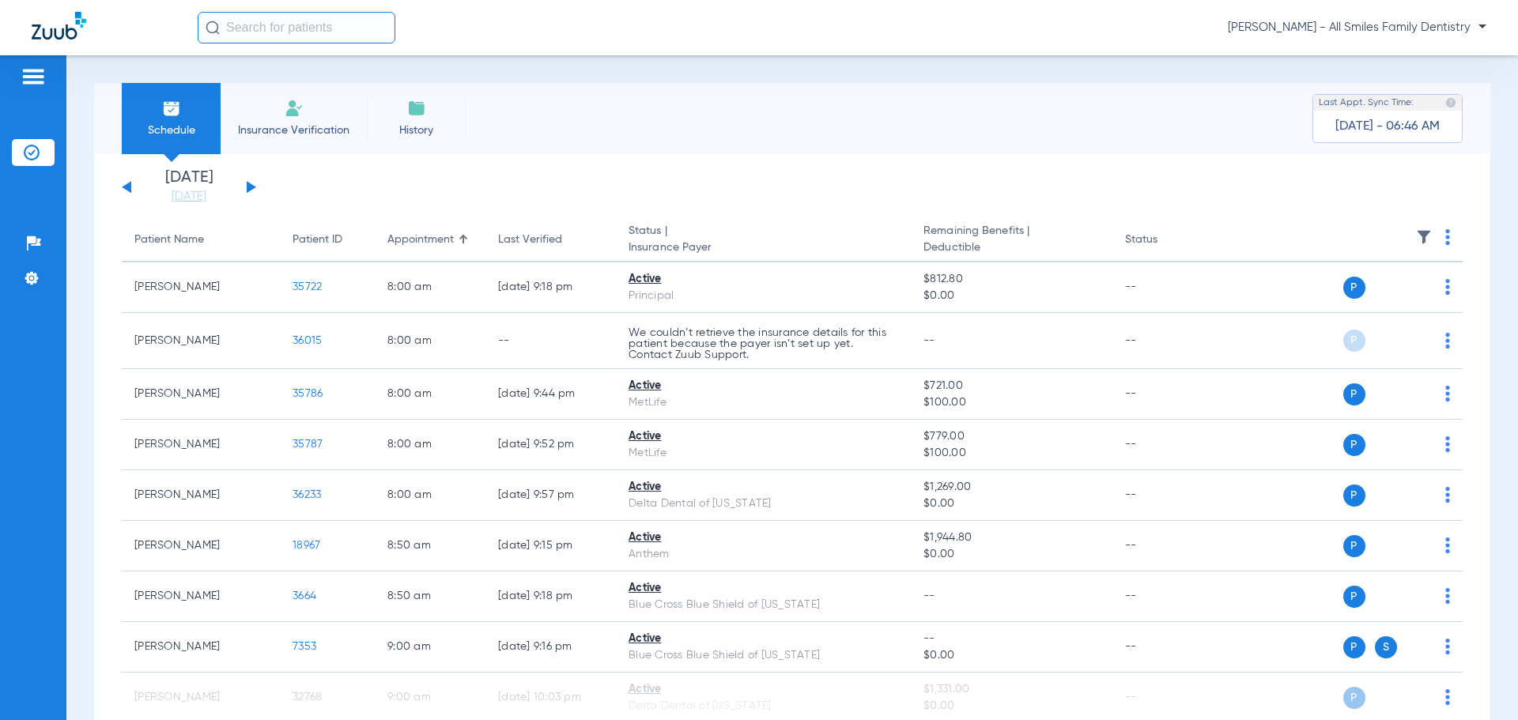
click at [1445, 237] on img at bounding box center [1447, 237] width 5 height 16
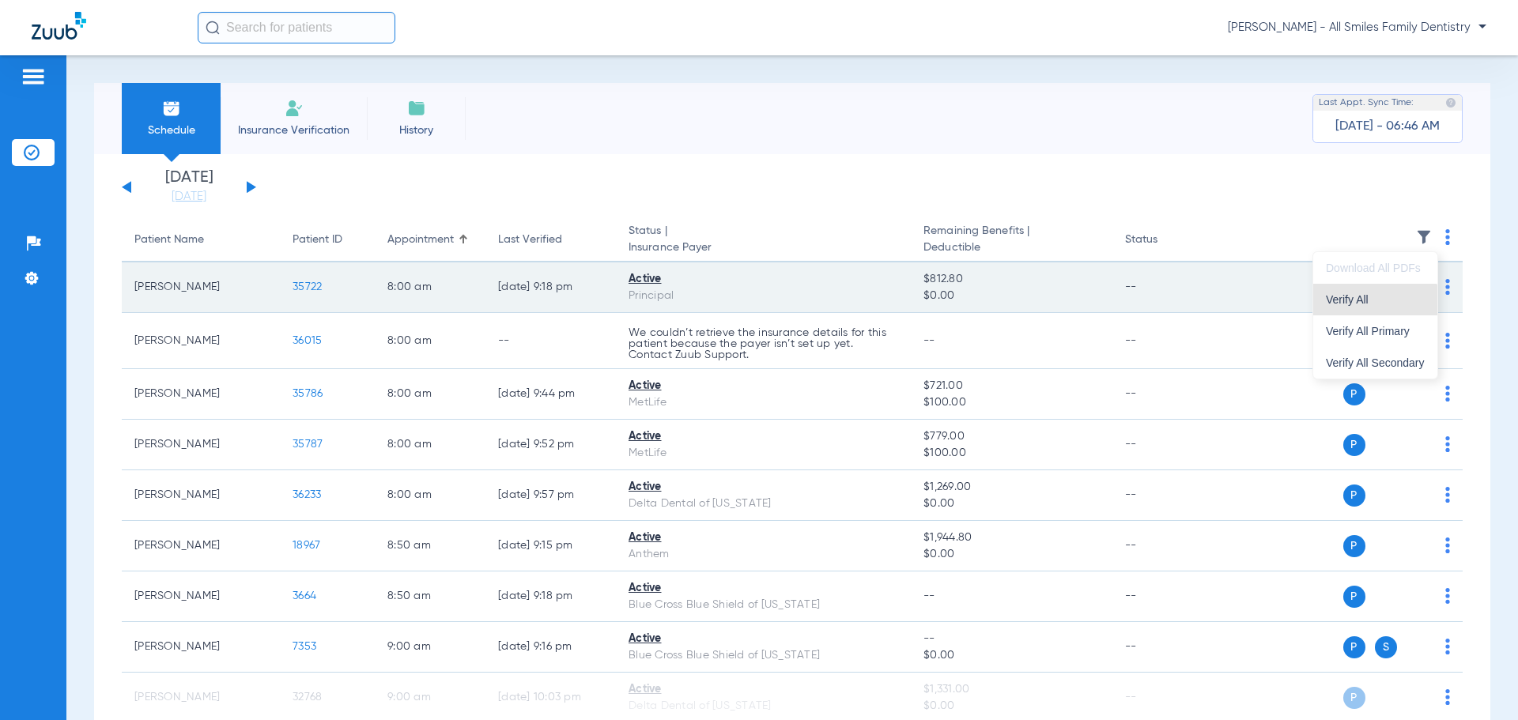
drag, startPoint x: 1369, startPoint y: 307, endPoint x: 1349, endPoint y: 304, distance: 20.8
click at [1368, 307] on button "Verify All" at bounding box center [1375, 300] width 124 height 32
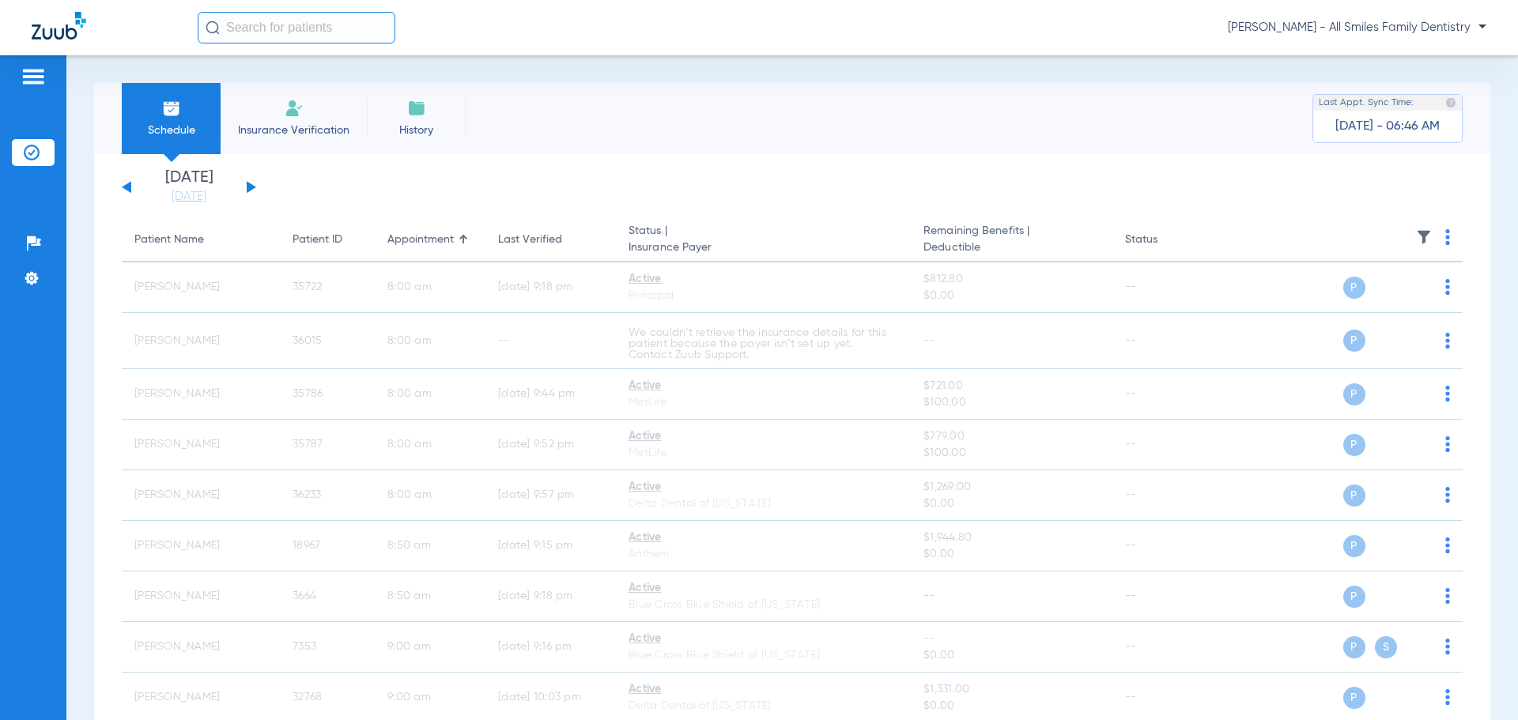
click at [132, 187] on div "[DATE] [DATE] [DATE] [DATE] [DATE] [DATE] [DATE] [DATE] [DATE] [DATE] [DATE] [D…" at bounding box center [189, 187] width 134 height 35
click at [130, 188] on button at bounding box center [126, 187] width 9 height 12
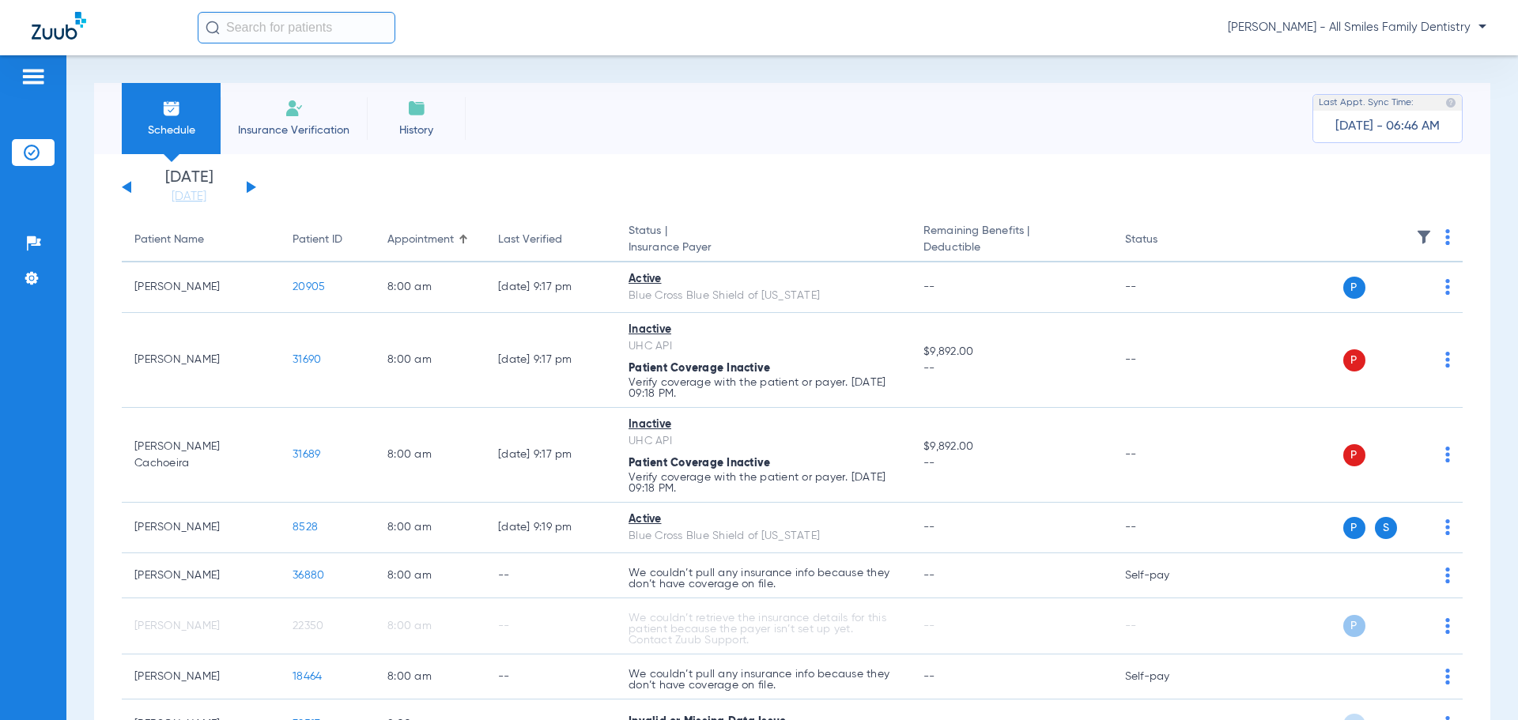
click at [129, 187] on button at bounding box center [126, 187] width 9 height 12
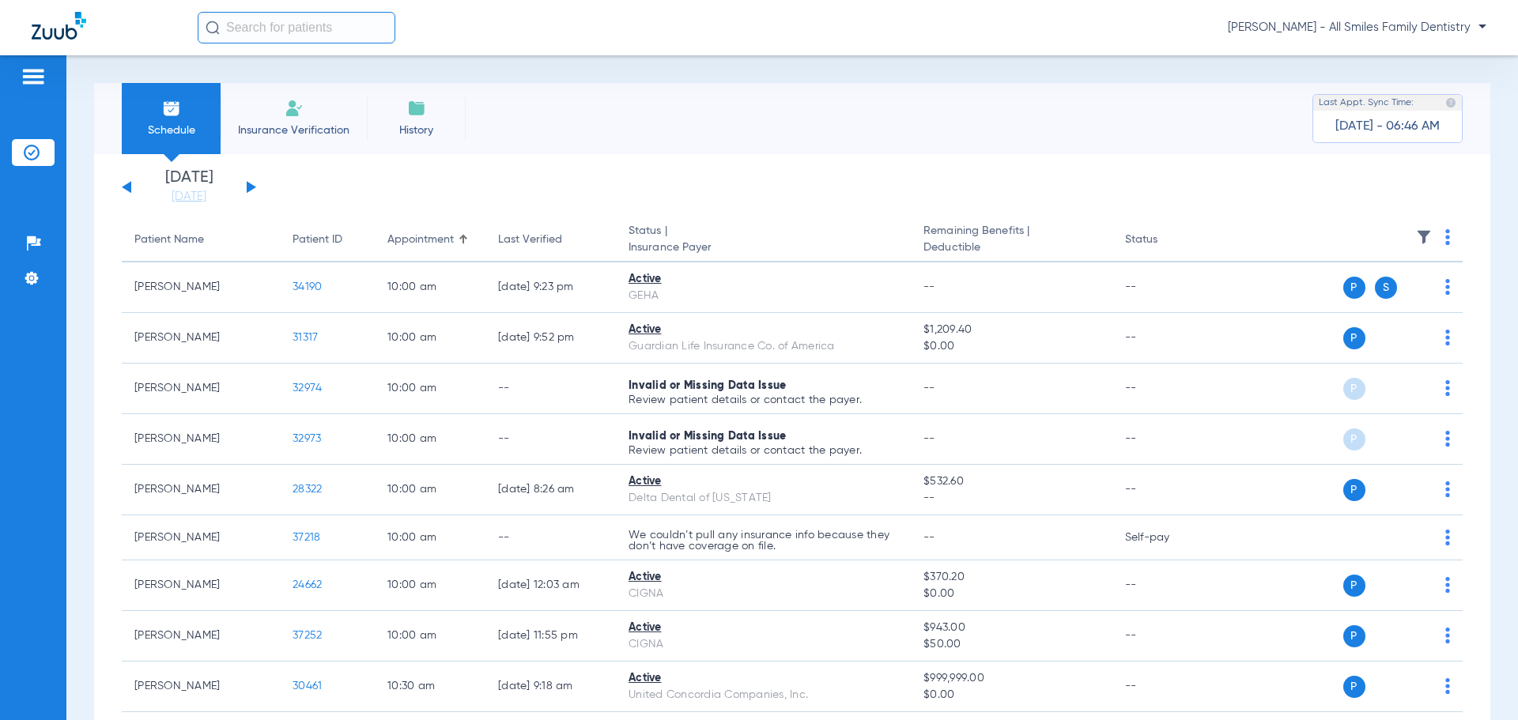
click at [1445, 240] on img at bounding box center [1447, 237] width 5 height 16
click at [1382, 304] on button "Verify All" at bounding box center [1375, 300] width 124 height 32
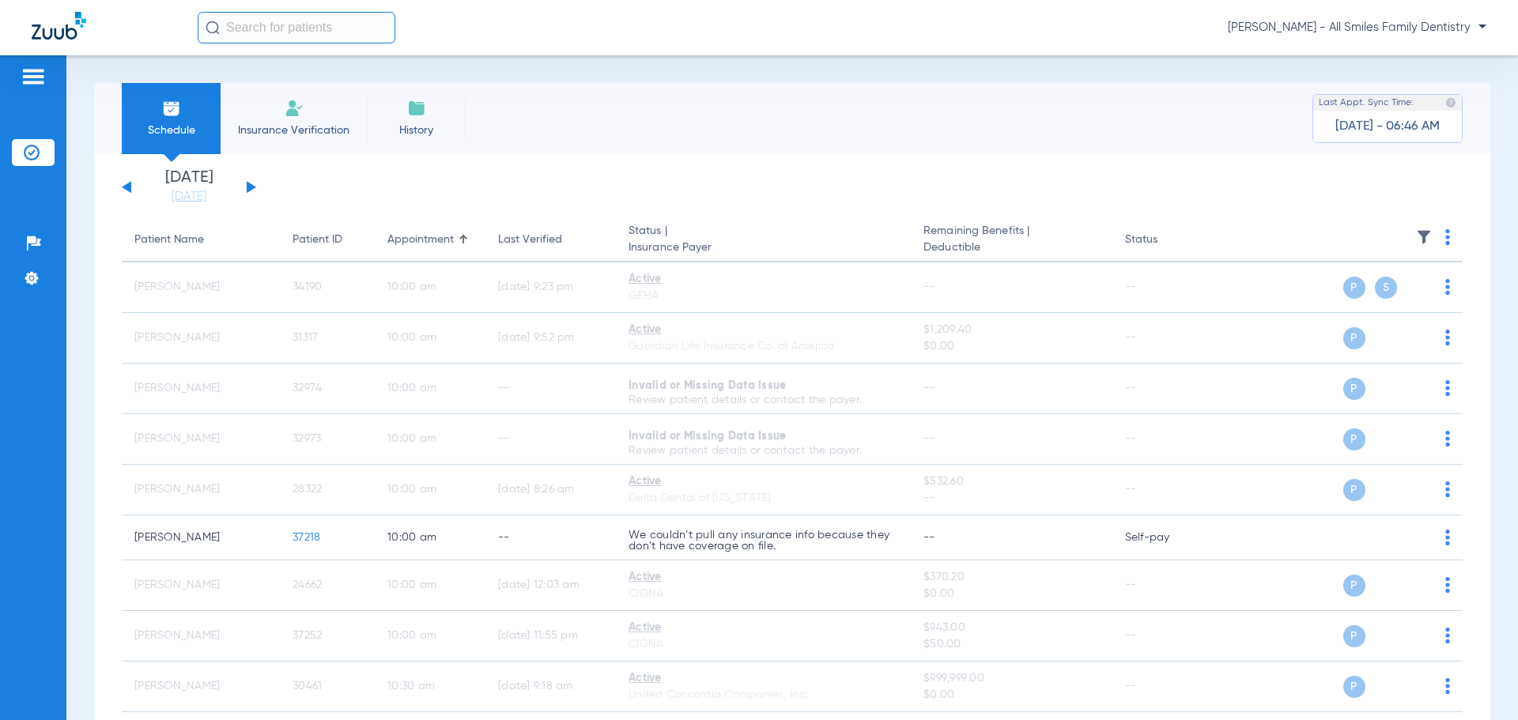
click at [126, 187] on button at bounding box center [126, 187] width 9 height 12
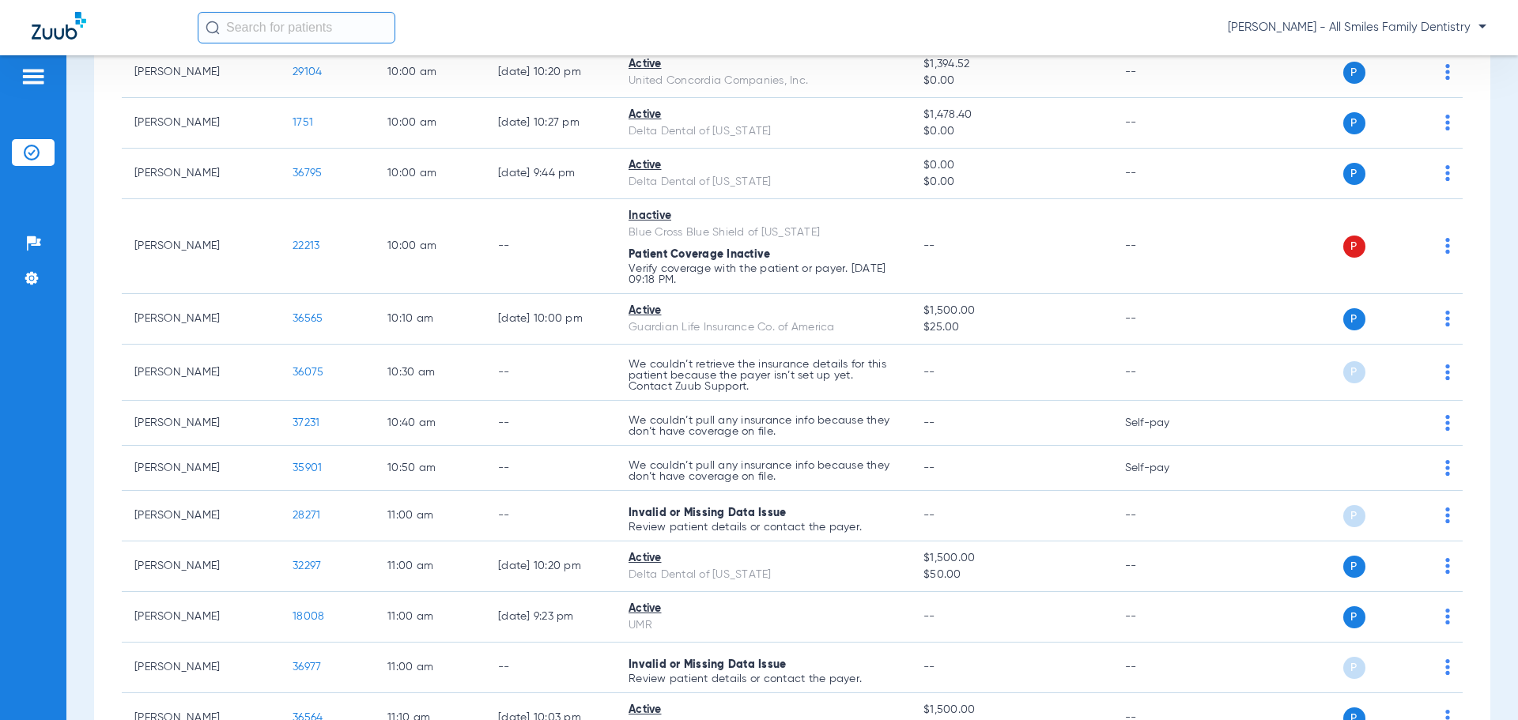
scroll to position [1344, 0]
